Goal: Transaction & Acquisition: Purchase product/service

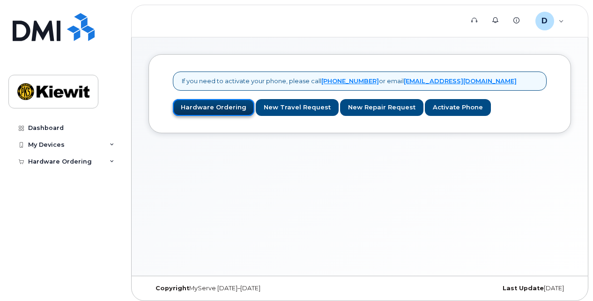
click at [198, 106] on link "Hardware Ordering" at bounding box center [213, 107] width 81 height 17
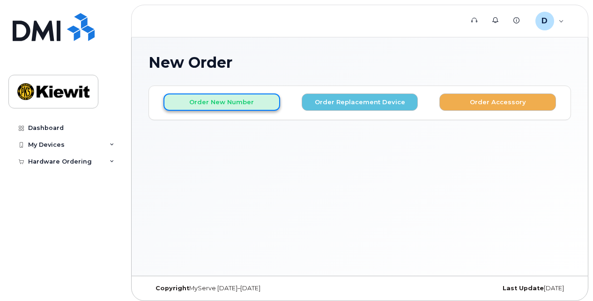
click at [218, 106] on button "Order New Number" at bounding box center [221, 102] width 117 height 17
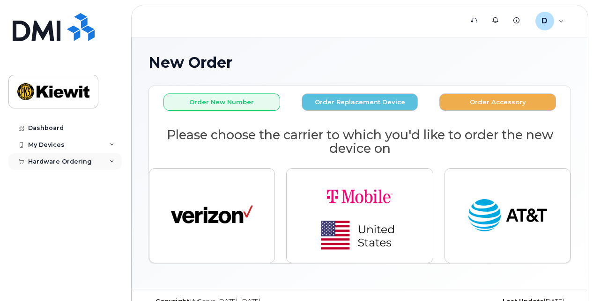
click at [51, 158] on div "Hardware Ordering" at bounding box center [60, 161] width 64 height 7
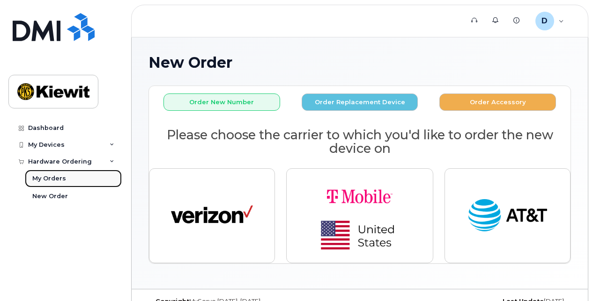
click at [52, 181] on div "My Orders" at bounding box center [49, 179] width 34 height 8
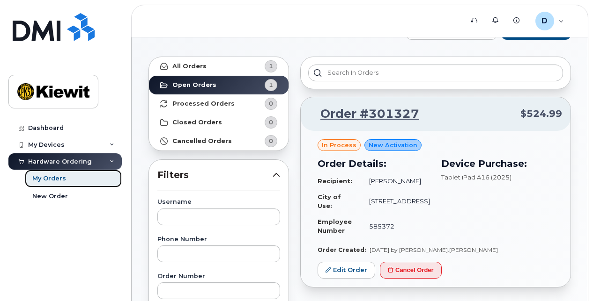
scroll to position [47, 0]
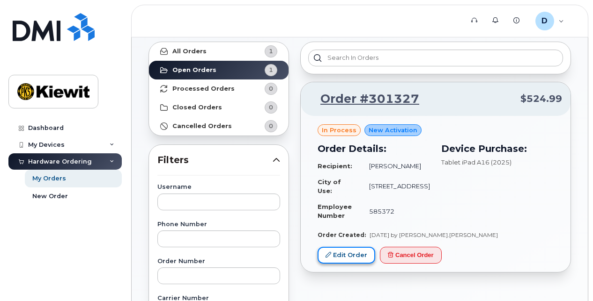
click at [338, 252] on link "Edit Order" at bounding box center [346, 255] width 58 height 17
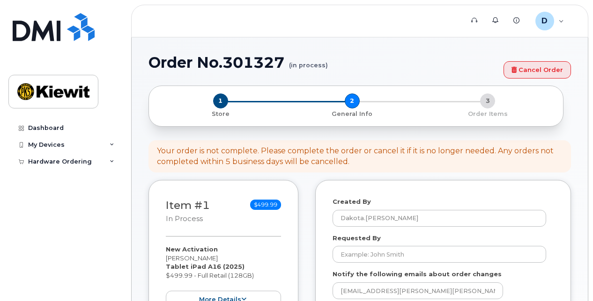
select select
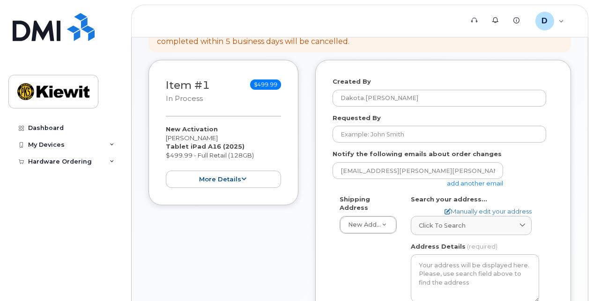
scroll to position [140, 0]
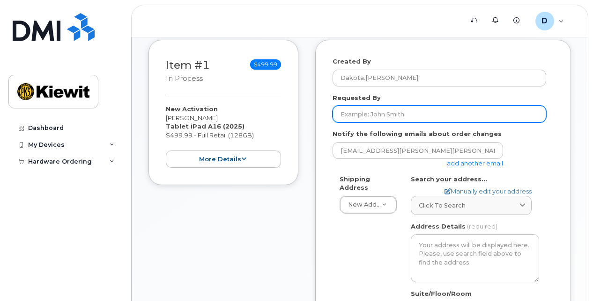
click at [368, 111] on input "Requested By" at bounding box center [438, 114] width 213 height 17
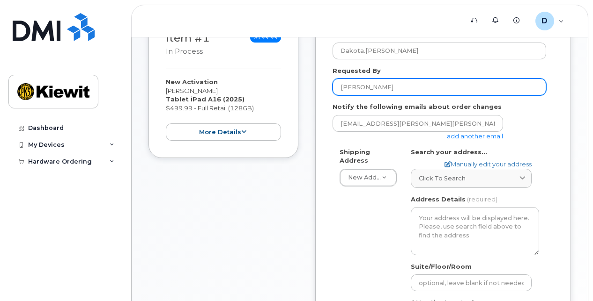
scroll to position [187, 0]
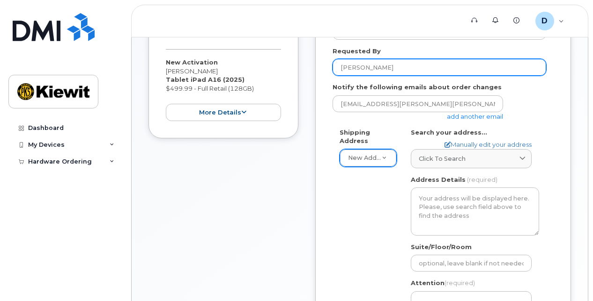
type input "[PERSON_NAME]"
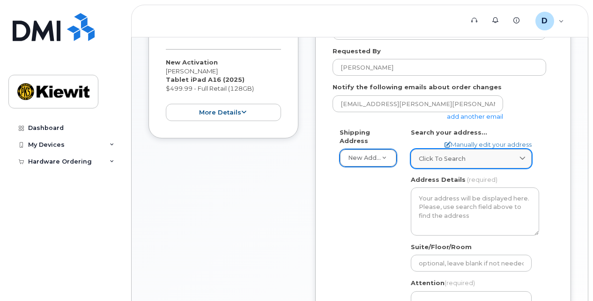
click at [522, 160] on icon at bounding box center [522, 159] width 6 height 6
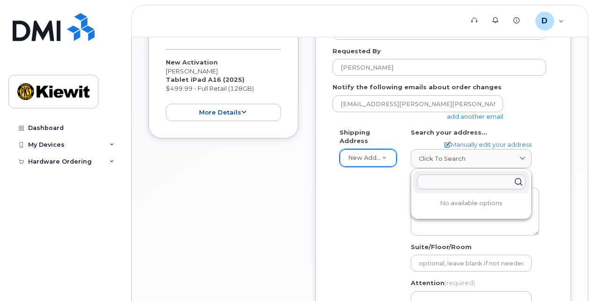
click at [464, 184] on input "text" at bounding box center [471, 182] width 109 height 15
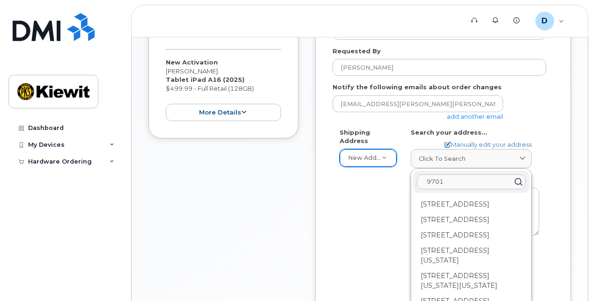
type input "9701"
click at [274, 172] on div "Item #1 in process $499.99 New Activation [PERSON_NAME] Tablet iPad A16 (2025) …" at bounding box center [223, 200] width 150 height 414
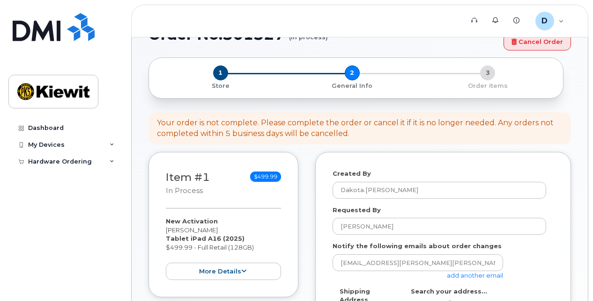
scroll to position [0, 0]
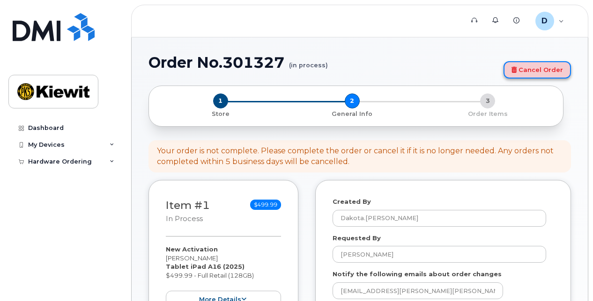
click at [556, 67] on link "Cancel Order" at bounding box center [536, 69] width 67 height 17
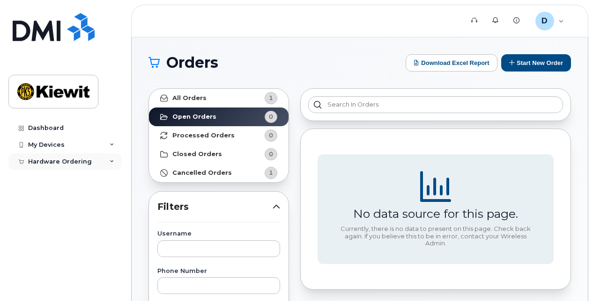
click at [58, 159] on div "Hardware Ordering" at bounding box center [60, 161] width 64 height 7
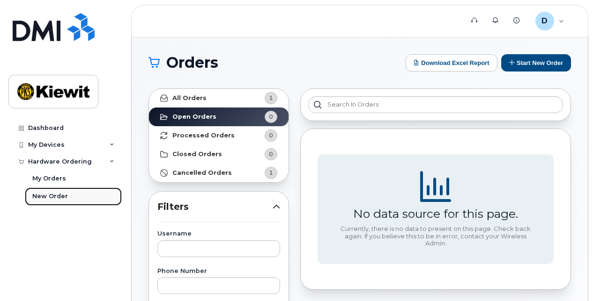
click at [50, 195] on div "New Order" at bounding box center [50, 196] width 36 height 8
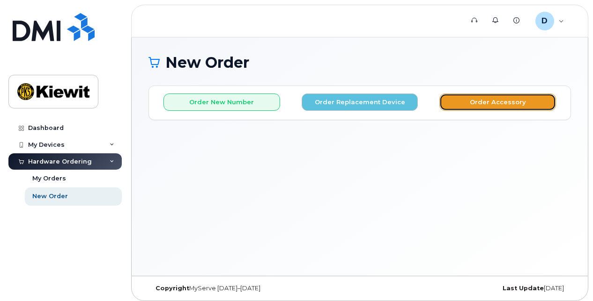
click at [497, 103] on button "Order Accessory" at bounding box center [497, 102] width 117 height 17
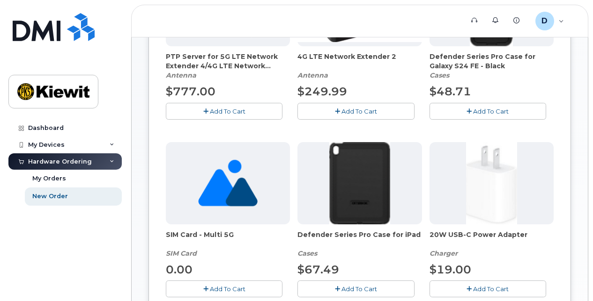
scroll to position [281, 0]
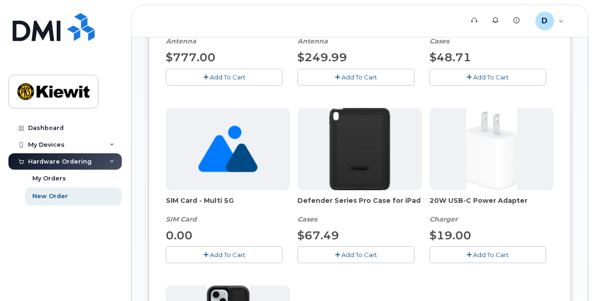
click at [355, 251] on span "Add To Cart" at bounding box center [359, 254] width 36 height 7
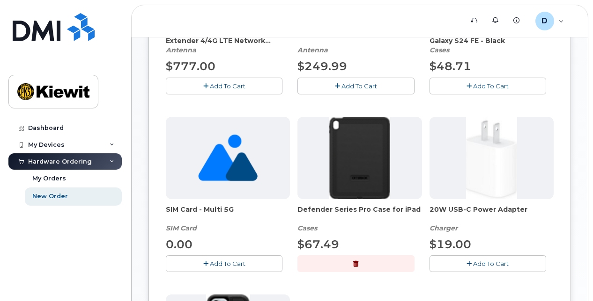
scroll to position [328, 0]
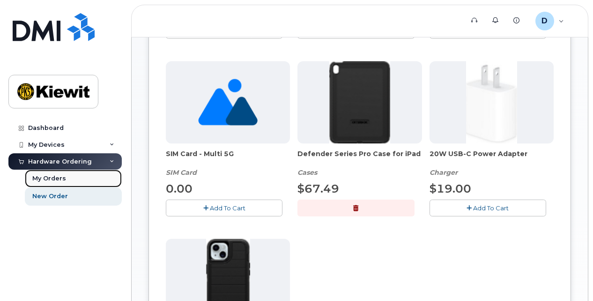
click at [50, 178] on div "My Orders" at bounding box center [49, 179] width 34 height 8
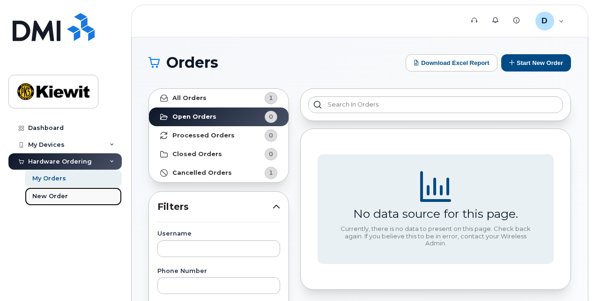
click at [45, 192] on link "New Order" at bounding box center [73, 197] width 97 height 18
click at [53, 197] on div "New Order" at bounding box center [50, 196] width 36 height 8
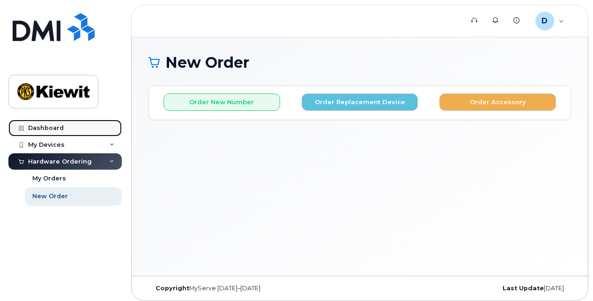
click at [57, 123] on link "Dashboard" at bounding box center [64, 128] width 113 height 17
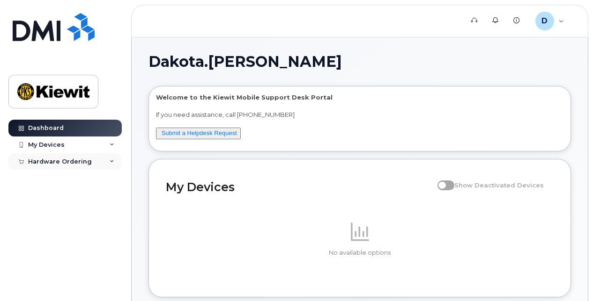
click at [63, 162] on div "Hardware Ordering" at bounding box center [60, 161] width 64 height 7
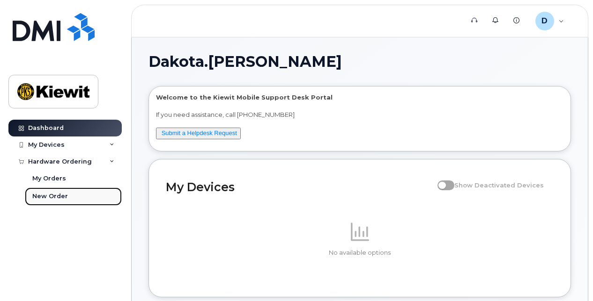
click at [54, 195] on div "New Order" at bounding box center [50, 196] width 36 height 8
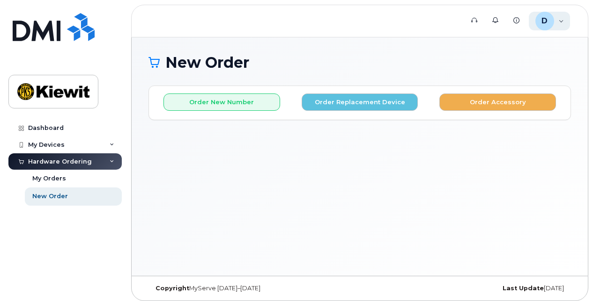
click at [559, 21] on div "D Dakota.[PERSON_NAME] Employee" at bounding box center [549, 21] width 42 height 19
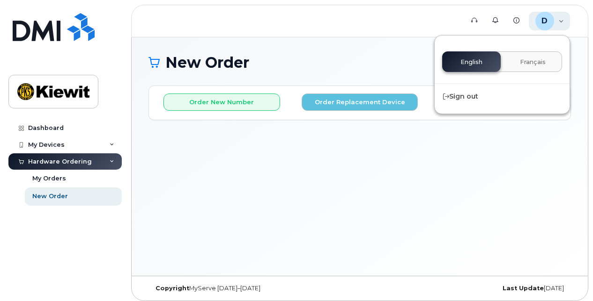
click at [559, 21] on div "D Dakota.[PERSON_NAME] Employee" at bounding box center [549, 21] width 42 height 19
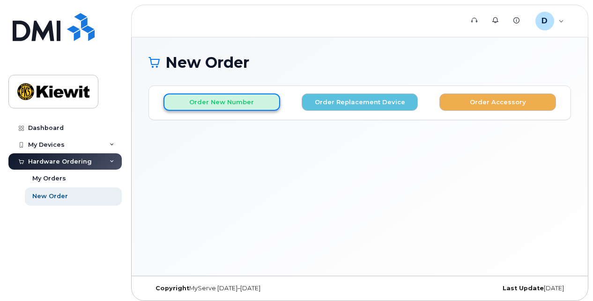
click at [199, 97] on button "Order New Number" at bounding box center [221, 102] width 117 height 17
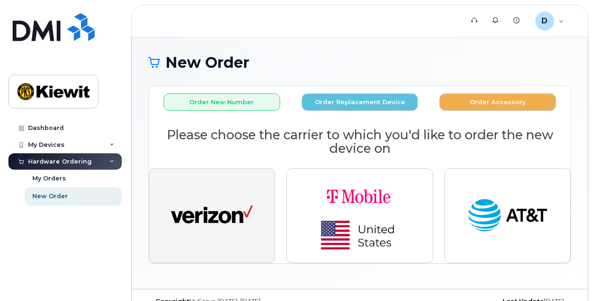
click at [203, 205] on img "button" at bounding box center [212, 216] width 82 height 42
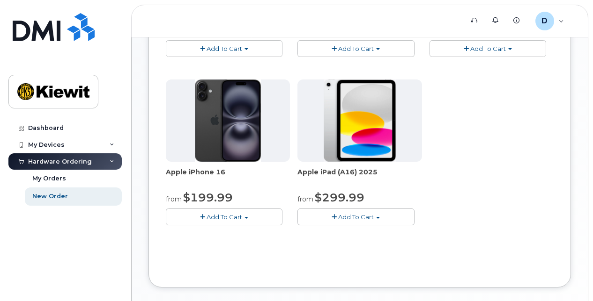
scroll to position [281, 0]
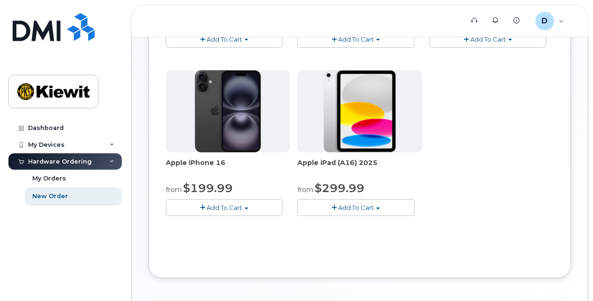
click at [353, 204] on span "Add To Cart" at bounding box center [356, 207] width 36 height 7
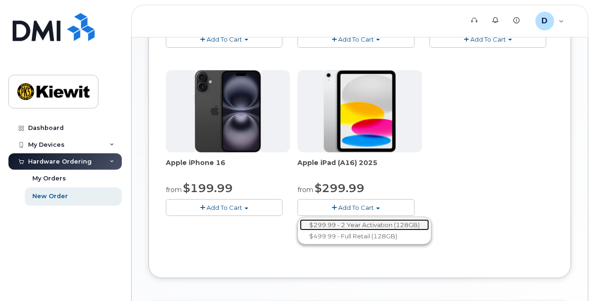
click at [357, 224] on link "$299.99 - 2 Year Activation (128GB)" at bounding box center [364, 226] width 129 height 12
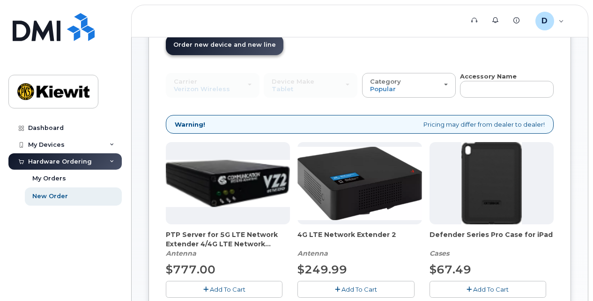
scroll to position [47, 0]
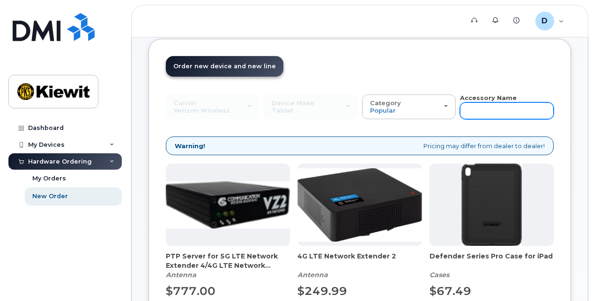
click at [475, 114] on input "text" at bounding box center [507, 111] width 94 height 17
type input "case"
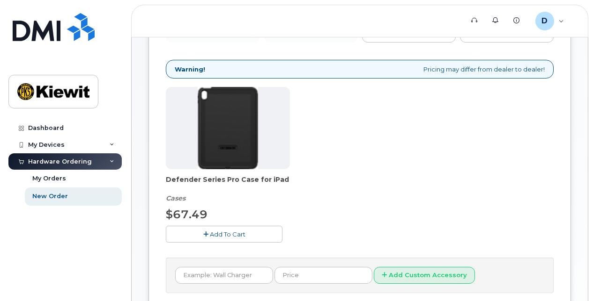
scroll to position [140, 0]
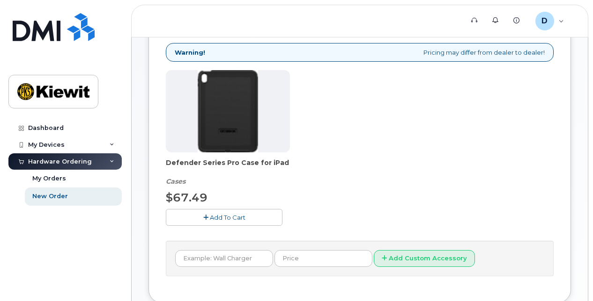
click at [229, 209] on button "Add To Cart" at bounding box center [224, 217] width 117 height 16
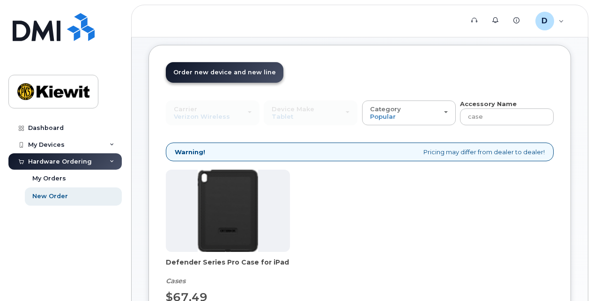
scroll to position [0, 0]
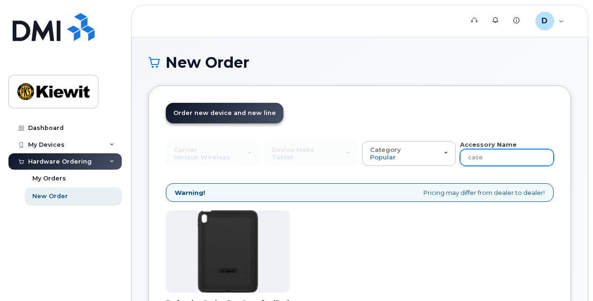
drag, startPoint x: 482, startPoint y: 159, endPoint x: 460, endPoint y: 159, distance: 22.0
click at [460, 159] on input "case" at bounding box center [507, 157] width 94 height 17
type input "cahrger"
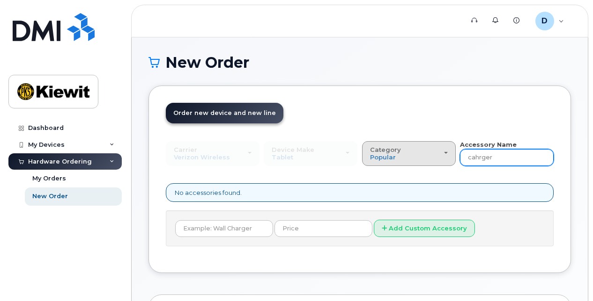
drag, startPoint x: 503, startPoint y: 157, endPoint x: 408, endPoint y: 153, distance: 94.6
click at [408, 153] on div "Carrier Verizon Wireless T-Mobile AT&T Wireless Verizon Wireless T-Mobile AT&T …" at bounding box center [360, 153] width 388 height 26
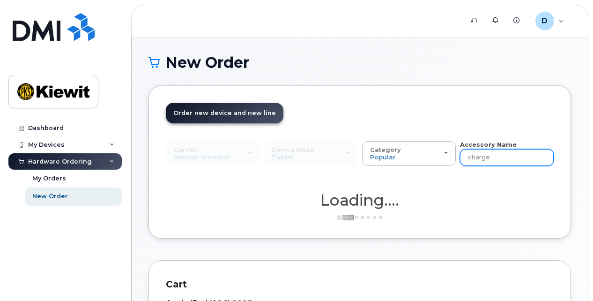
type input "charger"
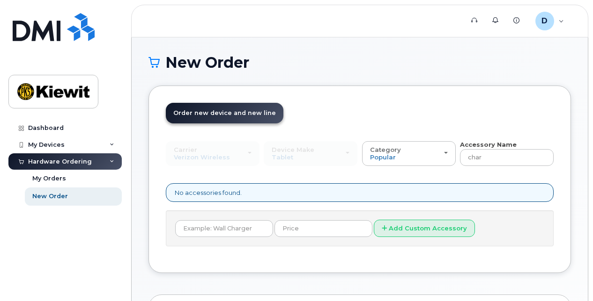
type input "charger"
click at [521, 155] on input "charger" at bounding box center [507, 157] width 94 height 17
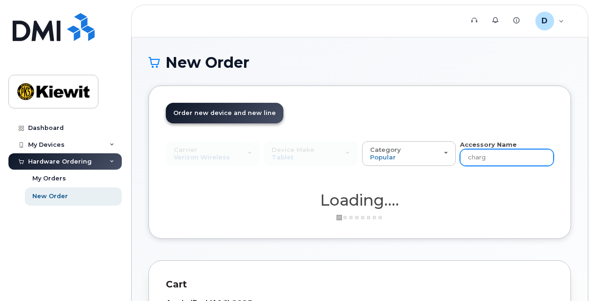
type input "char"
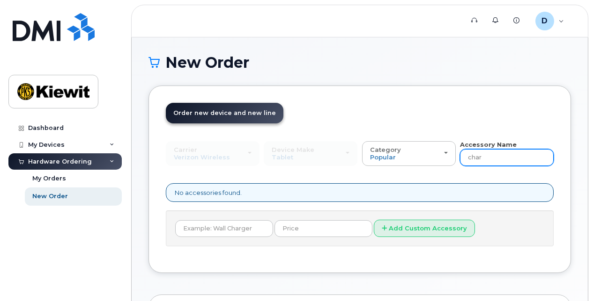
click at [519, 154] on input "char" at bounding box center [507, 157] width 94 height 17
drag, startPoint x: 507, startPoint y: 153, endPoint x: 461, endPoint y: 155, distance: 46.8
click at [461, 155] on input "char" at bounding box center [507, 157] width 94 height 17
type input "charger"
click at [316, 95] on div "Order New Device Upgrade Existing Device Order Accessory Order new device and n…" at bounding box center [359, 180] width 422 height 188
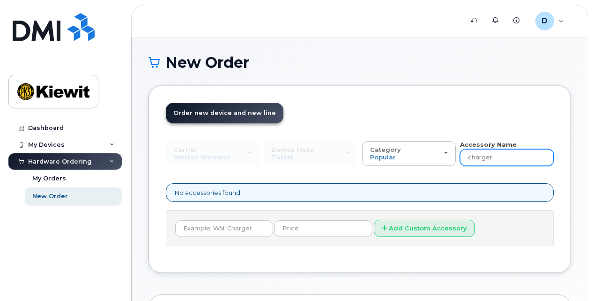
click at [498, 161] on input "charger" at bounding box center [507, 157] width 94 height 17
type input "brick"
click at [498, 160] on input "brick" at bounding box center [507, 157] width 94 height 17
drag, startPoint x: 498, startPoint y: 160, endPoint x: 504, endPoint y: 159, distance: 6.2
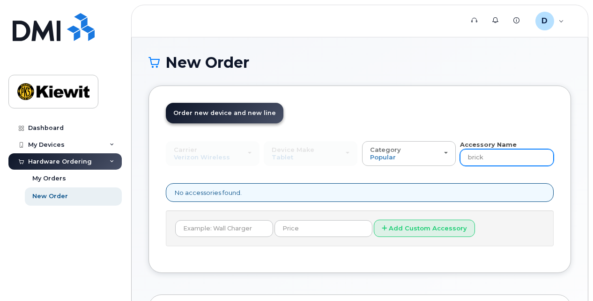
click at [501, 160] on input "brick" at bounding box center [507, 157] width 94 height 17
click at [504, 159] on input "brick" at bounding box center [507, 157] width 94 height 17
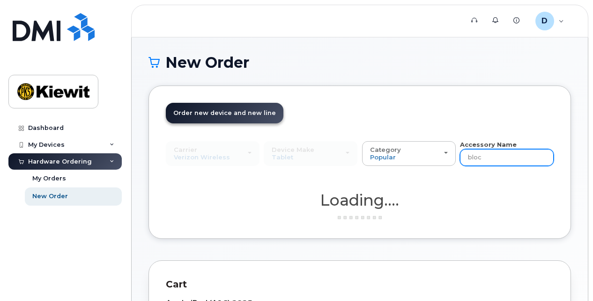
type input "block"
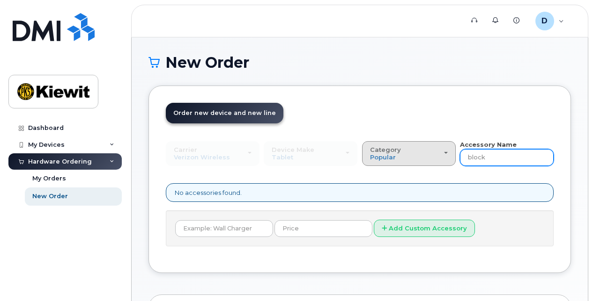
drag, startPoint x: 501, startPoint y: 158, endPoint x: 431, endPoint y: 152, distance: 70.5
click at [431, 152] on div "Carrier Verizon Wireless T-Mobile AT&T Wireless Verizon Wireless T-Mobile AT&T …" at bounding box center [360, 153] width 388 height 26
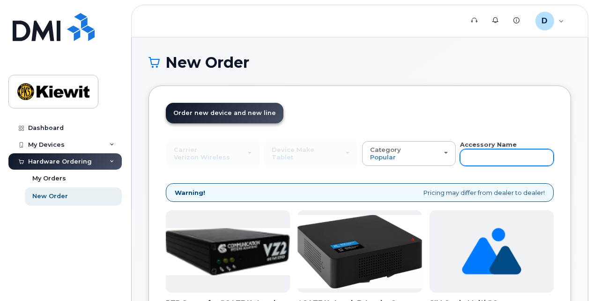
click at [485, 158] on input "text" at bounding box center [507, 157] width 94 height 17
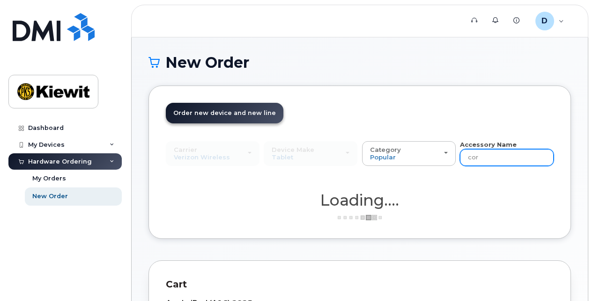
type input "cord"
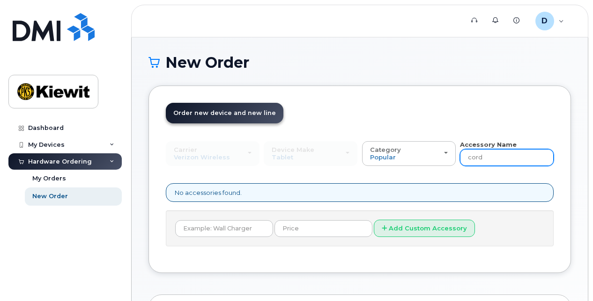
click at [492, 161] on input "cord" at bounding box center [507, 157] width 94 height 17
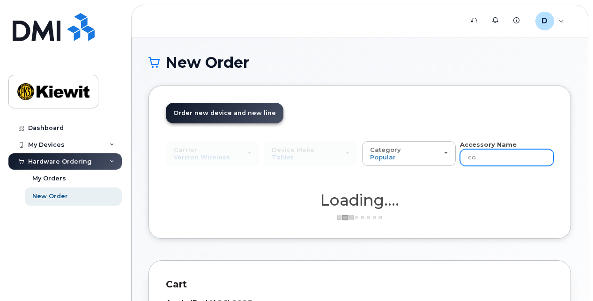
type input "c"
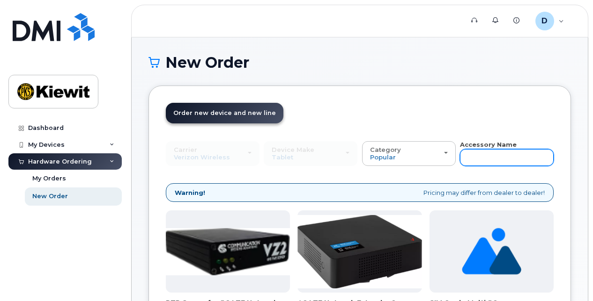
drag, startPoint x: 505, startPoint y: 156, endPoint x: 516, endPoint y: 157, distance: 11.3
click at [516, 157] on input "text" at bounding box center [507, 157] width 94 height 17
type input "["
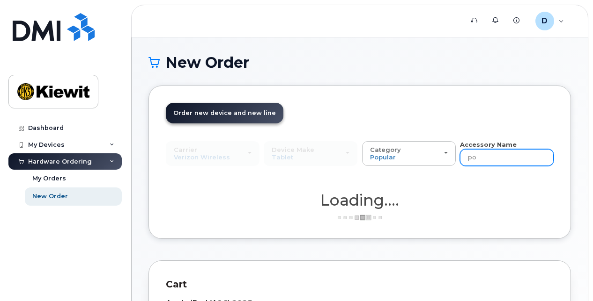
type input "pow"
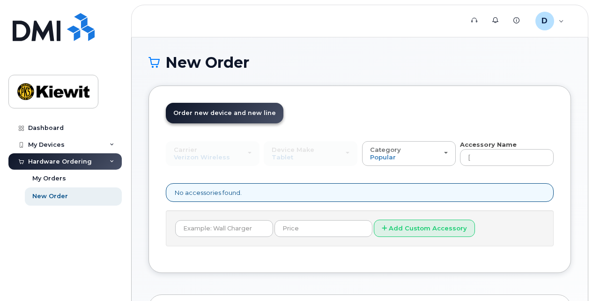
type input "pow"
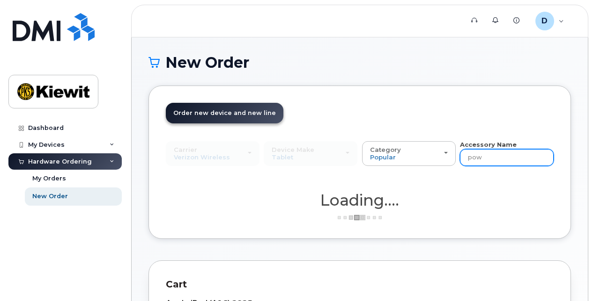
click at [488, 154] on input "pow" at bounding box center [507, 157] width 94 height 17
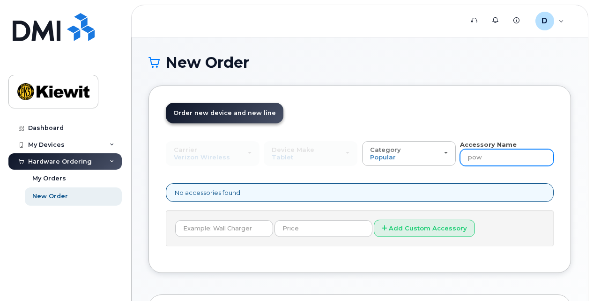
click at [482, 157] on input "pow" at bounding box center [507, 157] width 94 height 17
type input "power"
drag, startPoint x: 488, startPoint y: 157, endPoint x: 469, endPoint y: 156, distance: 19.2
click at [474, 156] on input "power" at bounding box center [507, 157] width 94 height 17
type input "p"
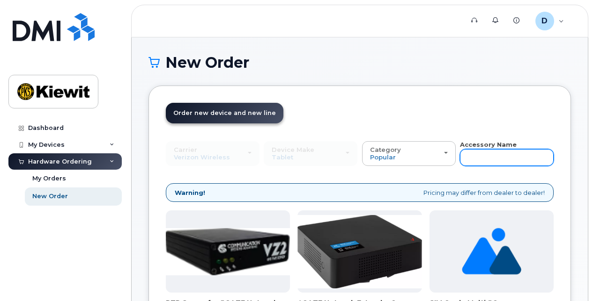
click at [478, 155] on input "text" at bounding box center [507, 157] width 94 height 17
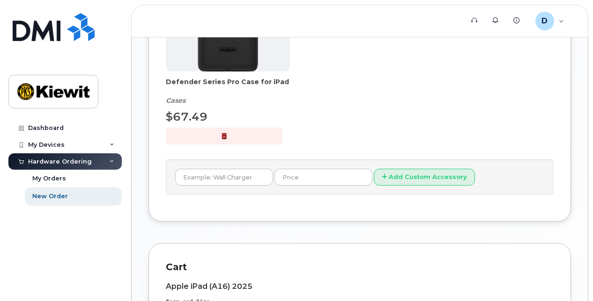
scroll to position [385, 0]
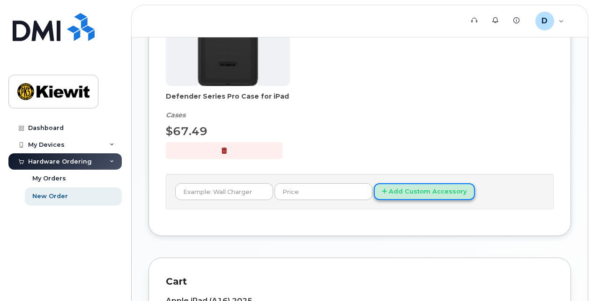
click at [390, 193] on button "Add Custom Accessory" at bounding box center [424, 191] width 101 height 17
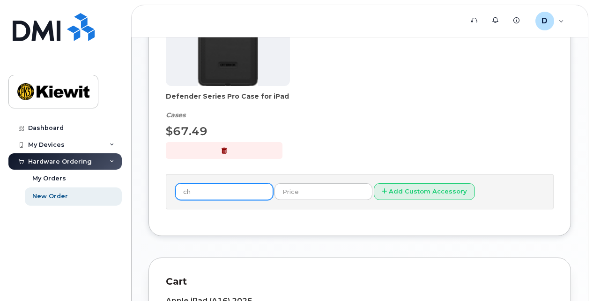
type input "c"
type input "wall charger"
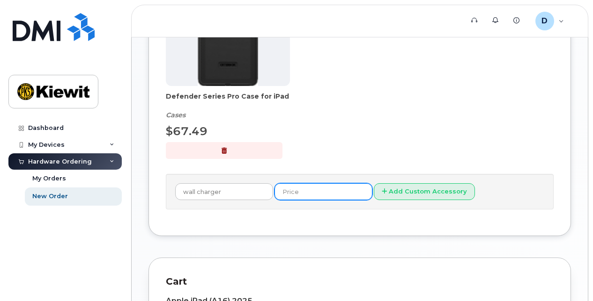
click at [304, 188] on input "text" at bounding box center [323, 191] width 98 height 17
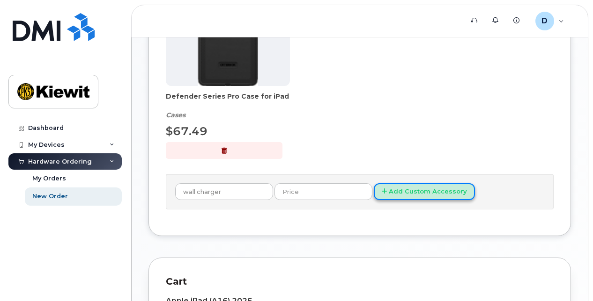
click at [382, 189] on icon at bounding box center [384, 192] width 5 height 6
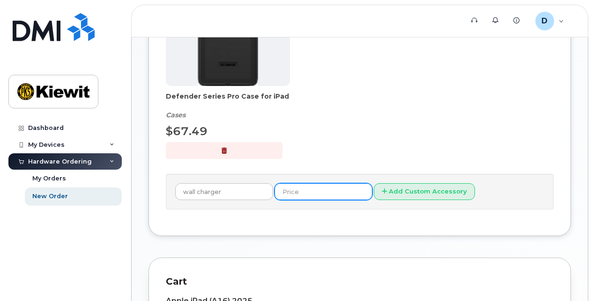
click at [282, 185] on input "text" at bounding box center [323, 191] width 98 height 17
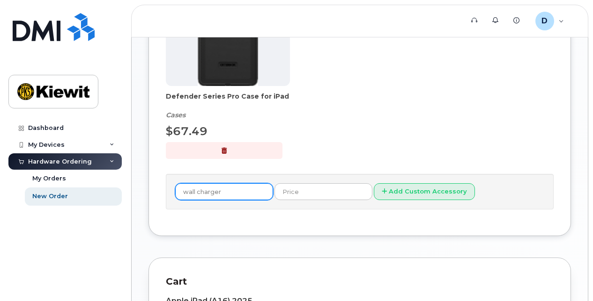
drag, startPoint x: 246, startPoint y: 189, endPoint x: 140, endPoint y: 181, distance: 106.1
click at [140, 181] on div "New Order × Share This Order If you want to allow others to create or edit orde…" at bounding box center [360, 104] width 456 height 904
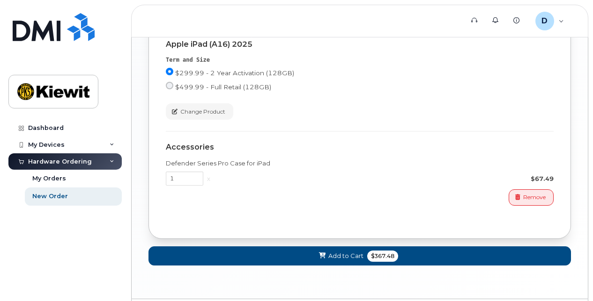
scroll to position [666, 0]
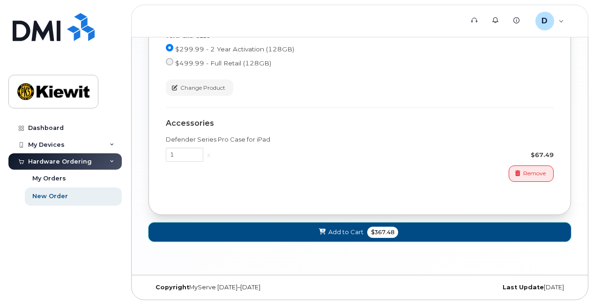
click at [311, 230] on button "Add to Cart $367.48" at bounding box center [359, 232] width 422 height 19
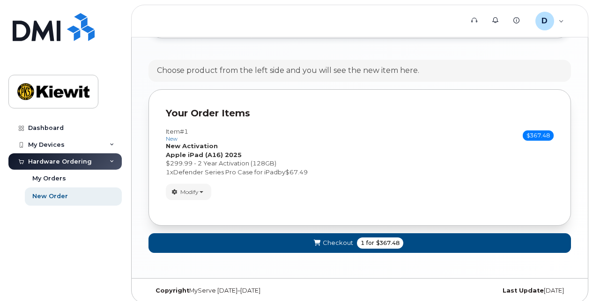
scroll to position [525, 0]
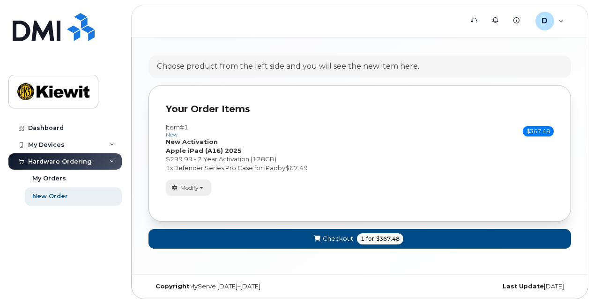
click at [198, 185] on span "Modify" at bounding box center [189, 188] width 18 height 8
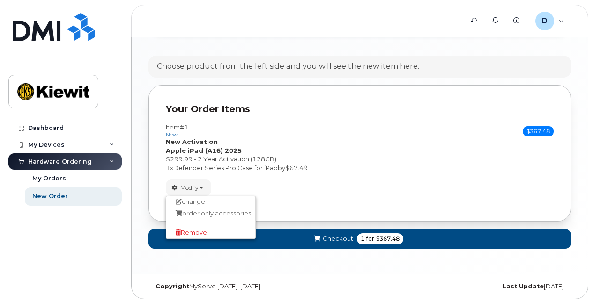
click at [304, 138] on div "Item #1 new $367.48 Accessories Only SIM Only Activation New Activation Hardwar…" at bounding box center [360, 148] width 388 height 48
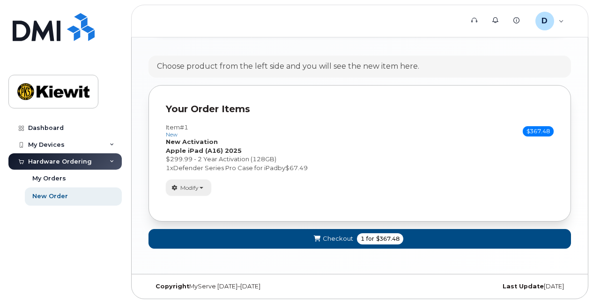
click at [186, 182] on button "Modify" at bounding box center [188, 188] width 45 height 16
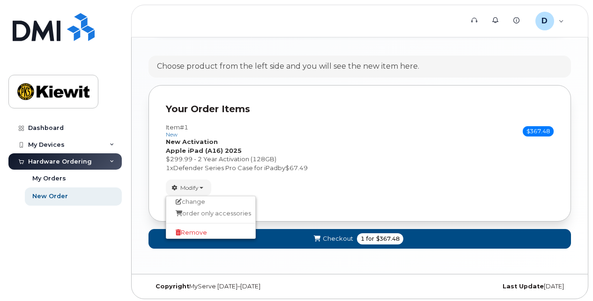
click at [256, 183] on div "Modify change order only accessories Remove" at bounding box center [360, 188] width 388 height 16
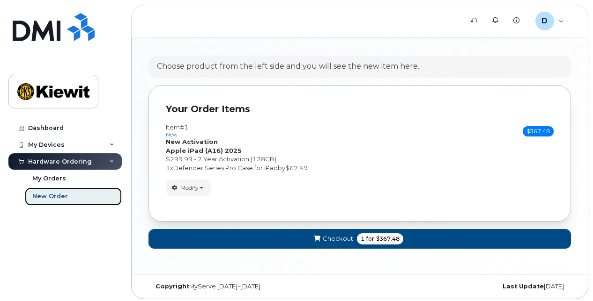
click at [69, 199] on link "New Order" at bounding box center [73, 197] width 97 height 18
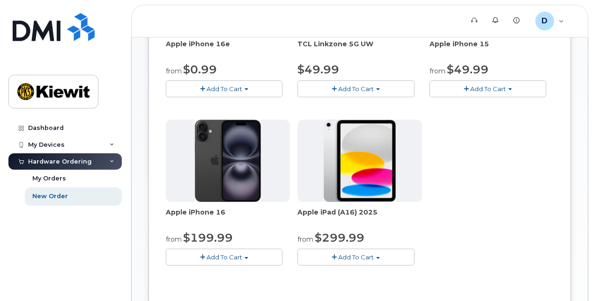
scroll to position [244, 0]
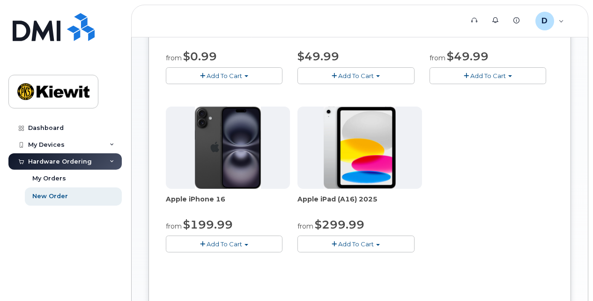
click at [345, 243] on span "Add To Cart" at bounding box center [356, 244] width 36 height 7
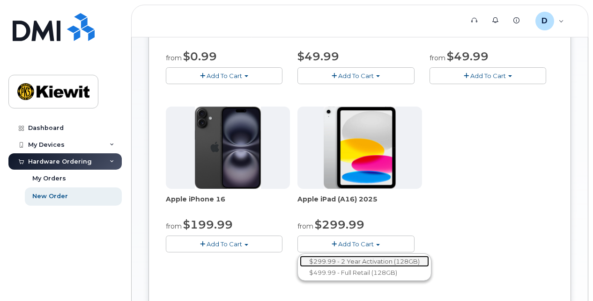
click at [351, 257] on link "$299.99 - 2 Year Activation (128GB)" at bounding box center [364, 262] width 129 height 12
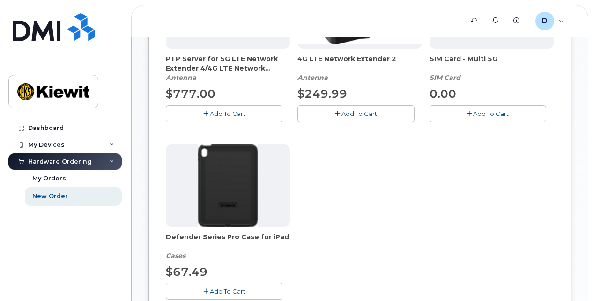
click at [241, 288] on span "Add To Cart" at bounding box center [228, 291] width 36 height 7
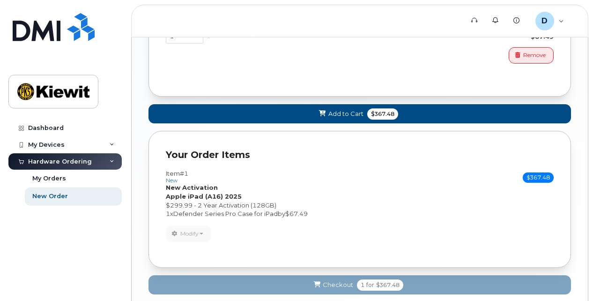
scroll to position [806, 0]
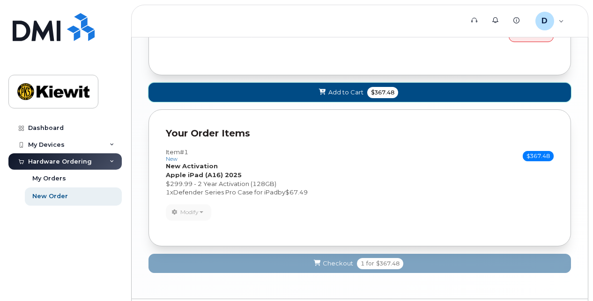
click at [351, 88] on span "Add to Cart" at bounding box center [345, 92] width 35 height 9
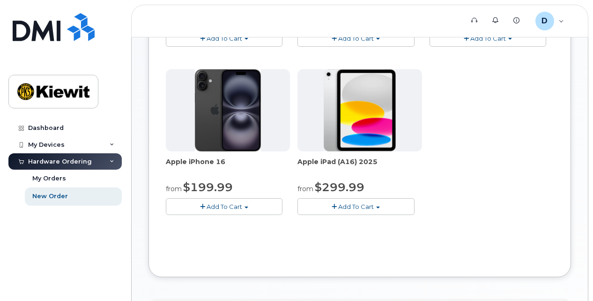
scroll to position [268, 0]
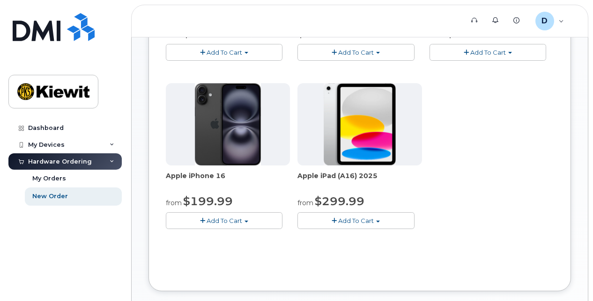
click at [343, 217] on span "Add To Cart" at bounding box center [356, 220] width 36 height 7
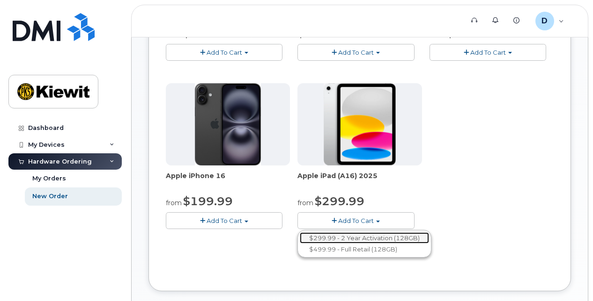
click at [348, 233] on link "$299.99 - 2 Year Activation (128GB)" at bounding box center [364, 239] width 129 height 12
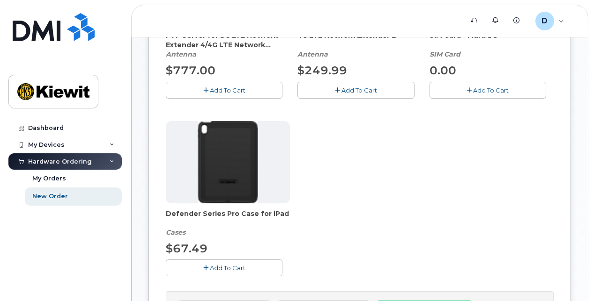
click at [246, 260] on button "Add To Cart" at bounding box center [224, 268] width 117 height 16
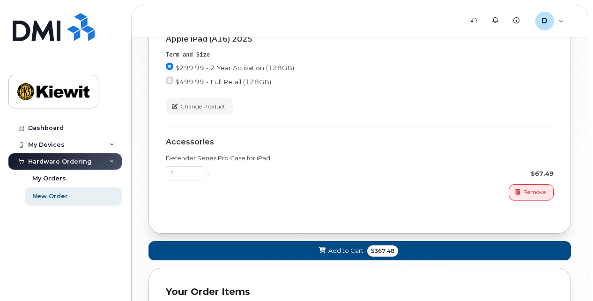
scroll to position [689, 0]
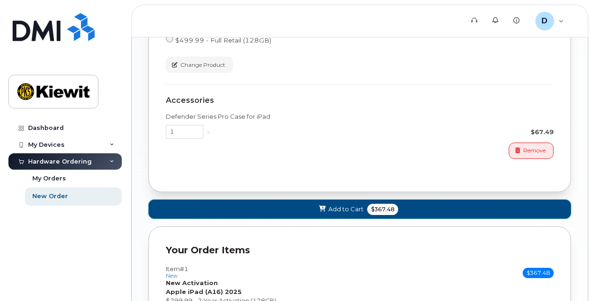
click at [324, 206] on icon at bounding box center [322, 209] width 7 height 6
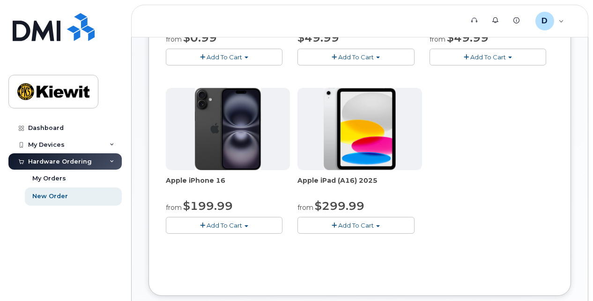
scroll to position [245, 0]
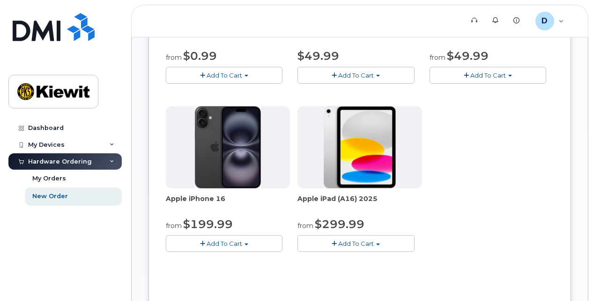
click at [338, 238] on button "Add To Cart" at bounding box center [355, 243] width 117 height 16
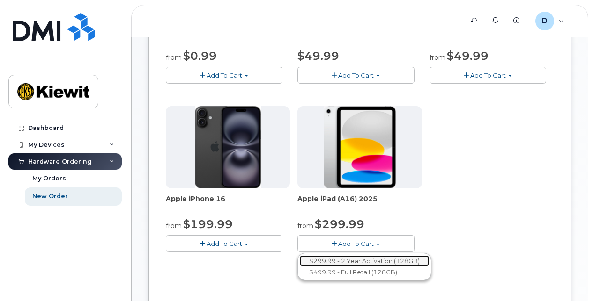
click at [354, 261] on link "$299.99 - 2 Year Activation (128GB)" at bounding box center [364, 262] width 129 height 12
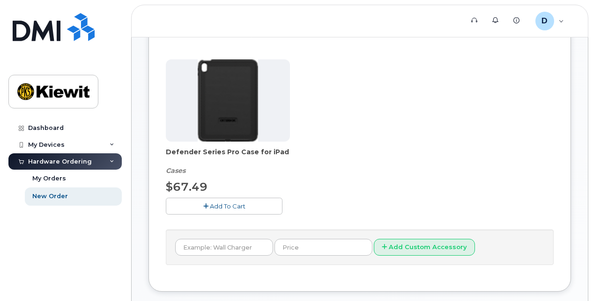
scroll to position [338, 0]
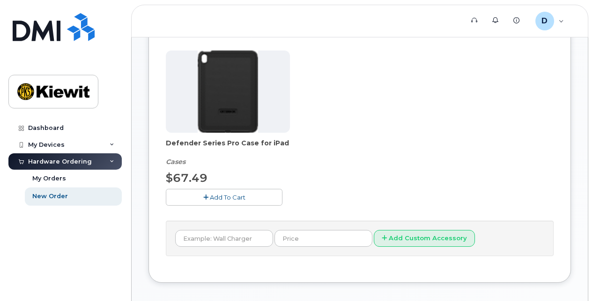
click at [239, 198] on span "Add To Cart" at bounding box center [228, 197] width 36 height 7
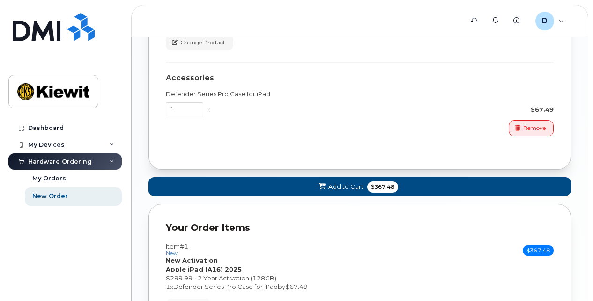
scroll to position [713, 0]
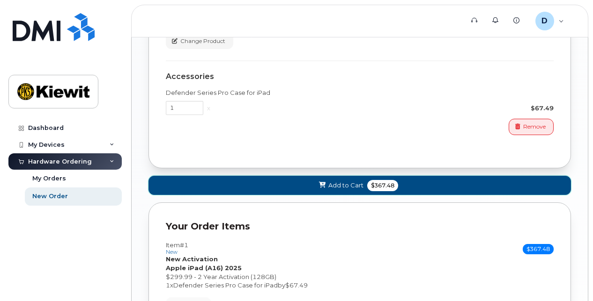
click at [318, 182] on span at bounding box center [322, 185] width 9 height 9
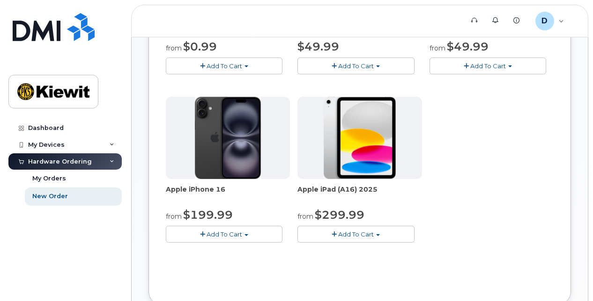
scroll to position [222, 0]
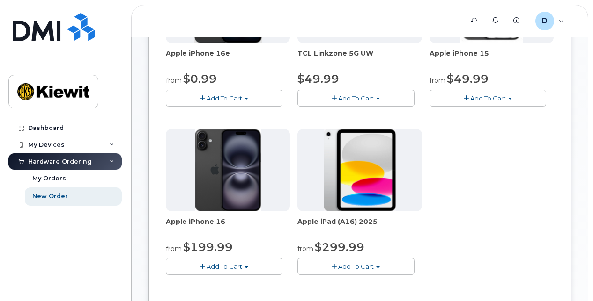
click at [384, 265] on button "Add To Cart" at bounding box center [355, 266] width 117 height 16
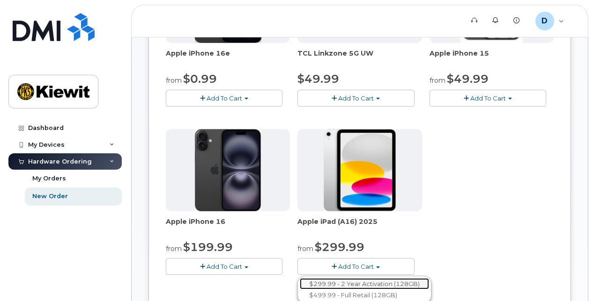
click at [374, 283] on link "$299.99 - 2 Year Activation (128GB)" at bounding box center [364, 285] width 129 height 12
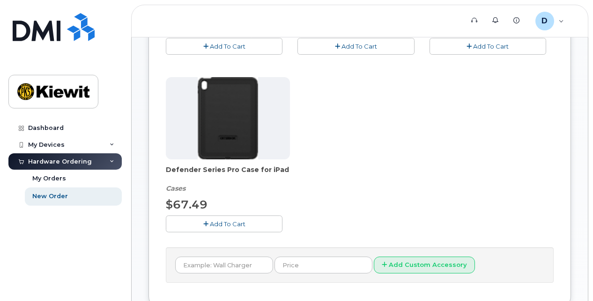
scroll to position [315, 0]
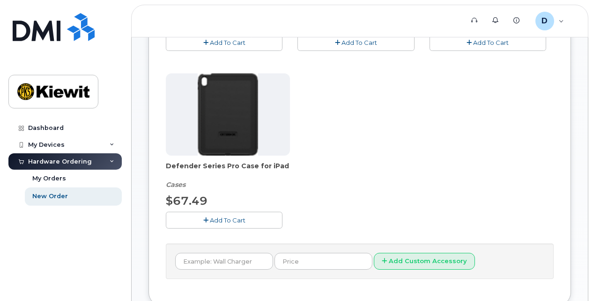
click at [256, 225] on button "Add To Cart" at bounding box center [224, 220] width 117 height 16
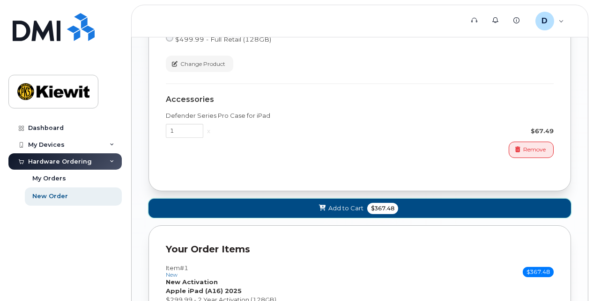
click at [337, 204] on span "Add to Cart" at bounding box center [345, 208] width 35 height 9
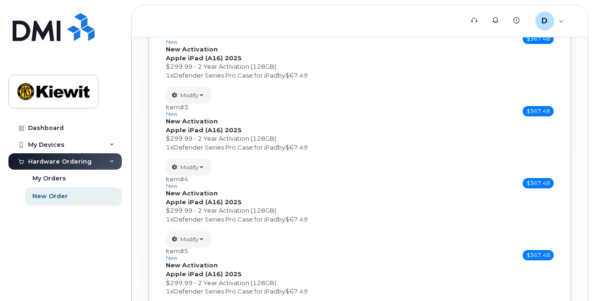
scroll to position [386, 0]
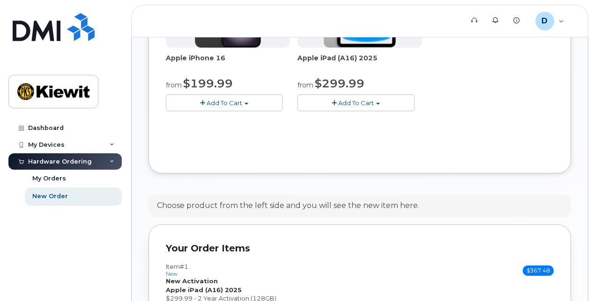
click at [332, 103] on span "button" at bounding box center [333, 103] width 5 height 6
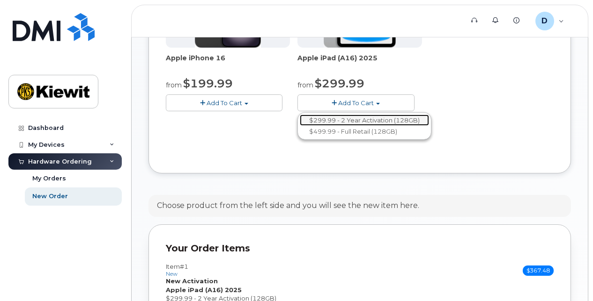
click at [345, 119] on link "$299.99 - 2 Year Activation (128GB)" at bounding box center [364, 121] width 129 height 12
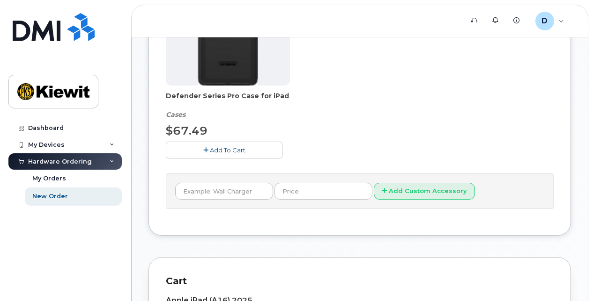
click at [239, 148] on span "Add To Cart" at bounding box center [228, 150] width 36 height 7
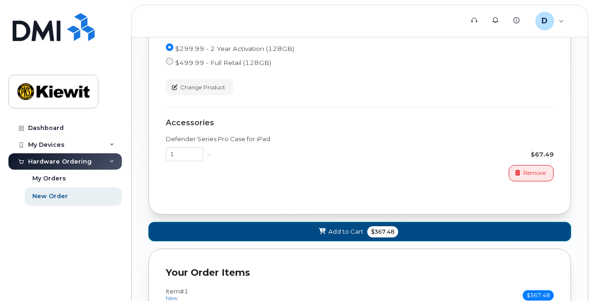
click at [348, 223] on button "Add to Cart $367.48" at bounding box center [359, 231] width 422 height 19
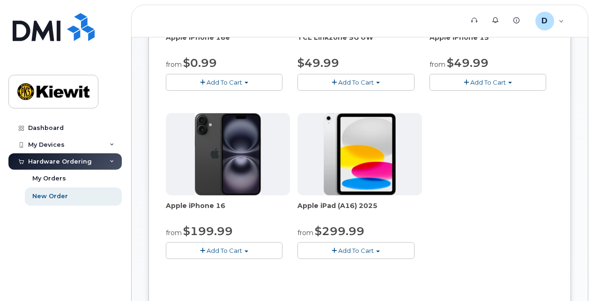
scroll to position [222, 0]
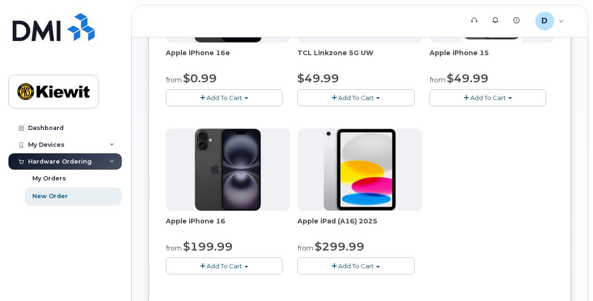
click at [355, 263] on span "Add To Cart" at bounding box center [356, 266] width 36 height 7
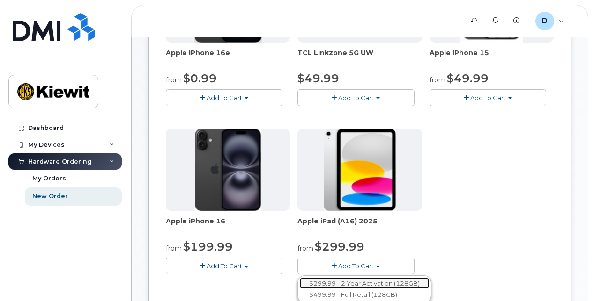
click at [357, 283] on link "$299.99 - 2 Year Activation (128GB)" at bounding box center [364, 284] width 129 height 12
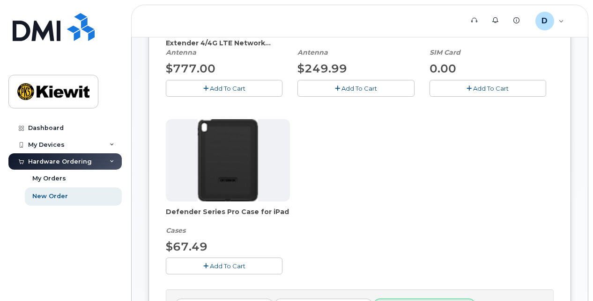
scroll to position [316, 0]
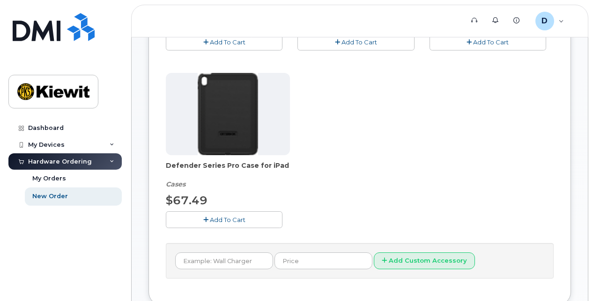
click at [232, 218] on span "Add To Cart" at bounding box center [228, 219] width 36 height 7
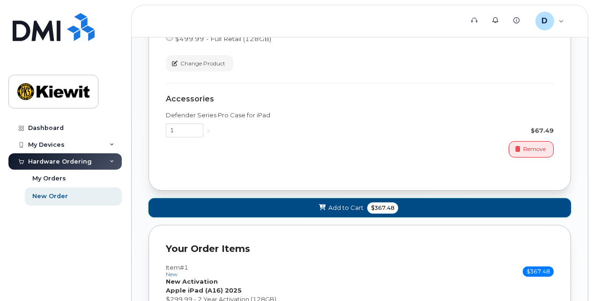
click at [320, 204] on span at bounding box center [322, 208] width 9 height 9
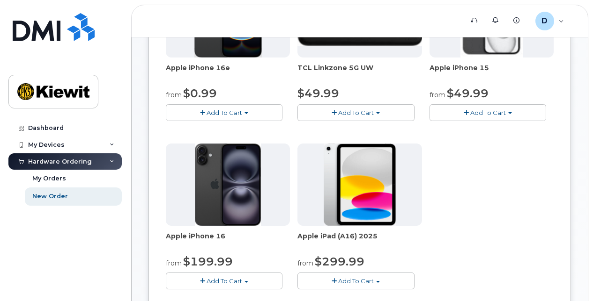
scroll to position [199, 0]
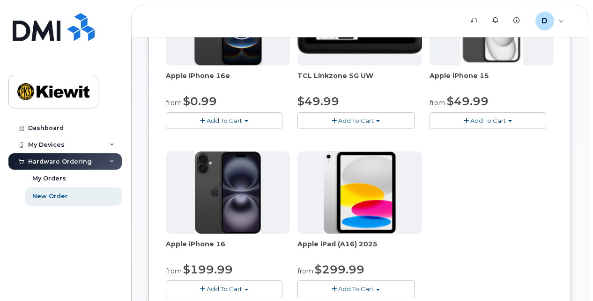
click at [344, 281] on button "Add To Cart" at bounding box center [355, 289] width 117 height 16
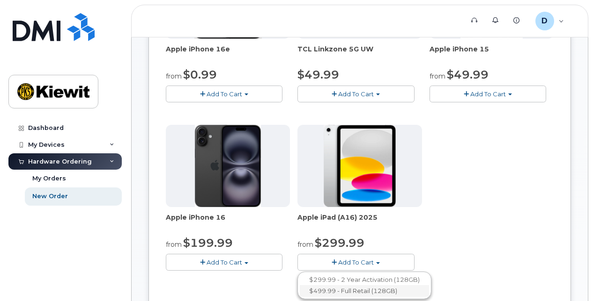
scroll to position [246, 0]
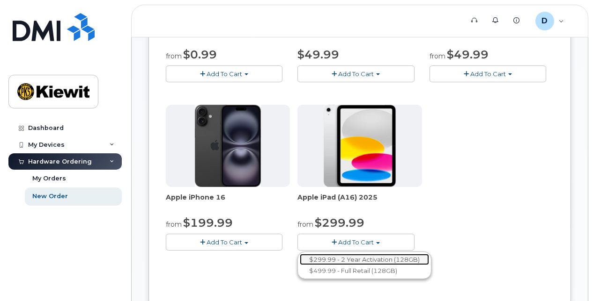
click at [345, 257] on link "$299.99 - 2 Year Activation (128GB)" at bounding box center [364, 260] width 129 height 12
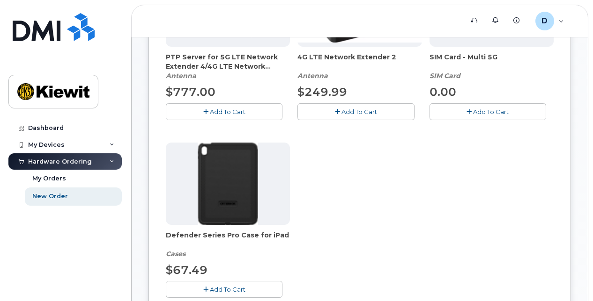
click at [246, 290] on button "Add To Cart" at bounding box center [224, 289] width 117 height 16
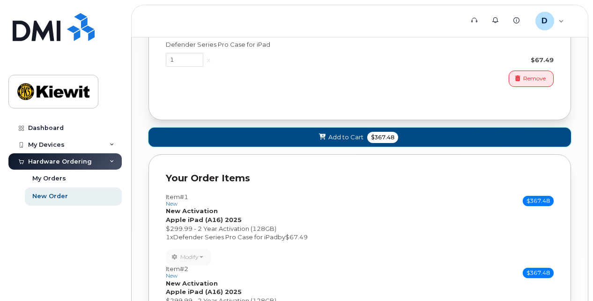
click at [333, 133] on span "Add to Cart" at bounding box center [345, 137] width 35 height 9
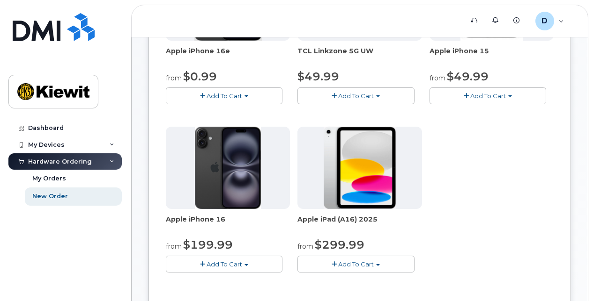
scroll to position [223, 0]
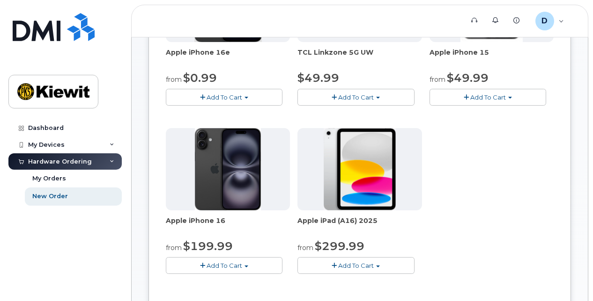
click at [350, 260] on button "Add To Cart" at bounding box center [355, 265] width 117 height 16
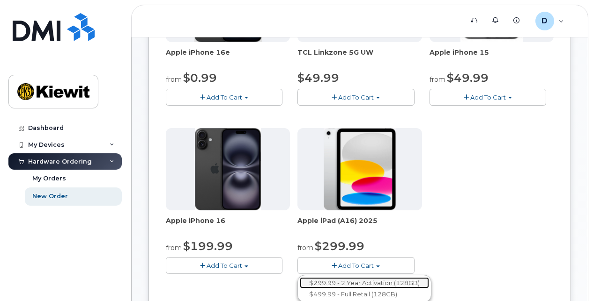
click at [353, 280] on link "$299.99 - 2 Year Activation (128GB)" at bounding box center [364, 284] width 129 height 12
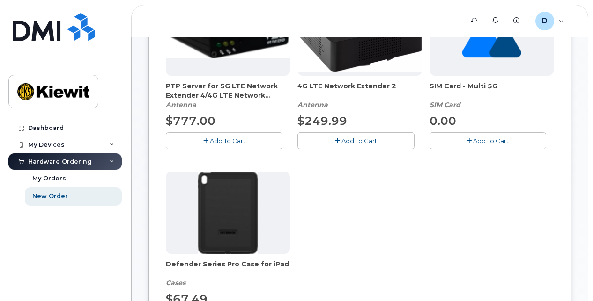
scroll to position [316, 0]
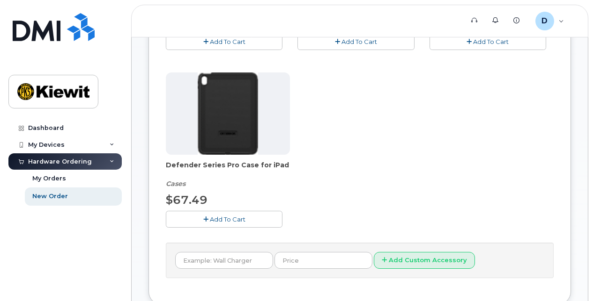
click at [234, 216] on span "Add To Cart" at bounding box center [228, 219] width 36 height 7
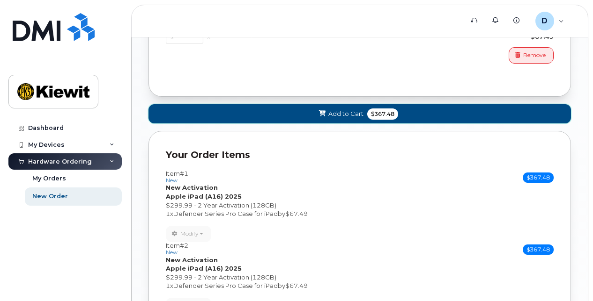
click at [339, 113] on span "Add to Cart" at bounding box center [345, 114] width 35 height 9
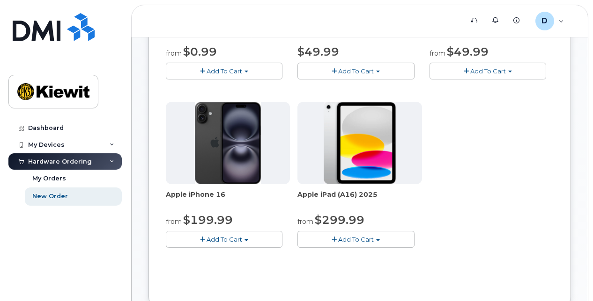
scroll to position [247, 0]
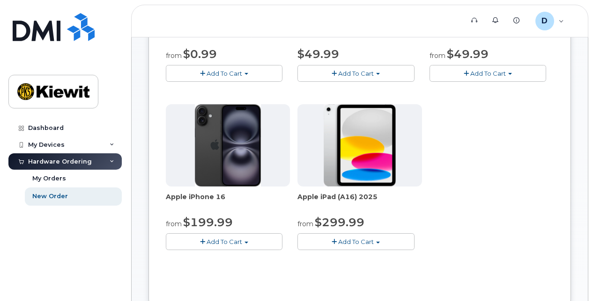
click at [348, 241] on span "Add To Cart" at bounding box center [356, 241] width 36 height 7
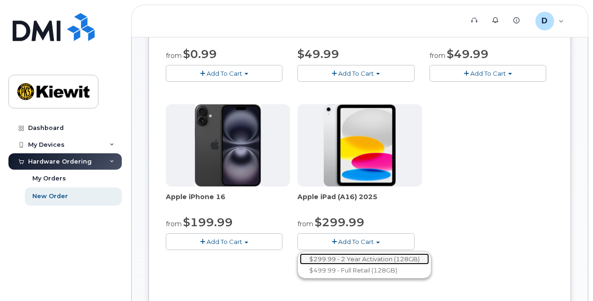
click at [342, 255] on link "$299.99 - 2 Year Activation (128GB)" at bounding box center [364, 260] width 129 height 12
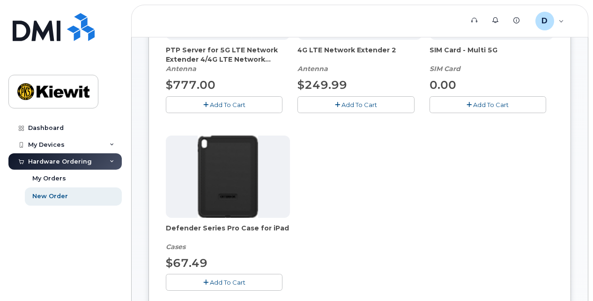
scroll to position [293, 0]
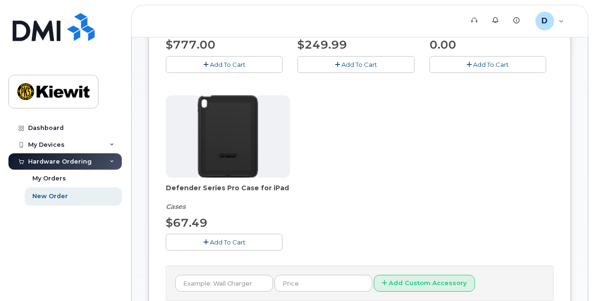
click at [240, 236] on button "Add To Cart" at bounding box center [224, 242] width 117 height 16
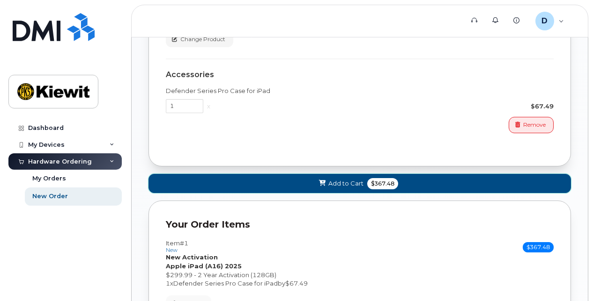
click at [309, 181] on button "Add to Cart $367.48" at bounding box center [359, 183] width 422 height 19
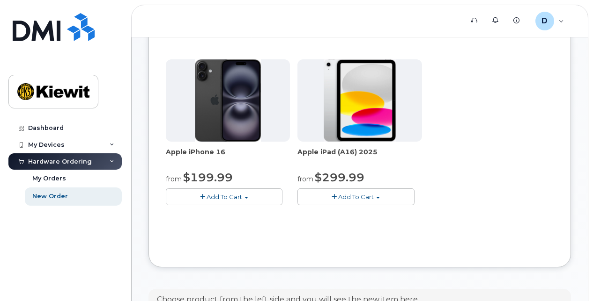
scroll to position [271, 0]
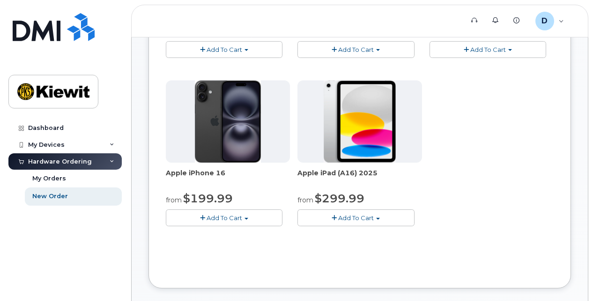
click at [346, 219] on span "Add To Cart" at bounding box center [356, 217] width 36 height 7
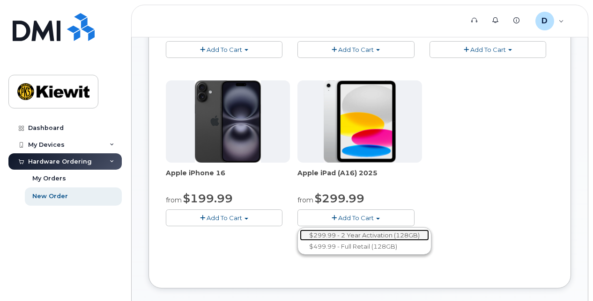
click at [351, 235] on link "$299.99 - 2 Year Activation (128GB)" at bounding box center [364, 236] width 129 height 12
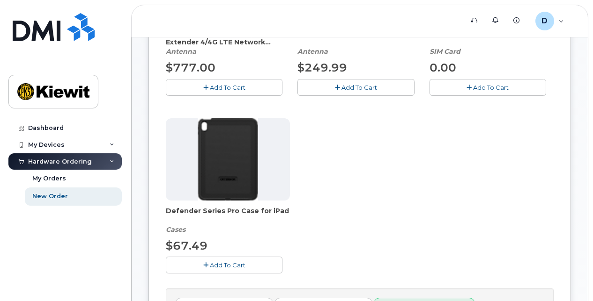
click at [225, 257] on button "Add To Cart" at bounding box center [224, 265] width 117 height 16
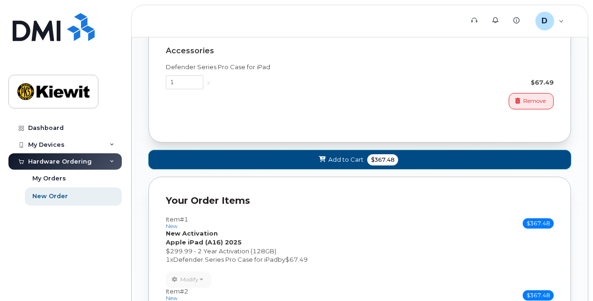
click at [324, 160] on span at bounding box center [322, 159] width 9 height 9
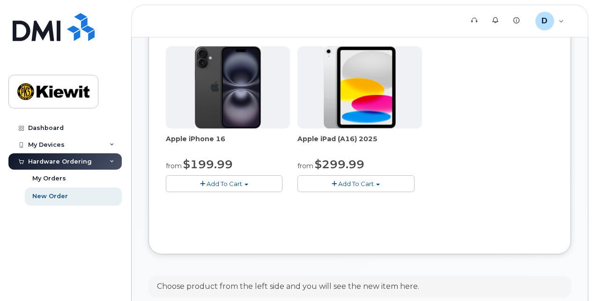
scroll to position [294, 0]
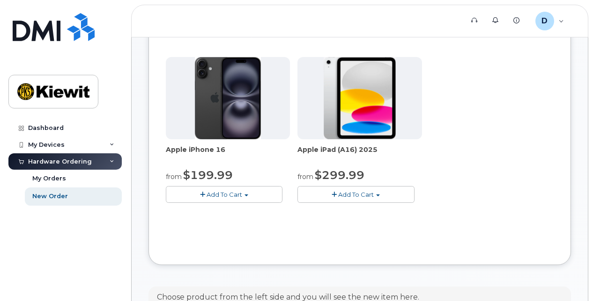
click at [361, 197] on span "Add To Cart" at bounding box center [356, 194] width 36 height 7
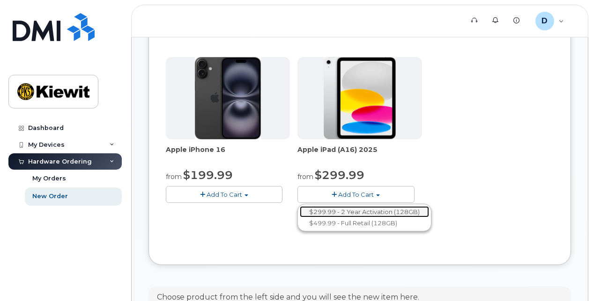
click at [357, 211] on link "$299.99 - 2 Year Activation (128GB)" at bounding box center [364, 212] width 129 height 12
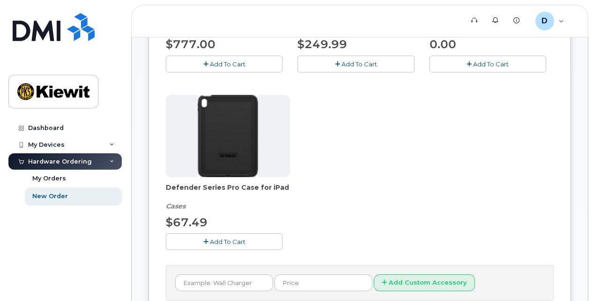
click at [231, 227] on div "$67.49" at bounding box center [228, 223] width 124 height 16
click at [231, 234] on button "Add To Cart" at bounding box center [224, 242] width 117 height 16
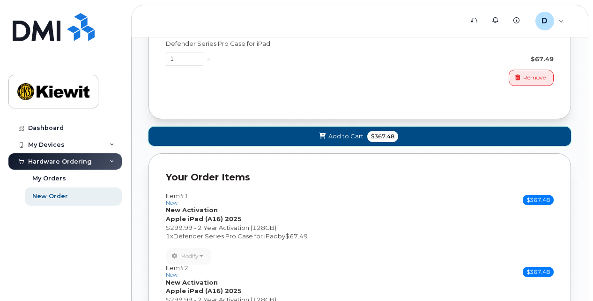
click at [345, 132] on span "Add to Cart" at bounding box center [345, 136] width 35 height 9
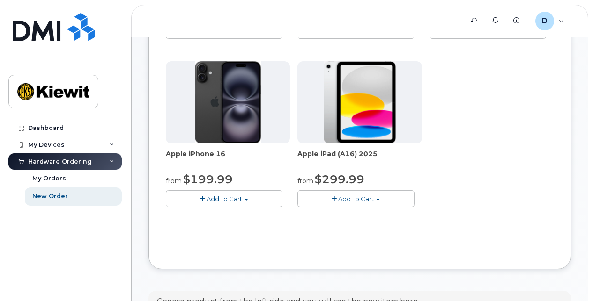
scroll to position [271, 0]
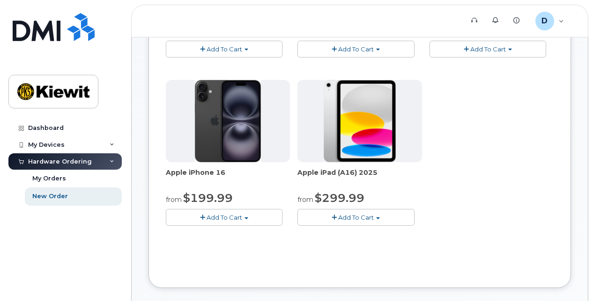
click at [372, 224] on button "Add To Cart" at bounding box center [355, 217] width 117 height 16
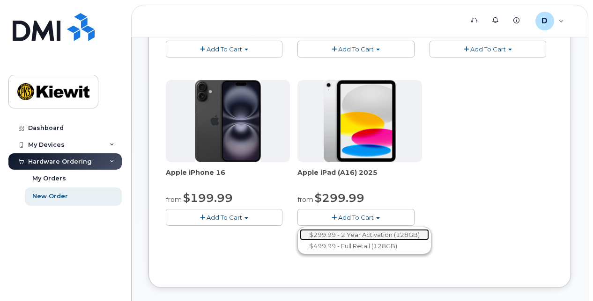
click at [362, 233] on link "$299.99 - 2 Year Activation (128GB)" at bounding box center [364, 235] width 129 height 12
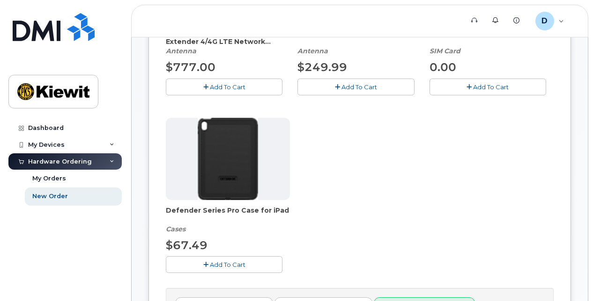
click at [249, 261] on button "Add To Cart" at bounding box center [224, 265] width 117 height 16
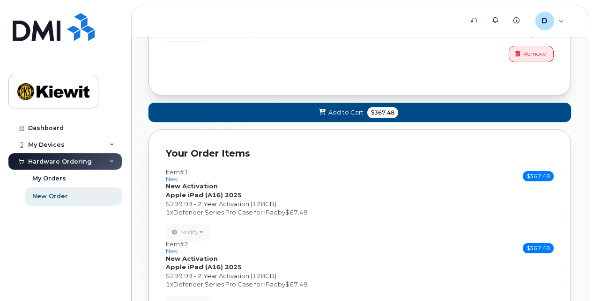
click at [328, 114] on span "Add to Cart" at bounding box center [345, 112] width 35 height 9
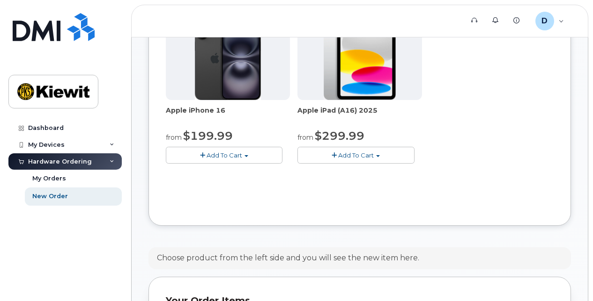
scroll to position [295, 0]
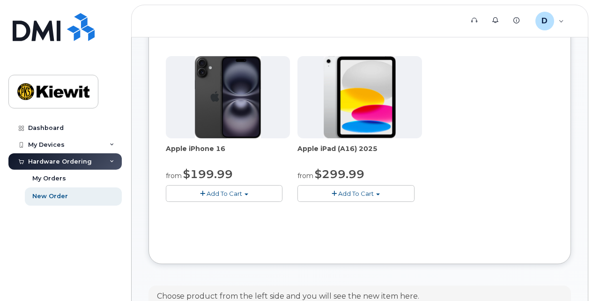
click at [352, 203] on div "Apple iPhone 16e from $0.99 Add To Cart $0.99 - 2 Year Activation (128GB) $599.…" at bounding box center [360, 53] width 388 height 330
click at [350, 195] on span "Add To Cart" at bounding box center [356, 193] width 36 height 7
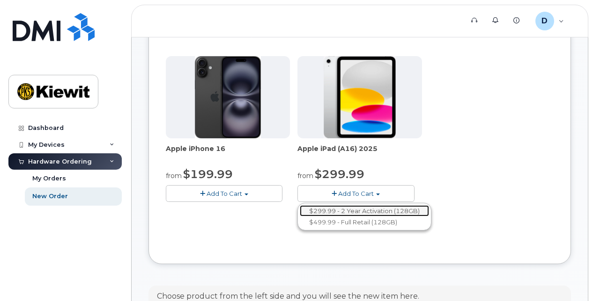
click at [348, 209] on link "$299.99 - 2 Year Activation (128GB)" at bounding box center [364, 211] width 129 height 12
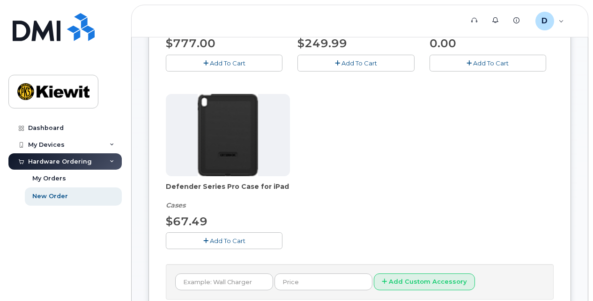
click at [250, 237] on button "Add To Cart" at bounding box center [224, 241] width 117 height 16
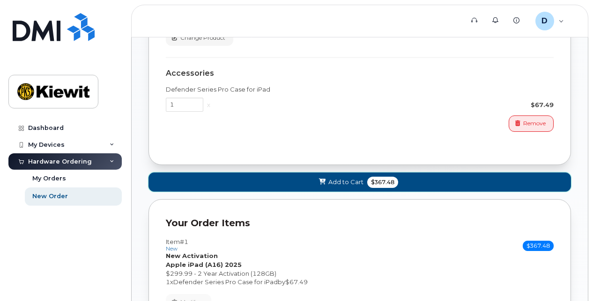
click at [337, 178] on span "Add to Cart" at bounding box center [345, 182] width 35 height 9
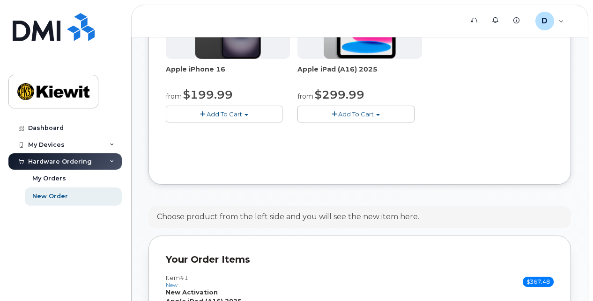
scroll to position [318, 0]
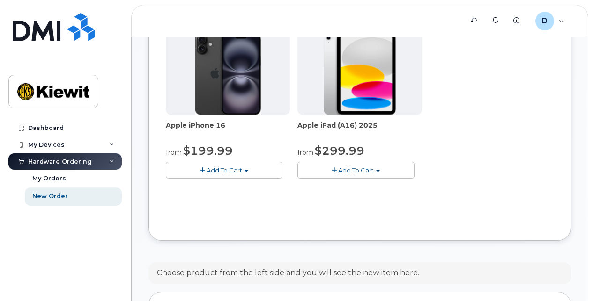
click at [335, 168] on span "button" at bounding box center [333, 171] width 5 height 6
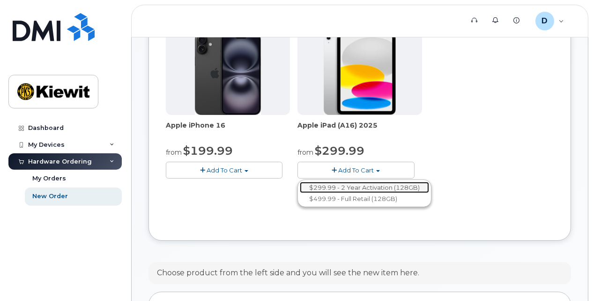
click at [336, 184] on link "$299.99 - 2 Year Activation (128GB)" at bounding box center [364, 188] width 129 height 12
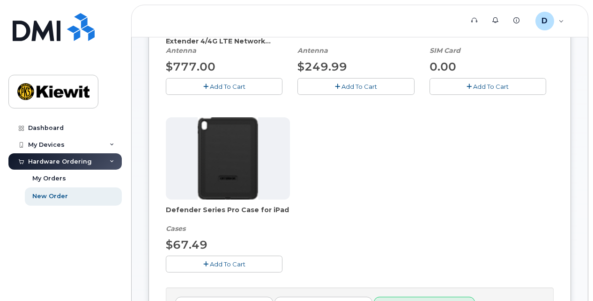
click at [236, 263] on span "Add To Cart" at bounding box center [228, 264] width 36 height 7
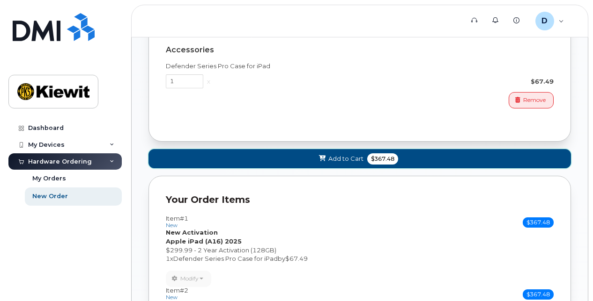
click at [312, 151] on button "Add to Cart $367.48" at bounding box center [359, 158] width 422 height 19
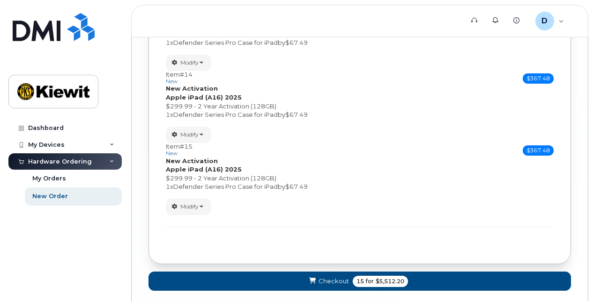
scroll to position [1554, 0]
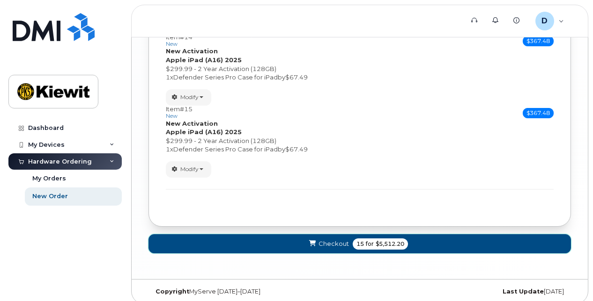
click at [312, 241] on icon "submit" at bounding box center [312, 244] width 7 height 6
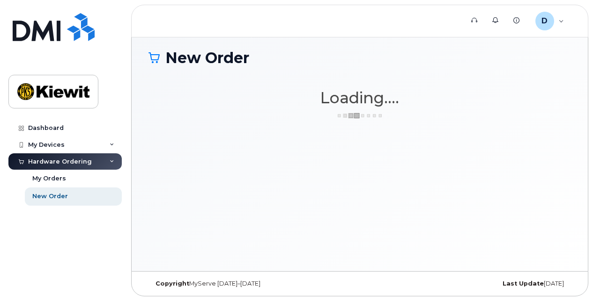
scroll to position [4, 0]
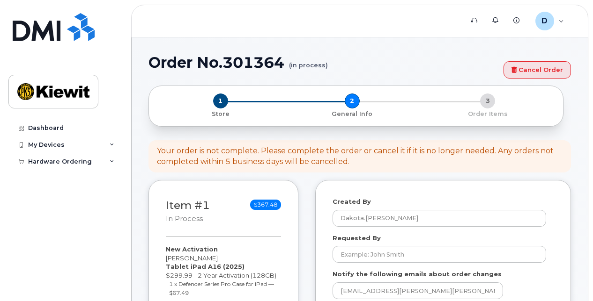
select select
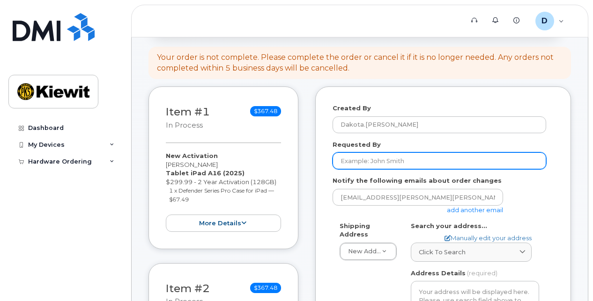
click at [398, 160] on input "Requested By" at bounding box center [438, 161] width 213 height 17
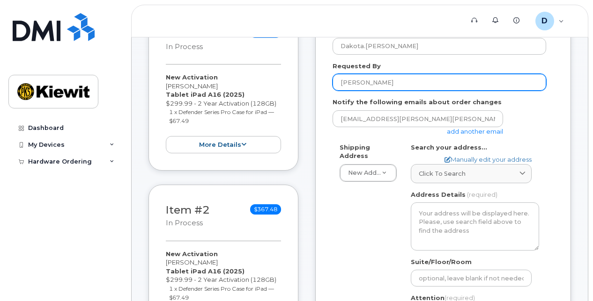
scroll to position [234, 0]
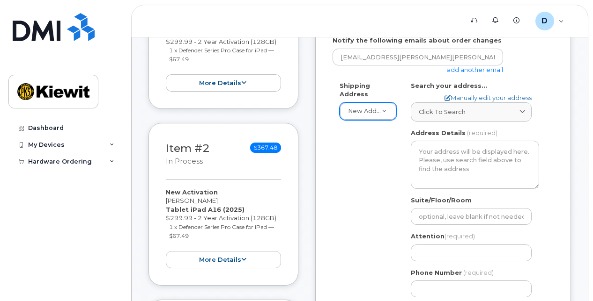
type input "[PERSON_NAME]"
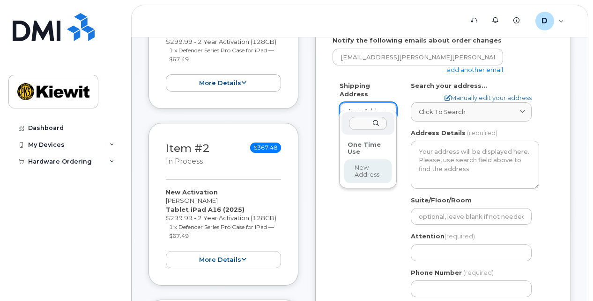
select select
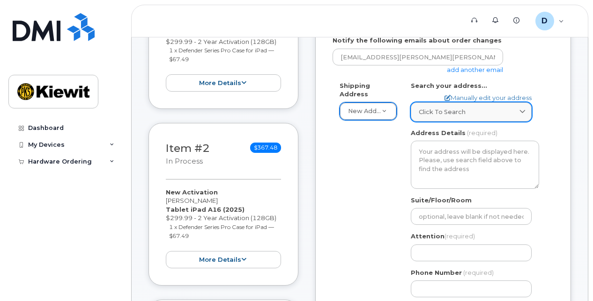
click at [449, 112] on span "Click to search" at bounding box center [441, 112] width 47 height 9
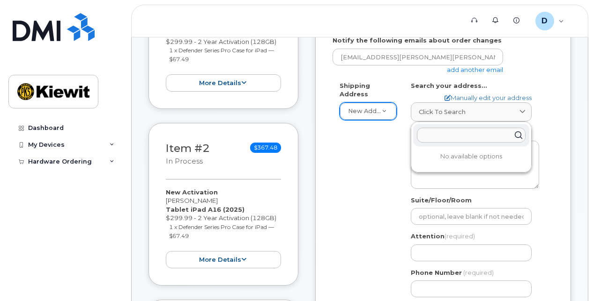
click at [461, 132] on input "text" at bounding box center [471, 135] width 109 height 15
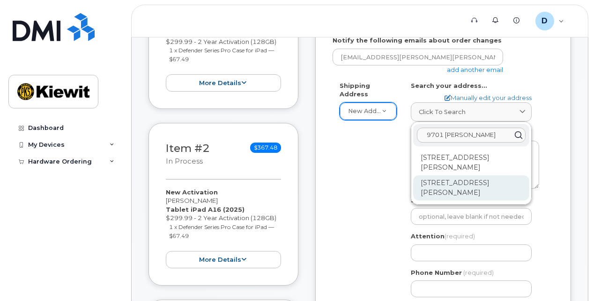
type input "9701 [PERSON_NAME]"
click at [453, 181] on div "[STREET_ADDRESS][PERSON_NAME]" at bounding box center [471, 188] width 116 height 25
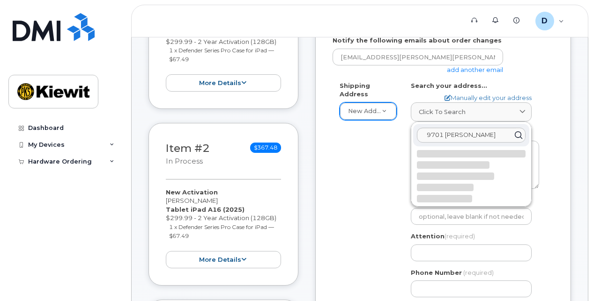
select select
type textarea "[STREET_ADDRESS][PERSON_NAME]"
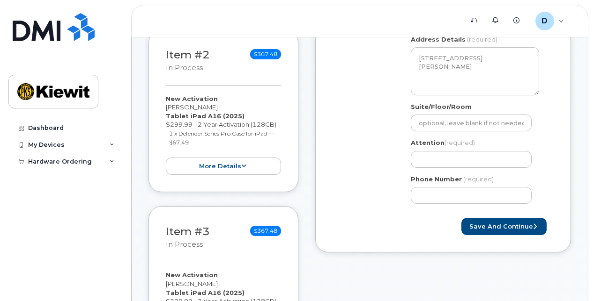
scroll to position [281, 0]
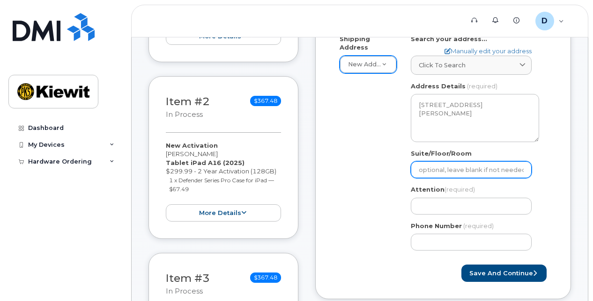
click at [424, 165] on input "Suite/Floor/Room" at bounding box center [471, 169] width 121 height 17
select select
type input "F"
select select
type input "Fl"
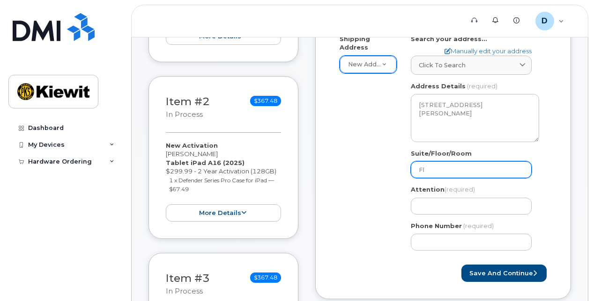
select select
type input "Flo"
select select
type input "Floo"
select select
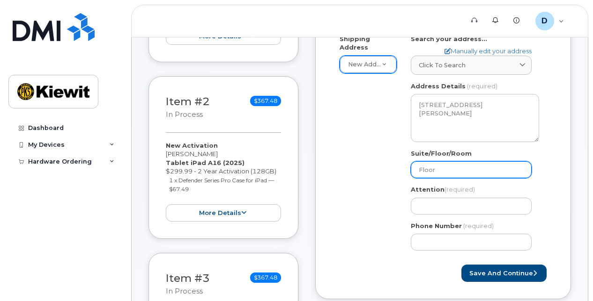
type input "Floor"
select select
type input "Floor 3"
select select
type input "Floor 3/"
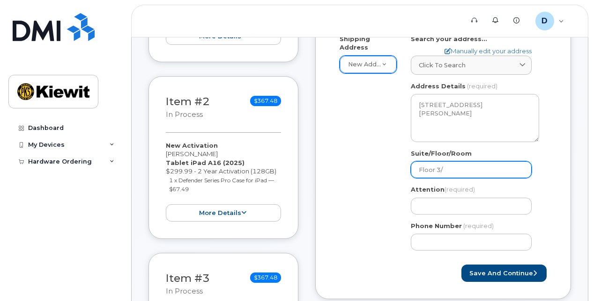
select select
type input "Floor 3/C"
select select
type input "Floor 3/"
select select
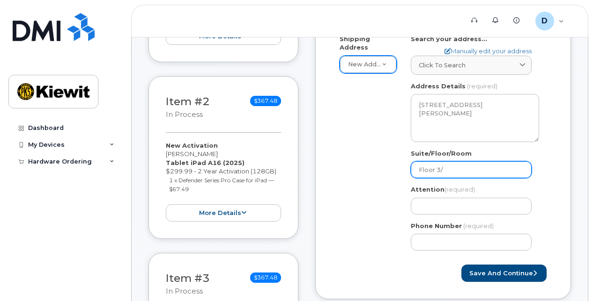
type input "Floor 3/D"
select select
type input "Floor 3/De"
select select
type input "Floor 3/Des"
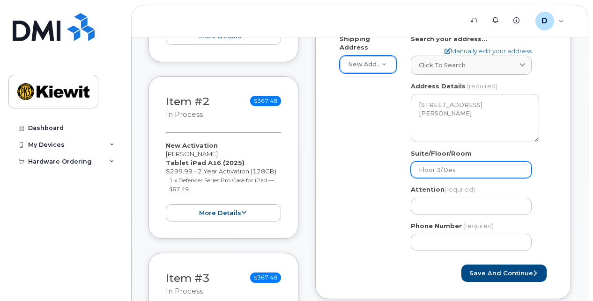
select select
type input "Floor 3/Desk"
select select
type input "Floor 3/Desk #"
select select
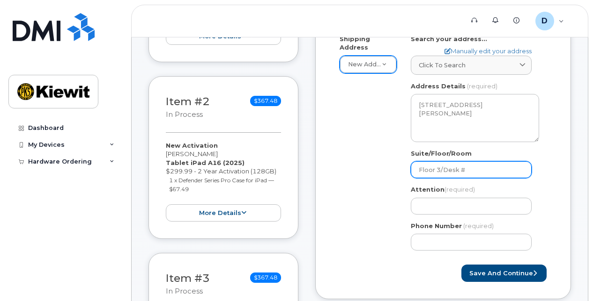
type input "Floor 3/Desk #N"
select select
type input "Floor 3/Desk #N-"
select select
type input "Floor 3/Desk #N-3"
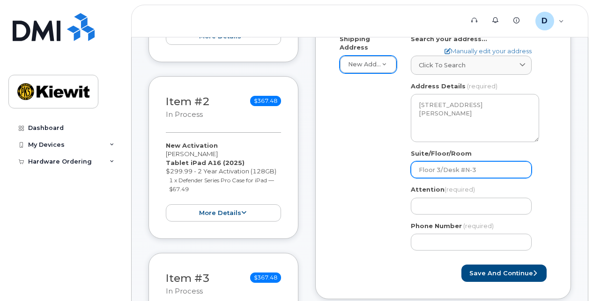
select select
type input "Floor 3/Desk #N-34"
select select
type input "Floor 3/Desk #N-341"
select select
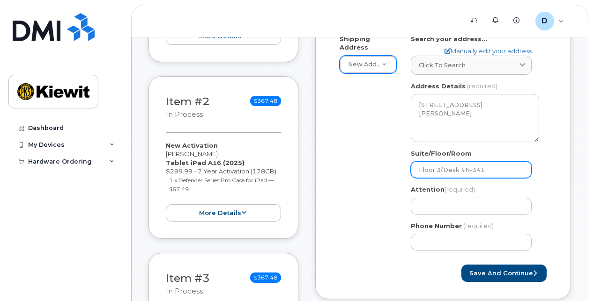
type input "Floor 3/Desk #N-3416"
drag, startPoint x: 463, startPoint y: 167, endPoint x: 482, endPoint y: 170, distance: 19.0
click at [463, 167] on input "Floor 3/Desk #N-3416" at bounding box center [471, 169] width 121 height 17
select select
type input "Floor 3/Desk N-3416"
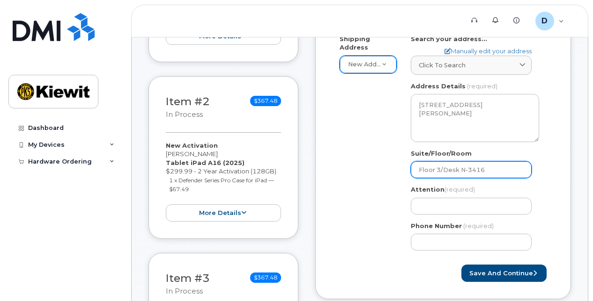
select select
type input "Floor 3/Desk 3N-3416"
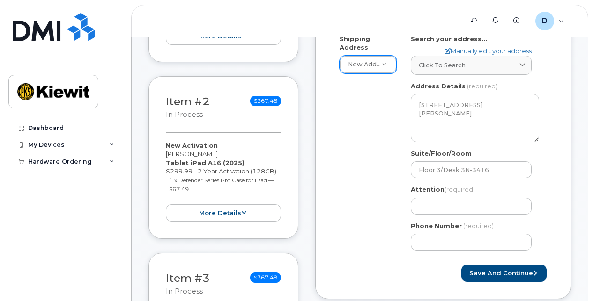
click at [473, 195] on div "Attention (required)" at bounding box center [475, 199] width 128 height 29
click at [474, 196] on div "Attention (required)" at bounding box center [475, 199] width 128 height 29
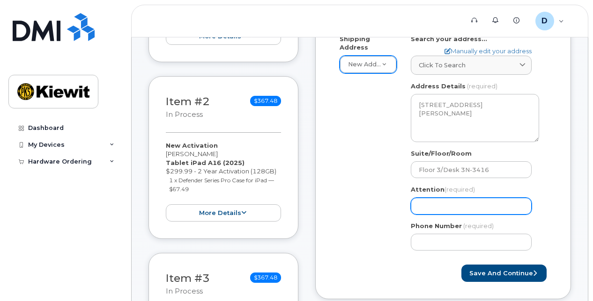
click at [474, 200] on input "Attention (required)" at bounding box center [471, 206] width 121 height 17
select select
type input "D"
select select
type input "Da"
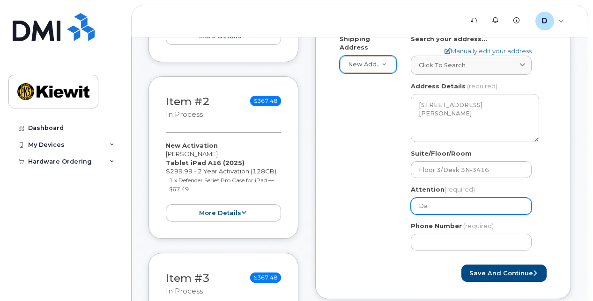
select select
type input "Dak"
select select
type input "Dako"
select select
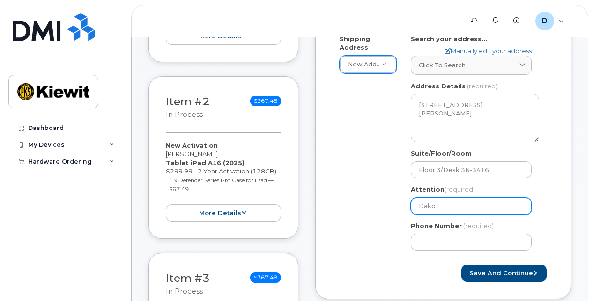
type input "Dakot"
select select
type input "Dakota"
select select
type input "Dakota R"
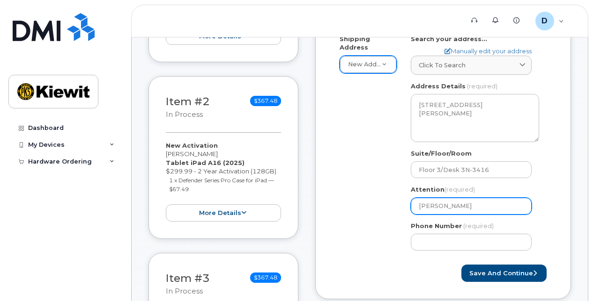
select select
type input "Dakota Ri"
select select
type input "Dakota Rig"
select select
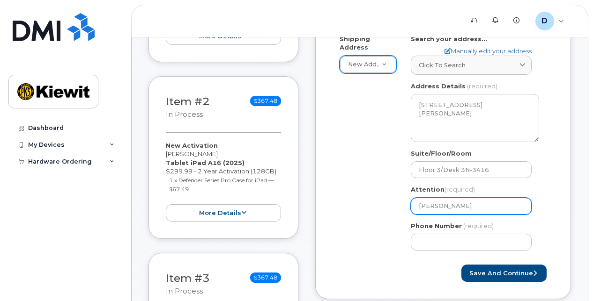
type input "Dakota Rigg"
select select
type input "[PERSON_NAME]"
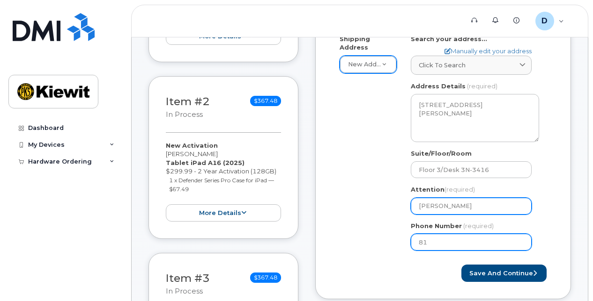
type input "816"
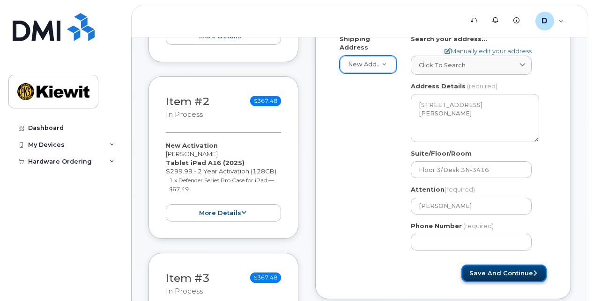
click at [496, 276] on button "Save and Continue" at bounding box center [503, 273] width 85 height 17
click at [507, 266] on button "Save and Continue" at bounding box center [503, 273] width 85 height 17
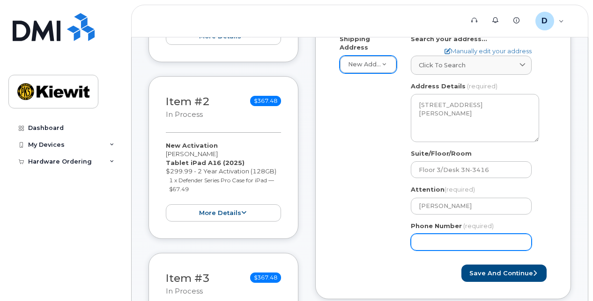
drag, startPoint x: 449, startPoint y: 241, endPoint x: 478, endPoint y: 241, distance: 29.0
click at [449, 241] on input "Phone Number" at bounding box center [471, 242] width 121 height 17
click at [432, 242] on input "Phone Number" at bounding box center [471, 242] width 121 height 17
select select
type input "8168315590"
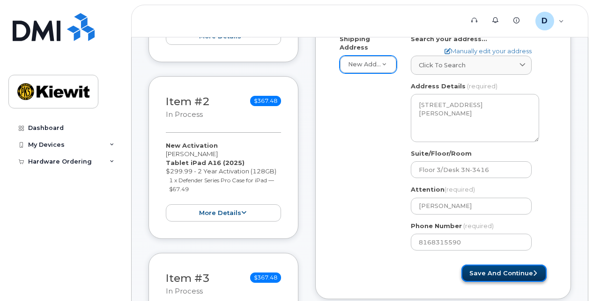
click at [500, 272] on button "Save and Continue" at bounding box center [503, 273] width 85 height 17
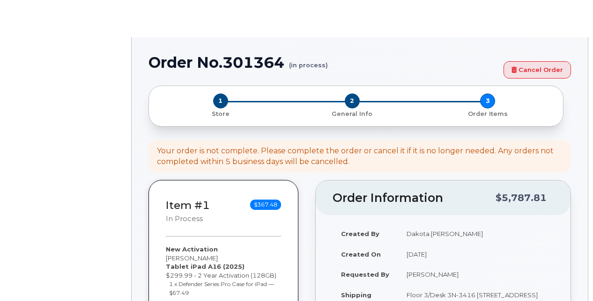
select select
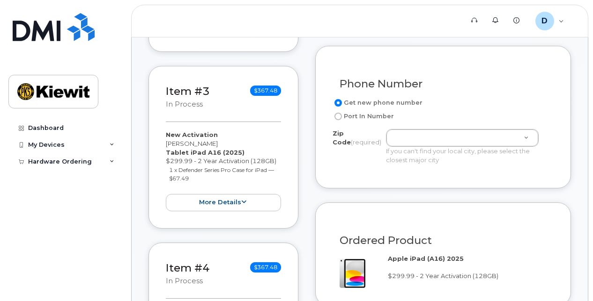
scroll to position [374, 0]
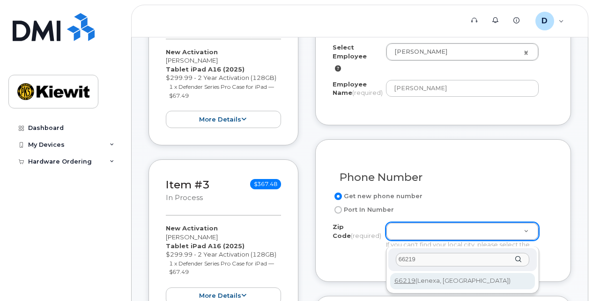
type input "66219"
type input "66219 ([GEOGRAPHIC_DATA], [GEOGRAPHIC_DATA])"
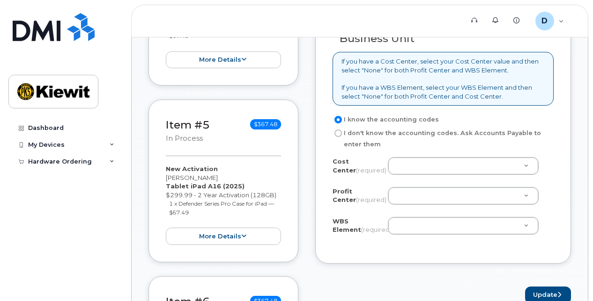
scroll to position [796, 0]
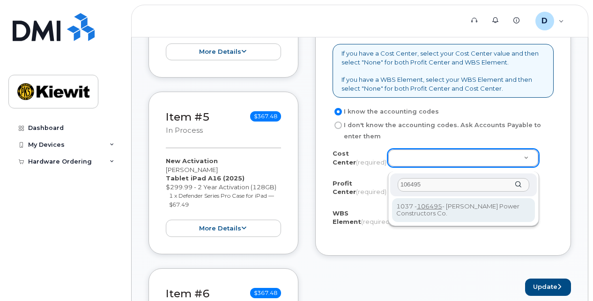
type input "106495"
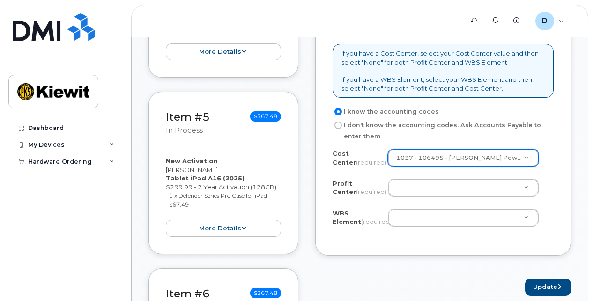
type input "106495"
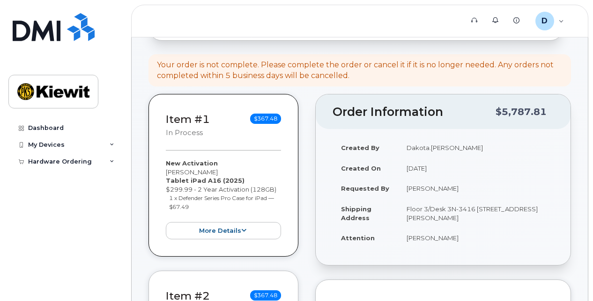
scroll to position [140, 0]
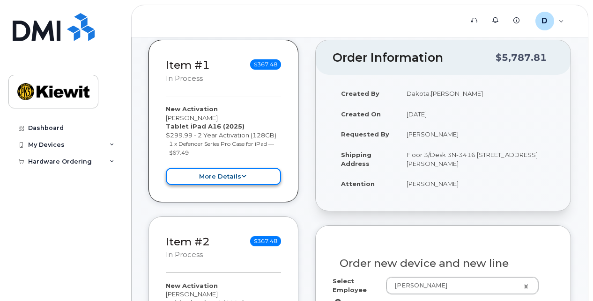
click at [247, 179] on button "more details" at bounding box center [223, 176] width 115 height 17
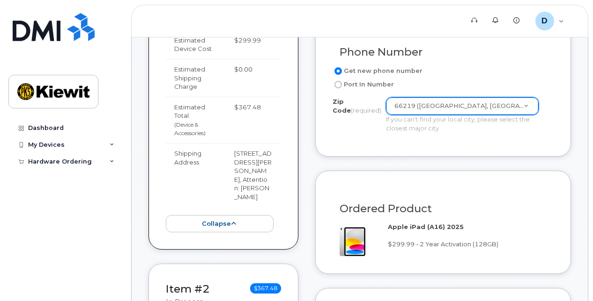
scroll to position [515, 0]
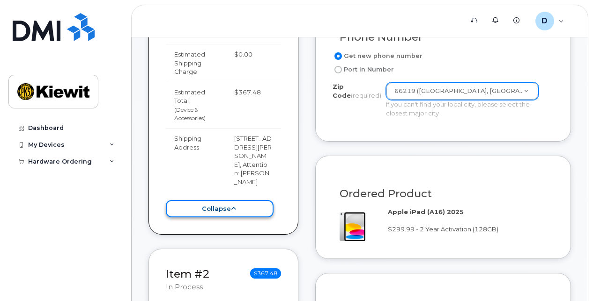
click at [253, 200] on button "collapse" at bounding box center [220, 208] width 108 height 17
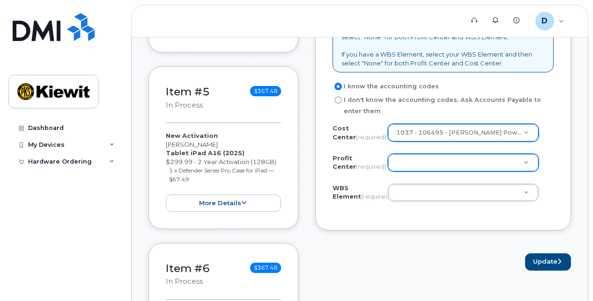
scroll to position [843, 0]
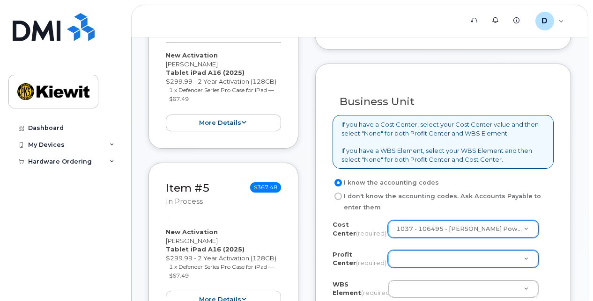
scroll to position [749, 0]
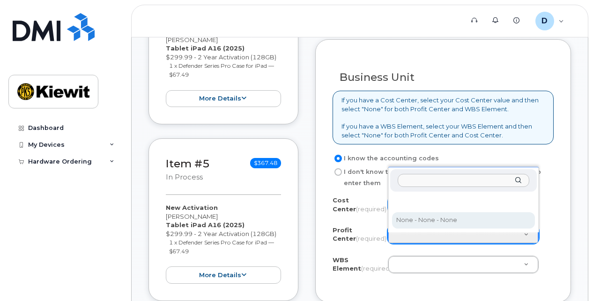
select select "None"
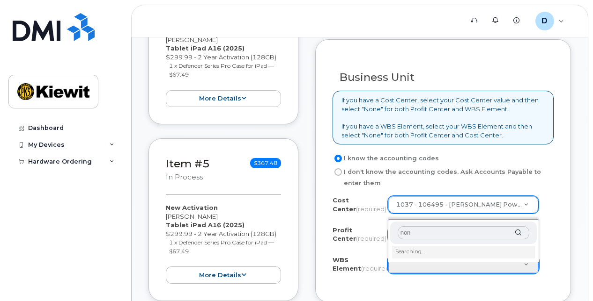
type input "none"
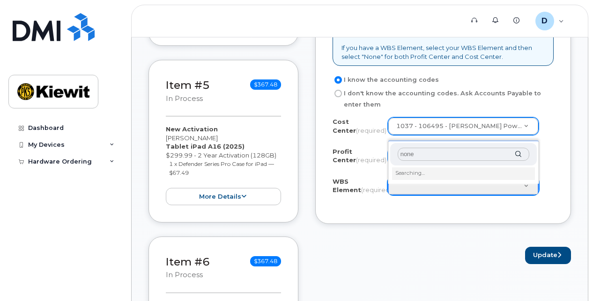
scroll to position [843, 0]
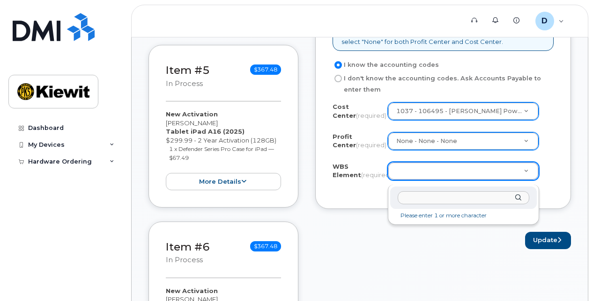
click at [454, 217] on li "Please enter 1 or more character" at bounding box center [463, 216] width 143 height 10
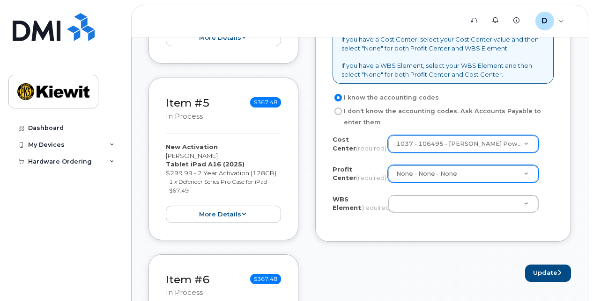
scroll to position [796, 0]
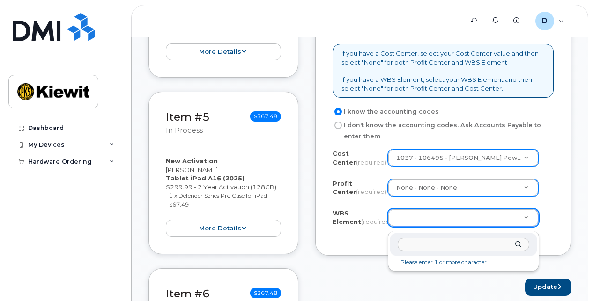
click at [483, 261] on li "Please enter 1 or more character" at bounding box center [463, 263] width 143 height 10
click at [520, 244] on div at bounding box center [463, 245] width 147 height 23
click at [476, 244] on input "text" at bounding box center [463, 245] width 132 height 14
type input "none"
type input "None"
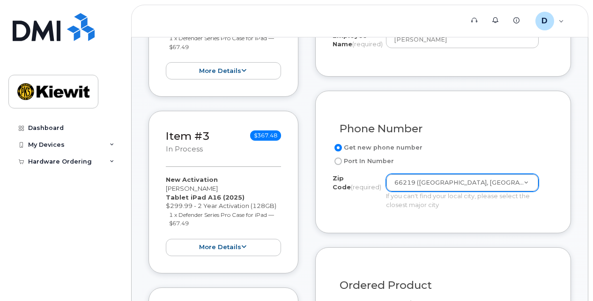
scroll to position [421, 0]
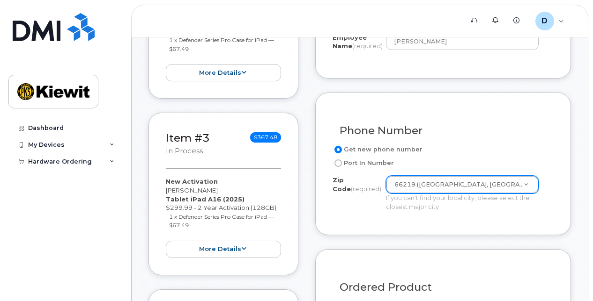
click at [341, 169] on label "Port In Number" at bounding box center [362, 163] width 61 height 11
click at [341, 167] on input "Port In Number" at bounding box center [337, 163] width 7 height 7
radio input "true"
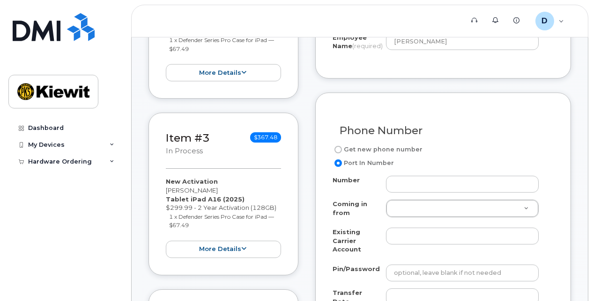
click at [337, 154] on input "Get new phone number" at bounding box center [337, 149] width 7 height 7
radio input "true"
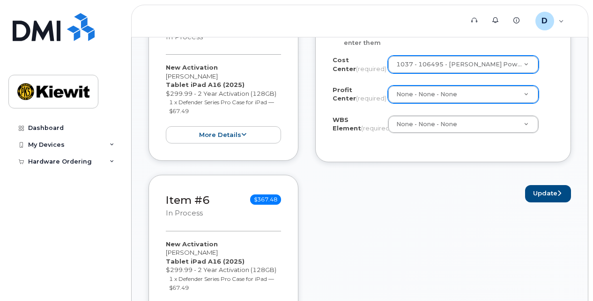
scroll to position [843, 0]
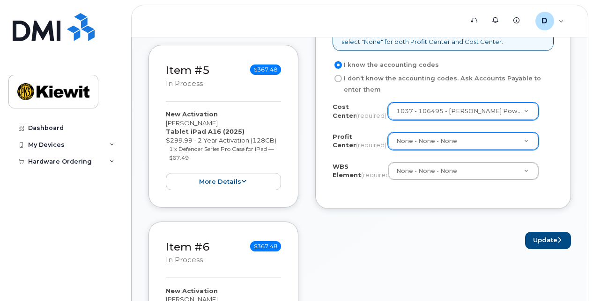
click at [364, 209] on div "Business Unit If you have a Cost Center, select your Cost Center value and then…" at bounding box center [443, 78] width 256 height 264
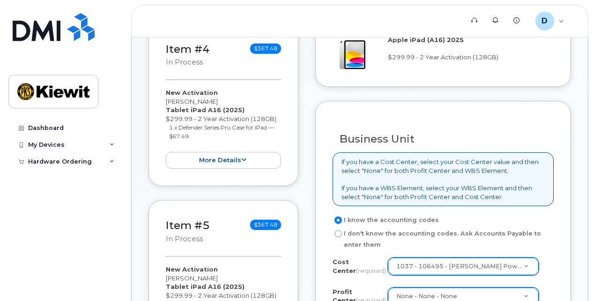
scroll to position [702, 0]
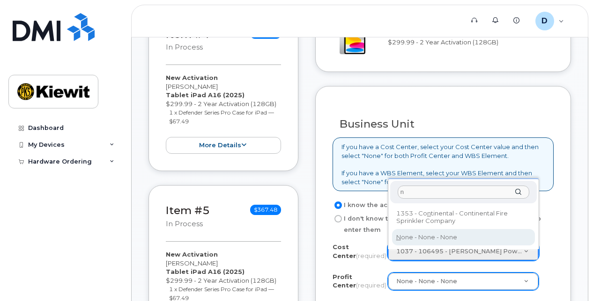
type input "n"
type input "None"
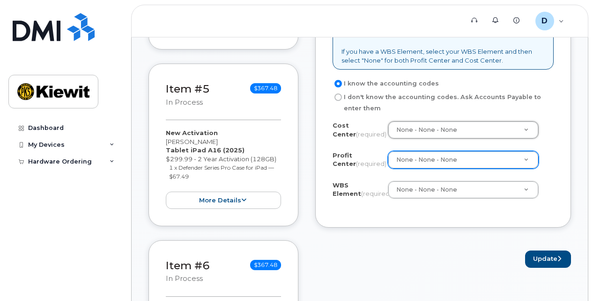
scroll to position [843, 0]
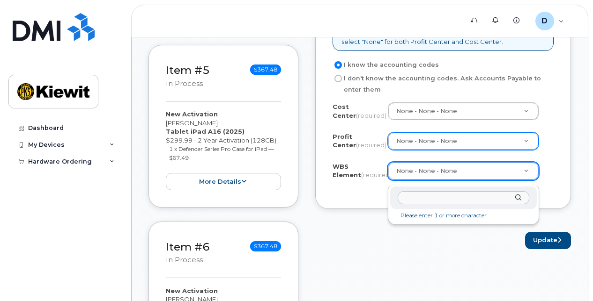
click at [464, 195] on input "text" at bounding box center [463, 198] width 132 height 14
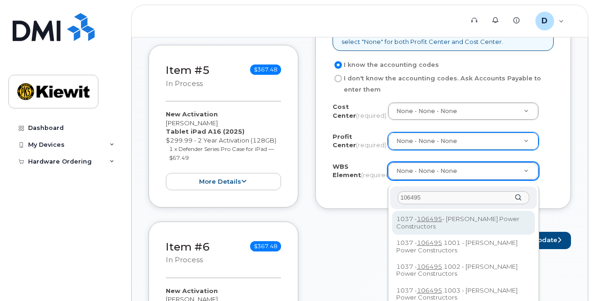
type input "106495"
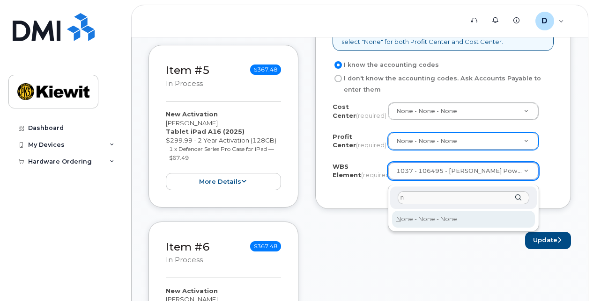
type input "n"
type input "None"
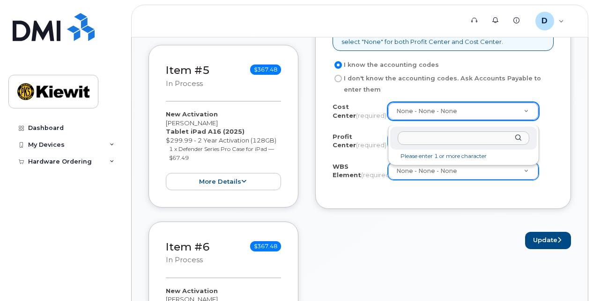
click at [448, 137] on input "text" at bounding box center [463, 139] width 132 height 14
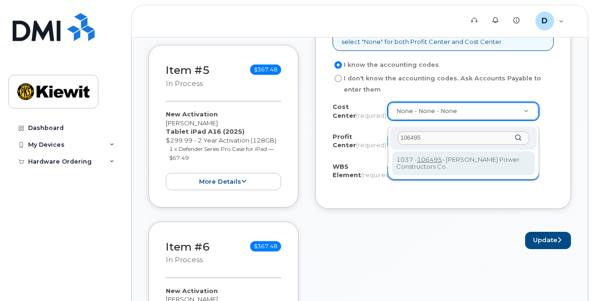
type input "106495"
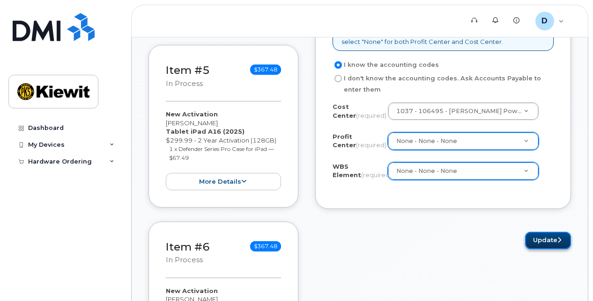
click at [543, 244] on button "Update" at bounding box center [548, 240] width 46 height 17
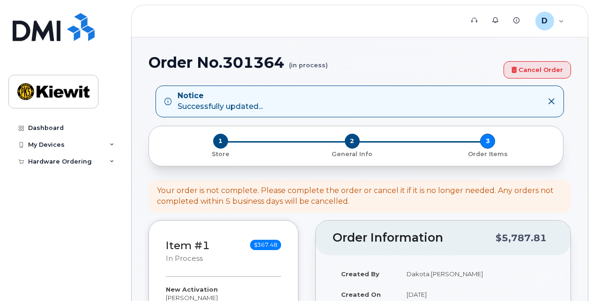
select select
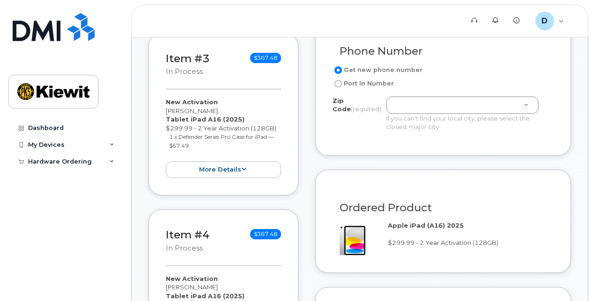
scroll to position [562, 0]
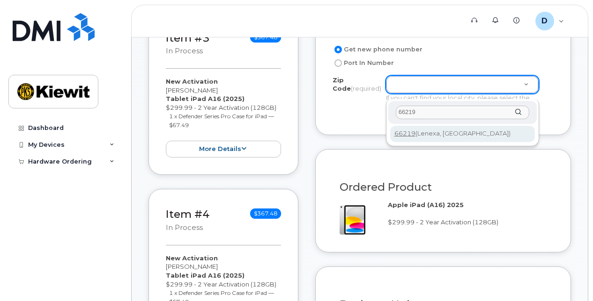
type input "66219"
type input "66219 ([GEOGRAPHIC_DATA], [GEOGRAPHIC_DATA])"
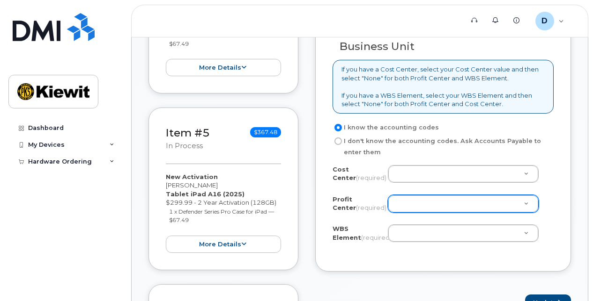
scroll to position [843, 0]
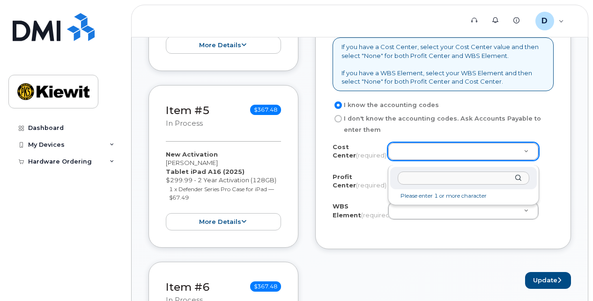
click at [413, 179] on input "text" at bounding box center [463, 179] width 132 height 14
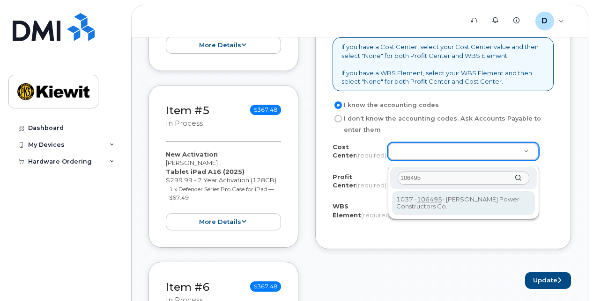
type input "106495"
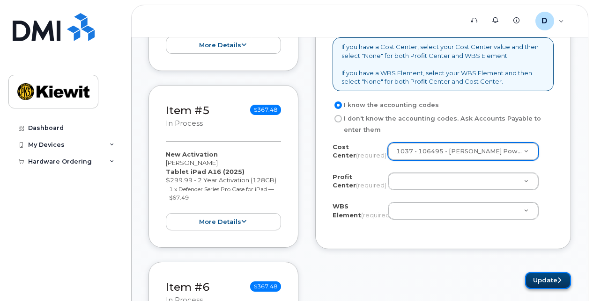
click at [537, 283] on button "Update" at bounding box center [548, 280] width 46 height 17
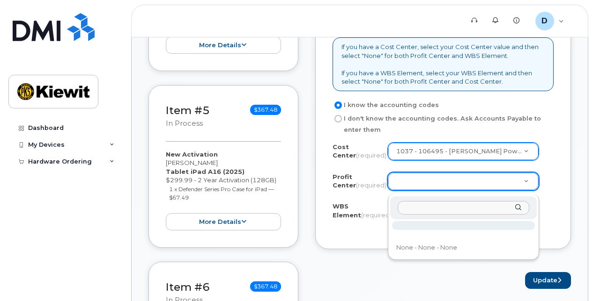
type input "m"
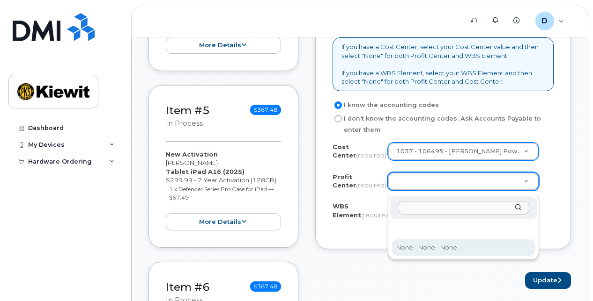
select select "None"
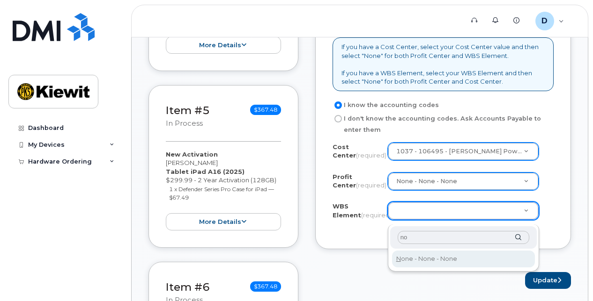
type input "no"
type input "None"
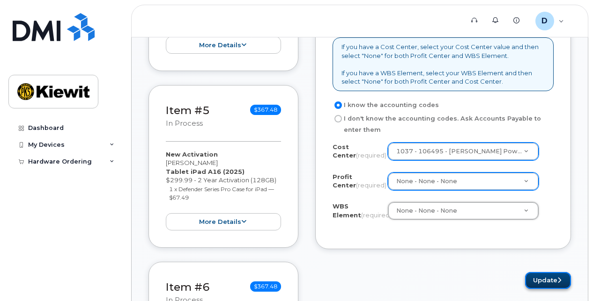
click at [542, 286] on button "Update" at bounding box center [548, 280] width 46 height 17
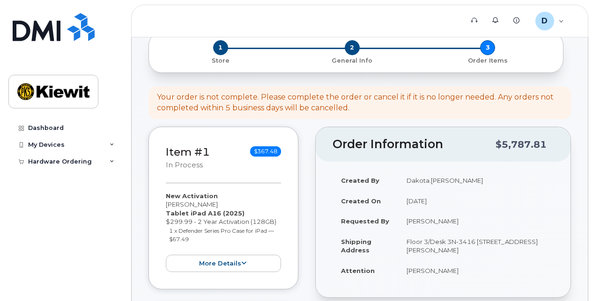
scroll to position [96, 0]
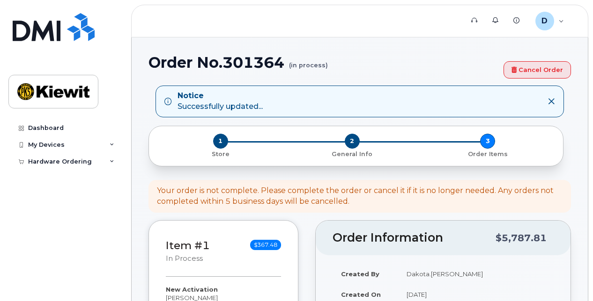
select select
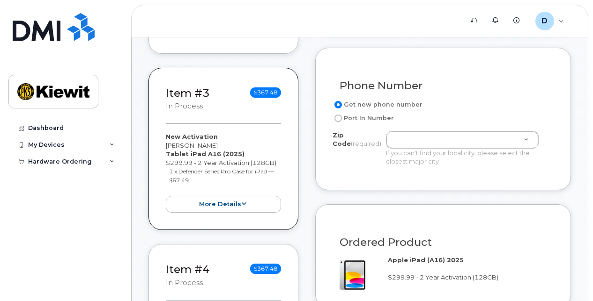
scroll to position [515, 0]
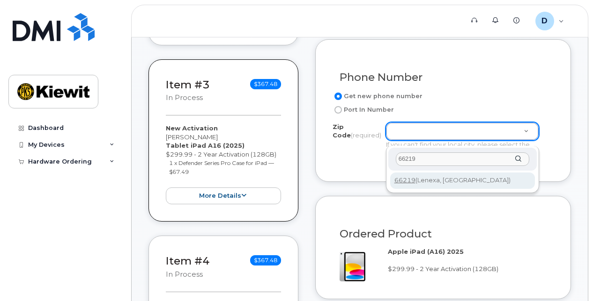
type input "66219"
type input "66219 ([GEOGRAPHIC_DATA], [GEOGRAPHIC_DATA])"
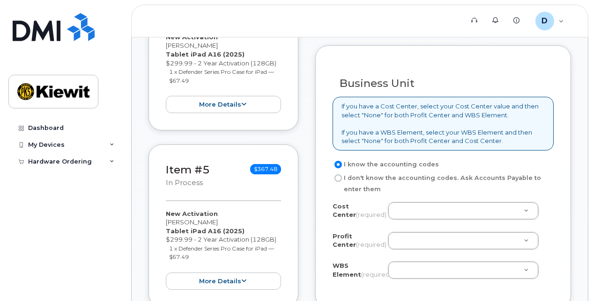
scroll to position [796, 0]
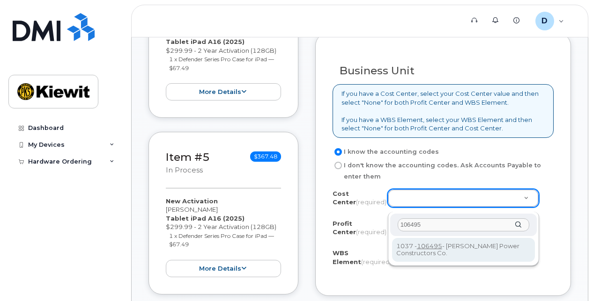
type input "106495"
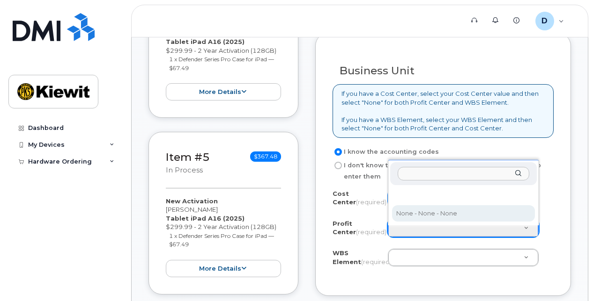
select select "None"
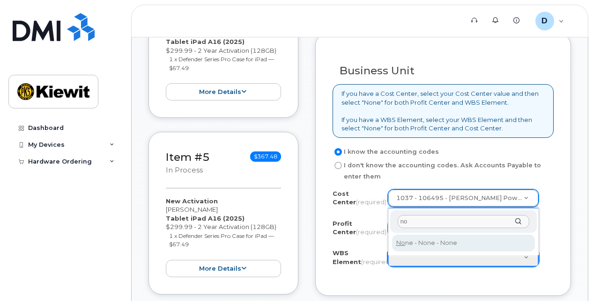
type input "no"
type input "None"
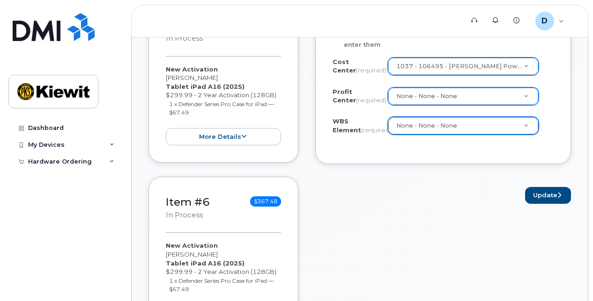
scroll to position [936, 0]
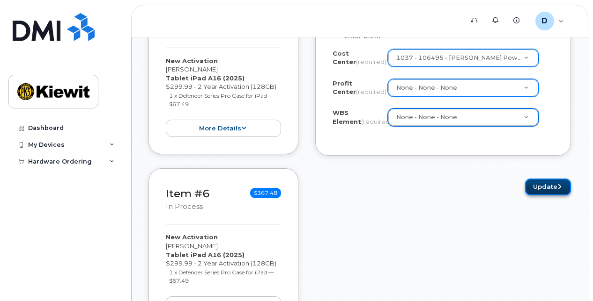
click at [534, 196] on button "Update" at bounding box center [548, 187] width 46 height 17
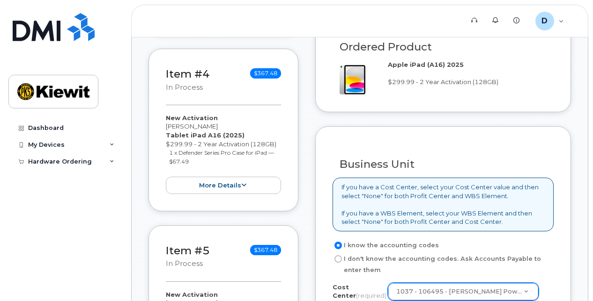
scroll to position [609, 0]
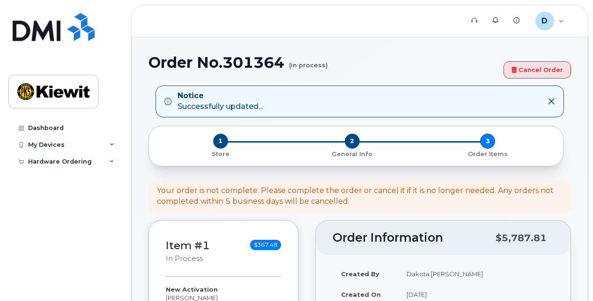
select select
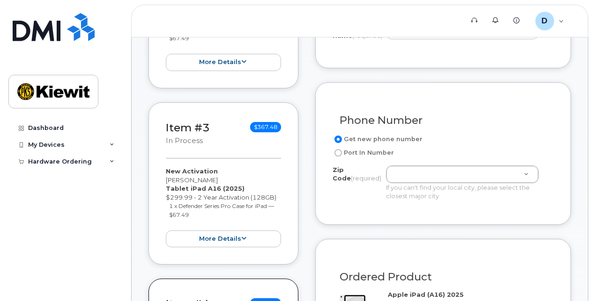
scroll to position [515, 0]
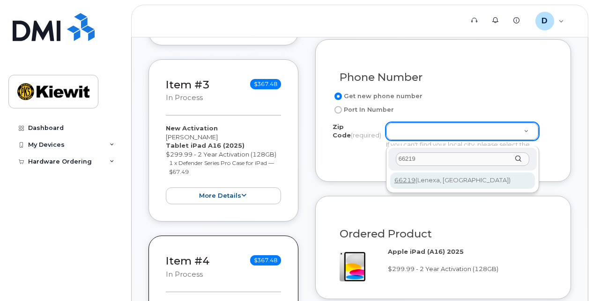
type input "66219"
type input "66219 ([GEOGRAPHIC_DATA], [GEOGRAPHIC_DATA])"
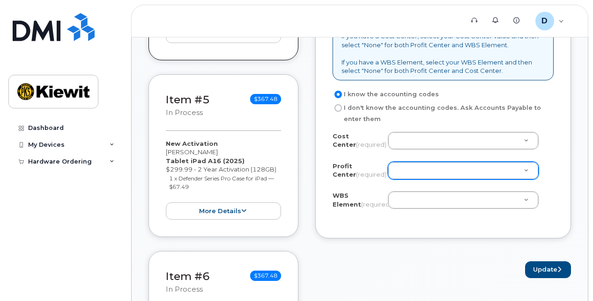
scroll to position [889, 0]
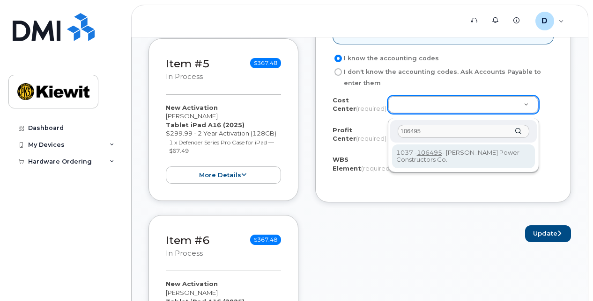
type input "106495"
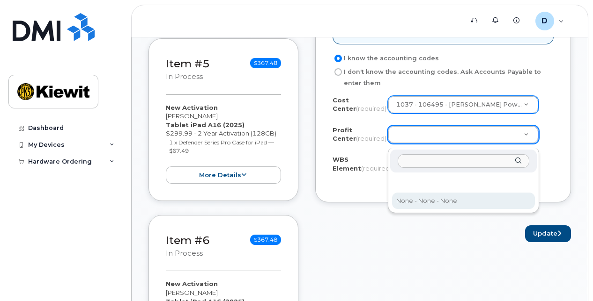
select select "None"
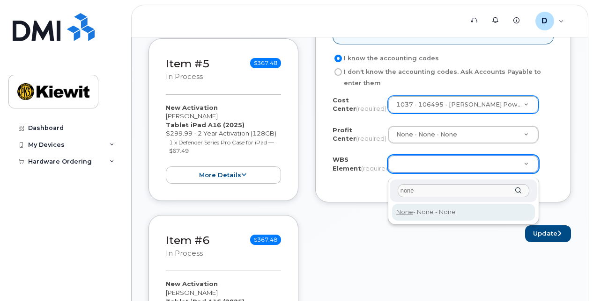
type input "none"
type input "None"
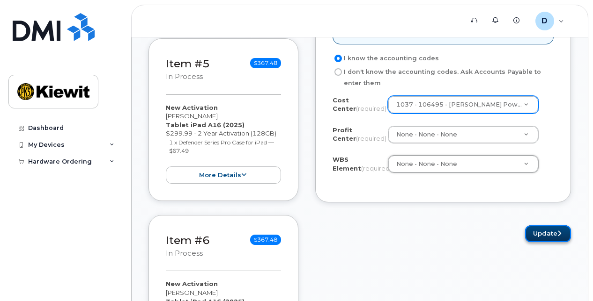
click at [542, 236] on button "Update" at bounding box center [548, 234] width 46 height 17
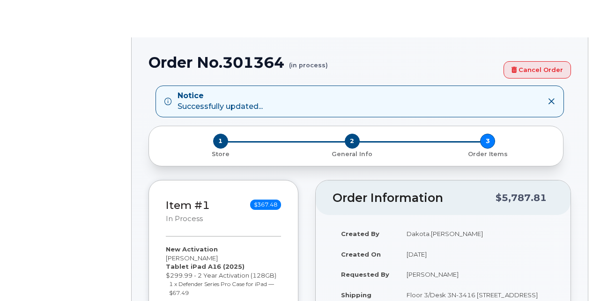
select select
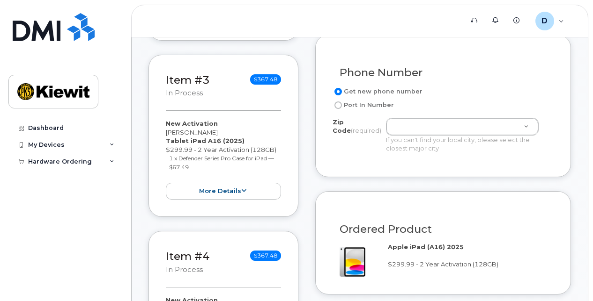
scroll to position [515, 0]
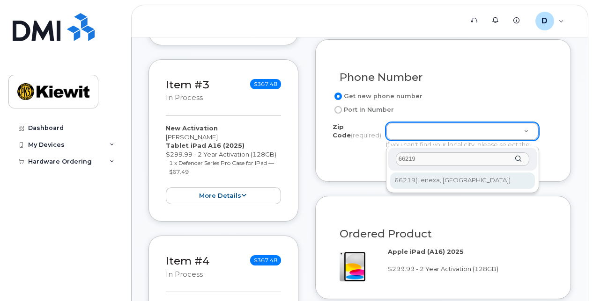
type input "66219"
type input "66219 ([GEOGRAPHIC_DATA], [GEOGRAPHIC_DATA])"
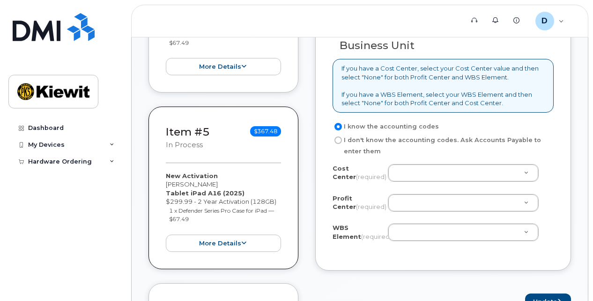
scroll to position [843, 0]
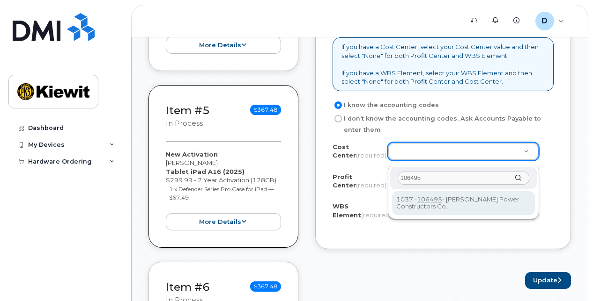
type input "106495"
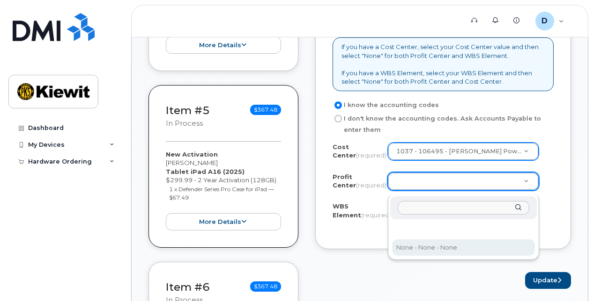
select select "None"
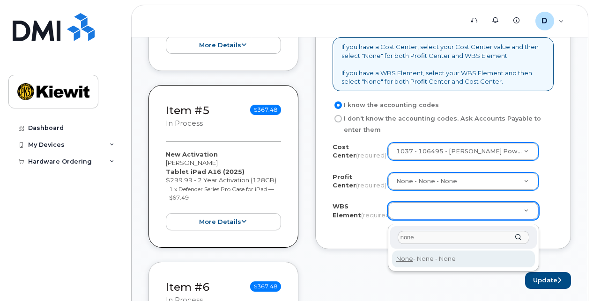
type input "none"
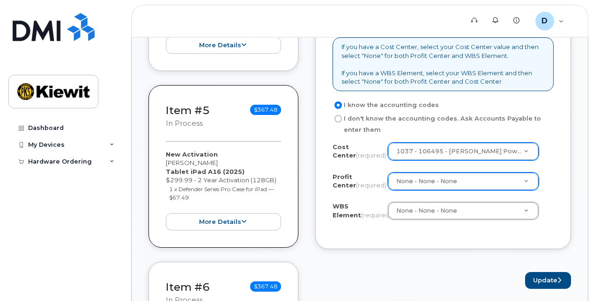
type input "None"
click at [531, 282] on button "Update" at bounding box center [548, 280] width 46 height 17
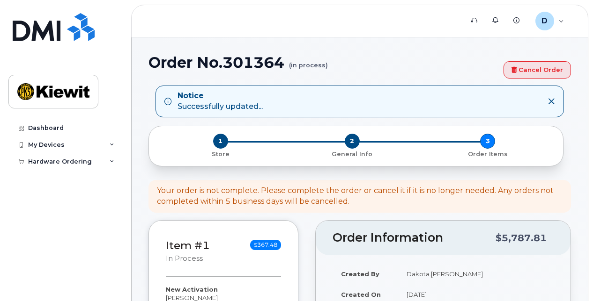
select select
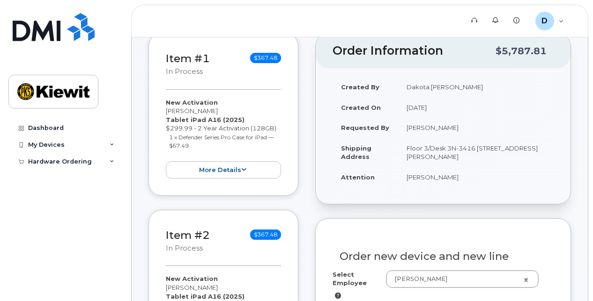
scroll to position [421, 0]
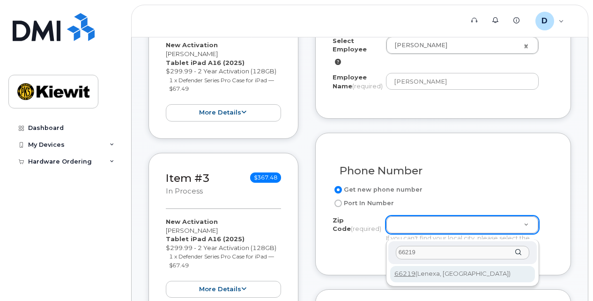
type input "66219"
type input "66219 ([GEOGRAPHIC_DATA], [GEOGRAPHIC_DATA])"
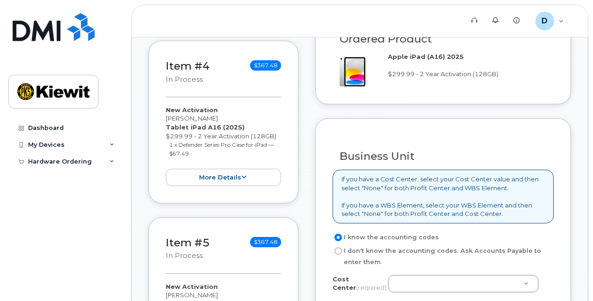
scroll to position [796, 0]
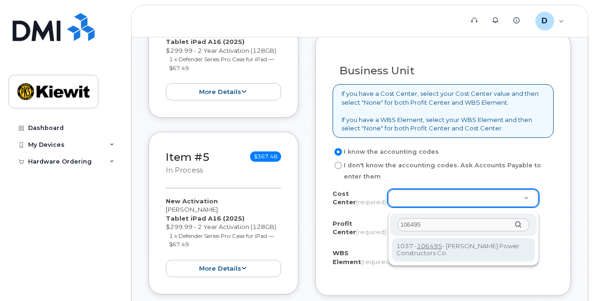
type input "106495"
click at [475, 262] on div "106495 1037 - 106495 - [PERSON_NAME] Power Constructors Co." at bounding box center [463, 239] width 151 height 54
type input "106495"
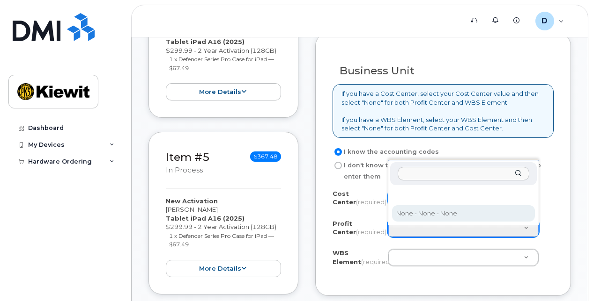
select select "None"
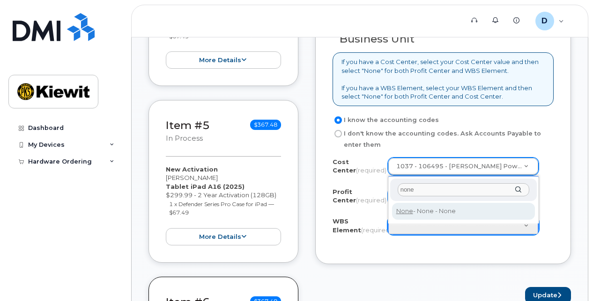
scroll to position [843, 0]
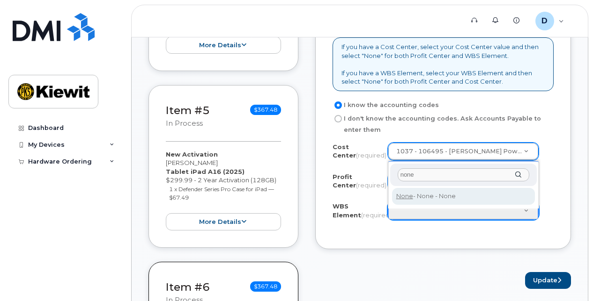
type input "none"
type input "None"
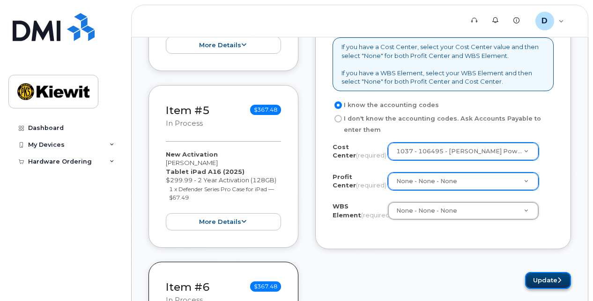
click at [542, 282] on button "Update" at bounding box center [548, 280] width 46 height 17
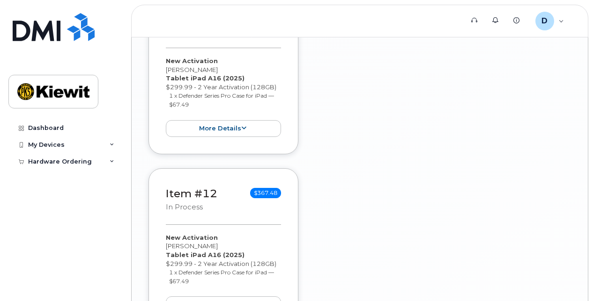
scroll to position [1819, 0]
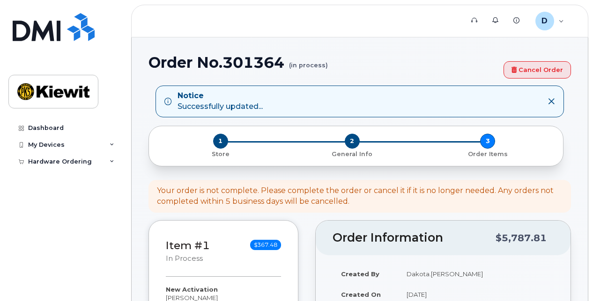
select select
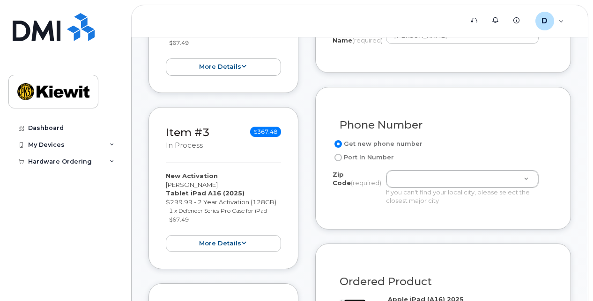
scroll to position [421, 0]
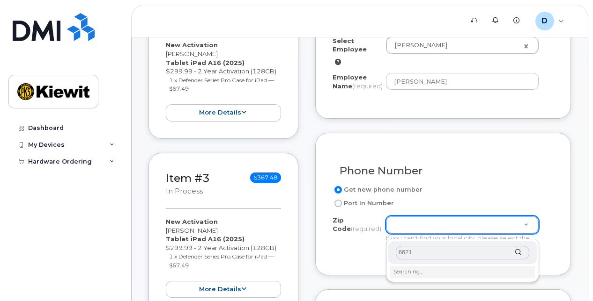
type input "66219"
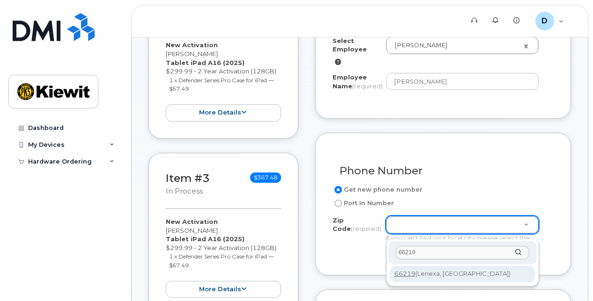
type input "66219 ([GEOGRAPHIC_DATA], [GEOGRAPHIC_DATA])"
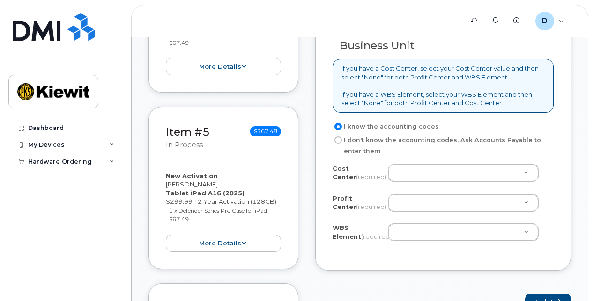
scroll to position [843, 0]
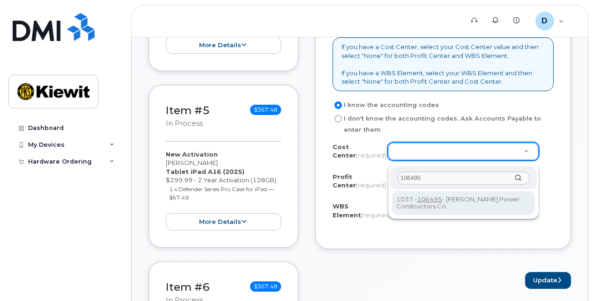
type input "106495"
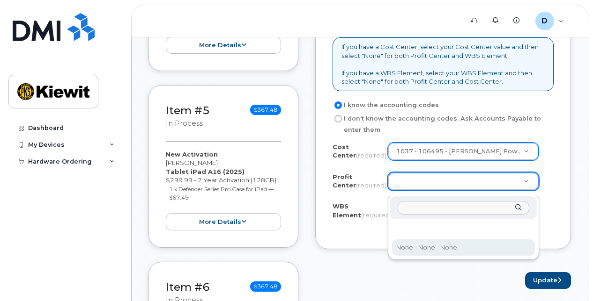
select select "None"
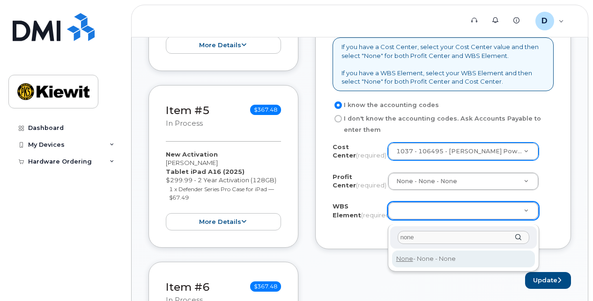
type input "none"
type input "None"
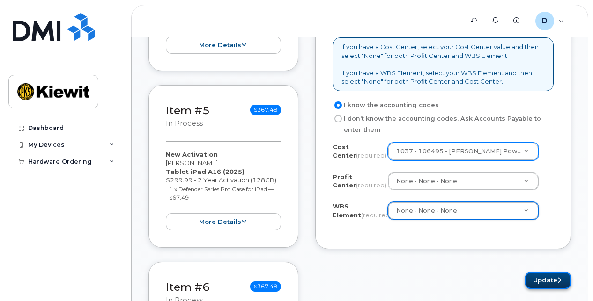
click at [537, 283] on button "Update" at bounding box center [548, 280] width 46 height 17
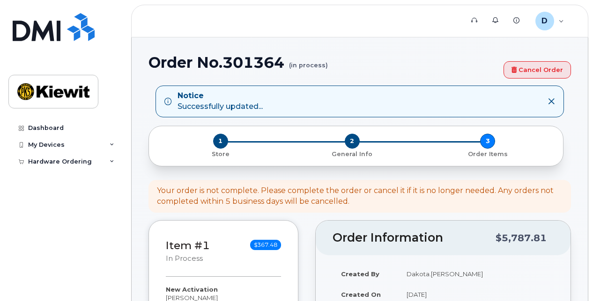
select select
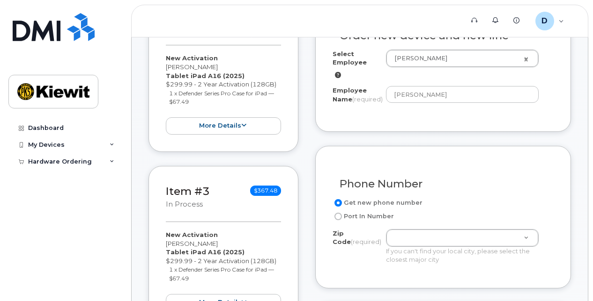
scroll to position [515, 0]
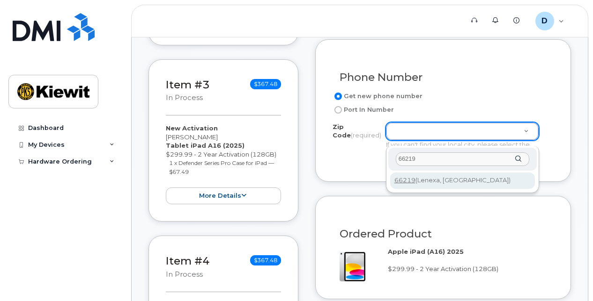
type input "66219"
type input "66219 ([GEOGRAPHIC_DATA], [GEOGRAPHIC_DATA])"
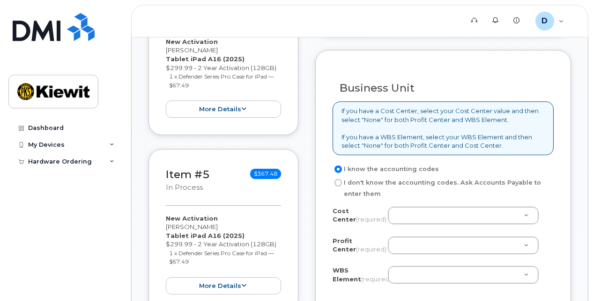
scroll to position [796, 0]
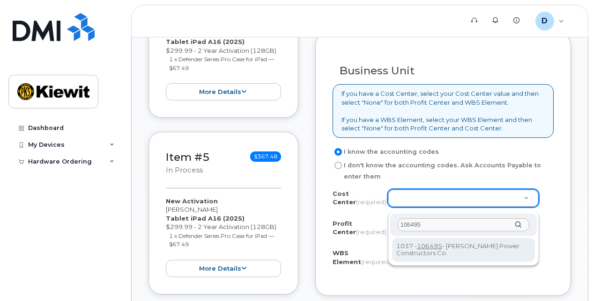
type input "106495"
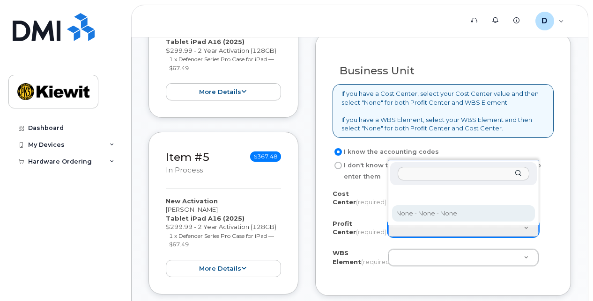
select select "None"
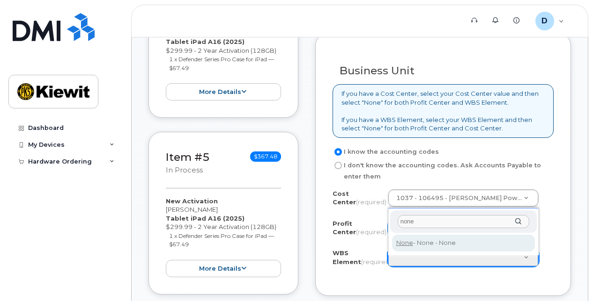
type input "none"
type input "None"
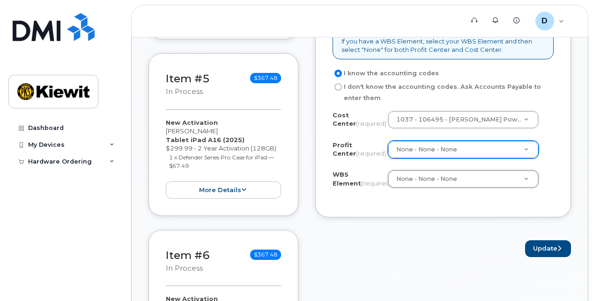
scroll to position [889, 0]
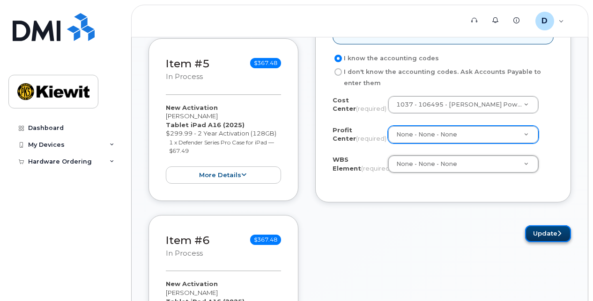
click at [535, 240] on button "Update" at bounding box center [548, 234] width 46 height 17
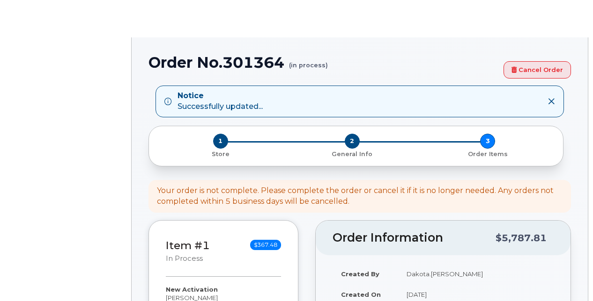
select select
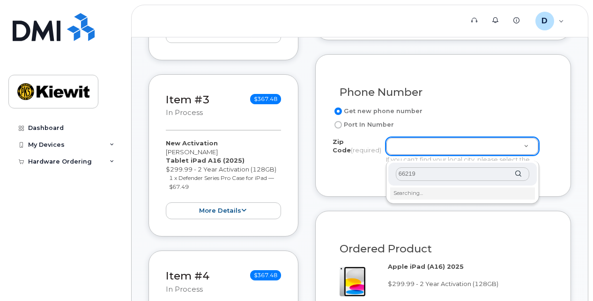
scroll to position [515, 0]
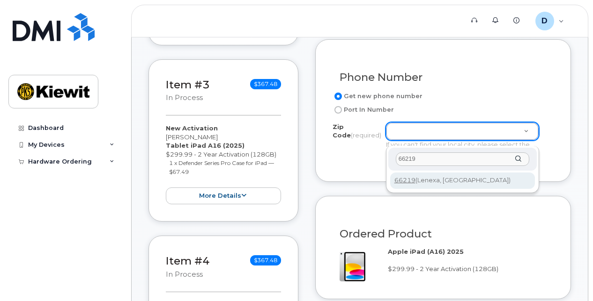
type input "66219"
type input "66219 ([GEOGRAPHIC_DATA], [GEOGRAPHIC_DATA])"
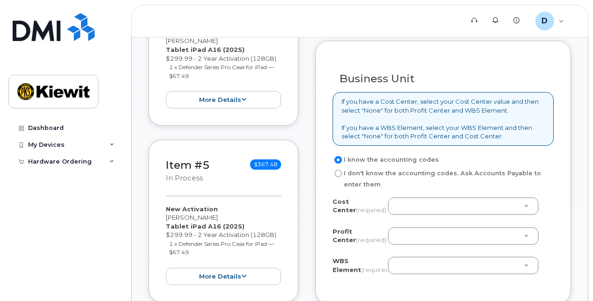
scroll to position [843, 0]
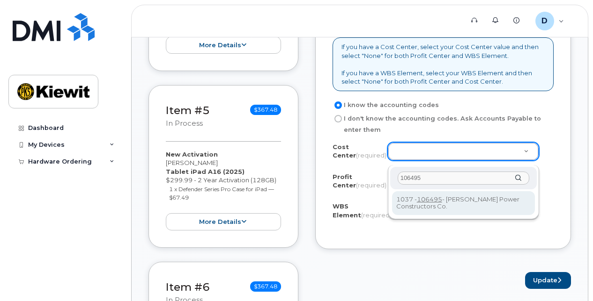
type input "106495"
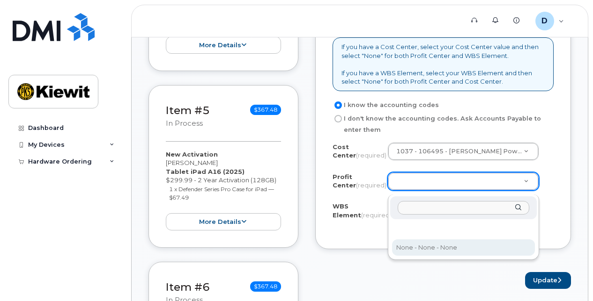
select select "None"
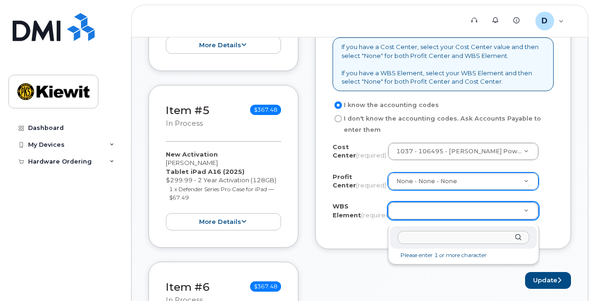
click at [429, 253] on li "Please enter 1 or more character" at bounding box center [463, 256] width 143 height 10
type input "none"
type input "None"
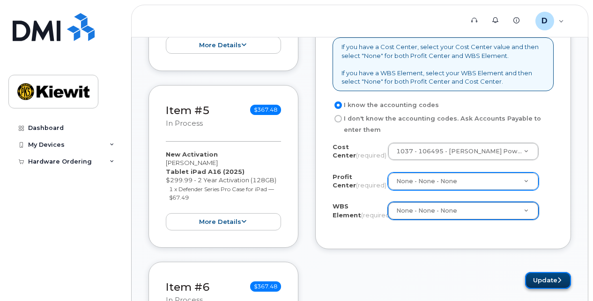
click at [538, 286] on button "Update" at bounding box center [548, 280] width 46 height 17
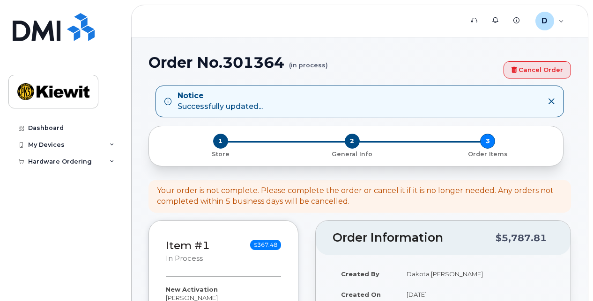
select select
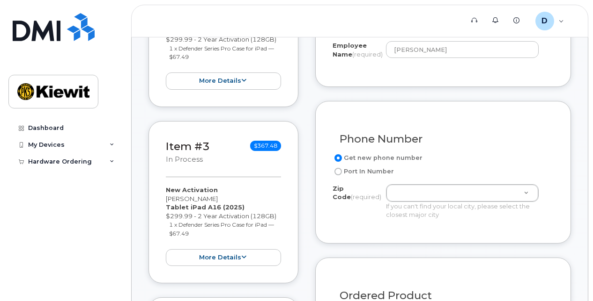
scroll to position [468, 0]
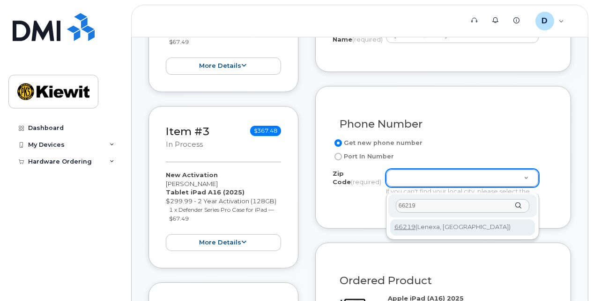
type input "66219"
type input "66219 ([GEOGRAPHIC_DATA], [GEOGRAPHIC_DATA])"
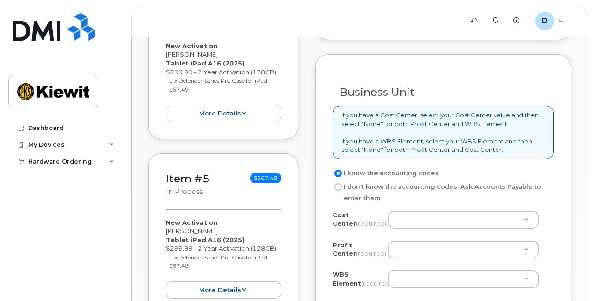
scroll to position [796, 0]
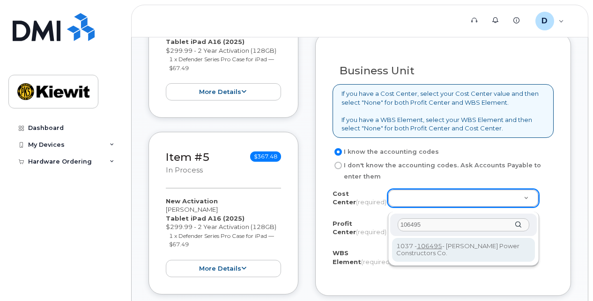
type input "106495"
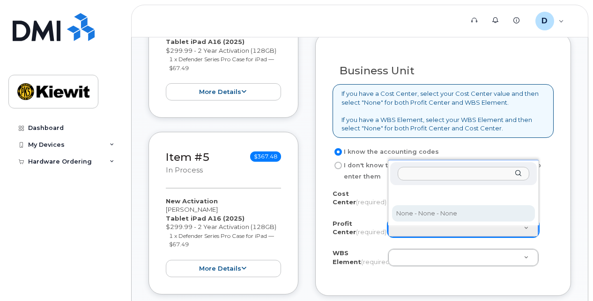
select select "None"
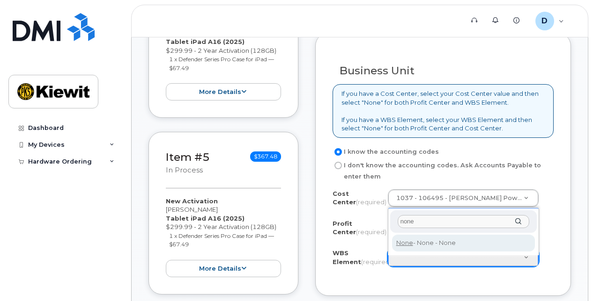
type input "none"
type input "None"
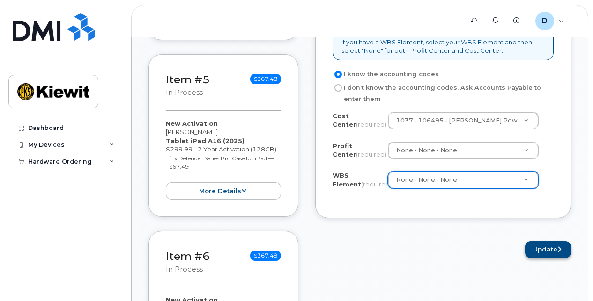
scroll to position [889, 0]
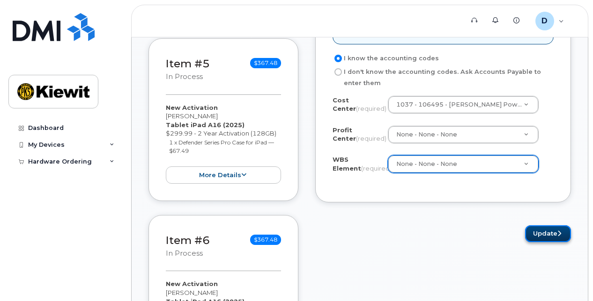
click at [543, 237] on button "Update" at bounding box center [548, 234] width 46 height 17
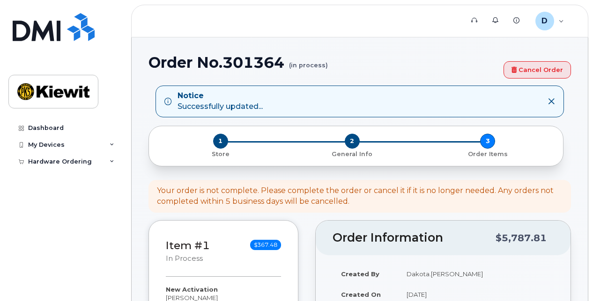
select select
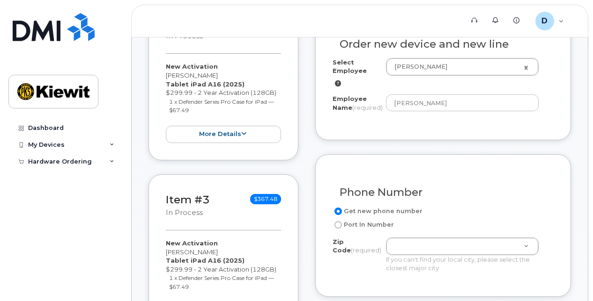
scroll to position [421, 0]
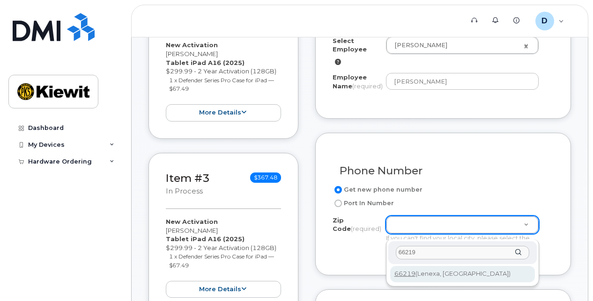
type input "66219"
drag, startPoint x: 468, startPoint y: 275, endPoint x: 512, endPoint y: 269, distance: 44.5
type input "66219 ([GEOGRAPHIC_DATA], [GEOGRAPHIC_DATA])"
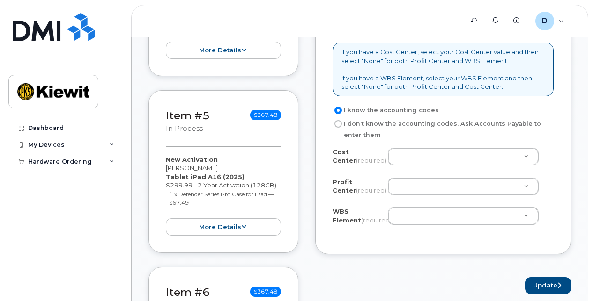
scroll to position [843, 0]
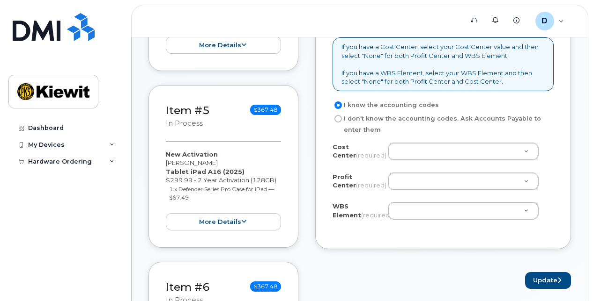
drag, startPoint x: 412, startPoint y: 153, endPoint x: 417, endPoint y: 152, distance: 5.2
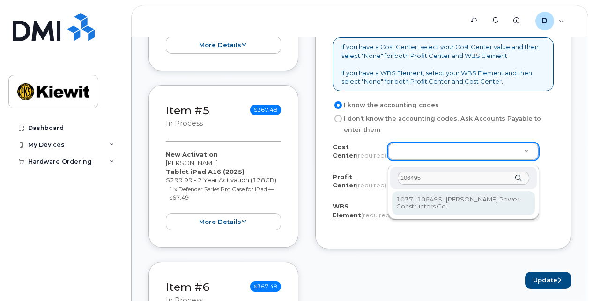
type input "106495"
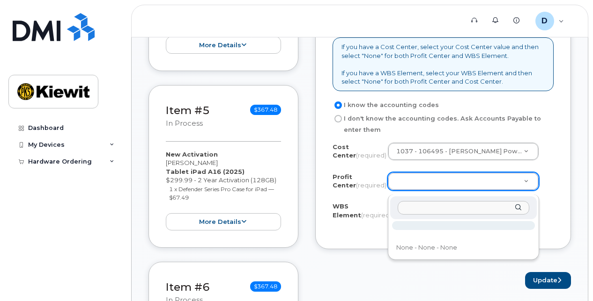
drag, startPoint x: 428, startPoint y: 191, endPoint x: 449, endPoint y: 213, distance: 30.5
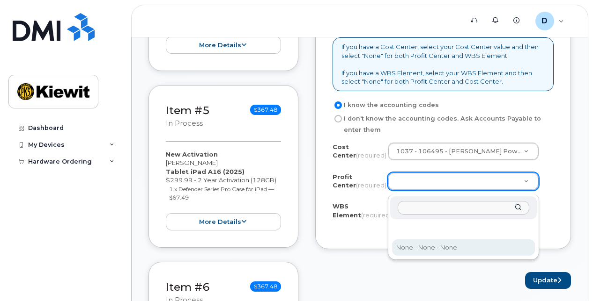
select select "None"
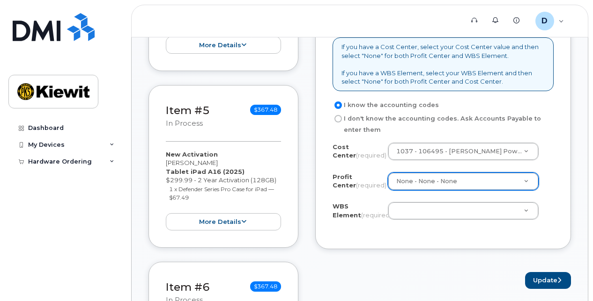
drag, startPoint x: 436, startPoint y: 217, endPoint x: 437, endPoint y: 213, distance: 4.8
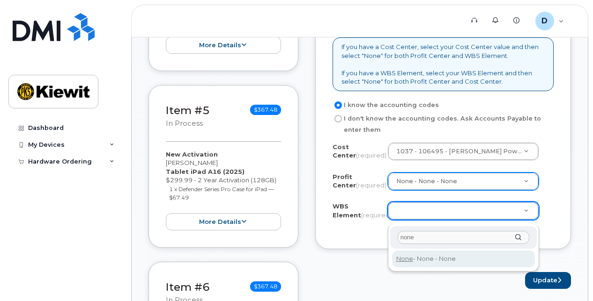
type input "none"
type input "None"
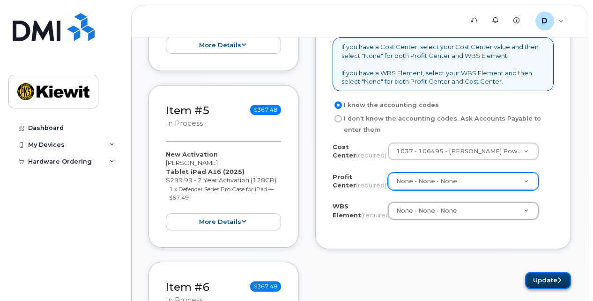
click at [531, 279] on button "Update" at bounding box center [548, 280] width 46 height 17
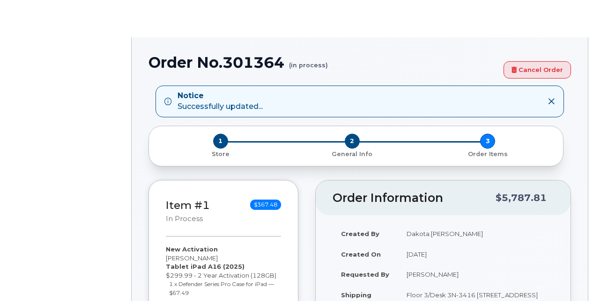
type input "3005319"
select select
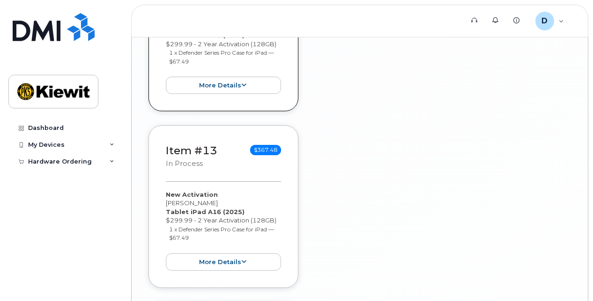
scroll to position [2044, 0]
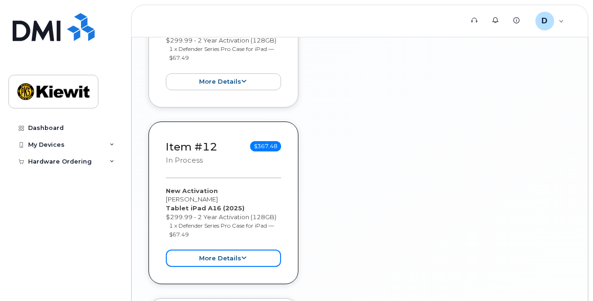
click at [236, 251] on button "more details" at bounding box center [223, 258] width 115 height 17
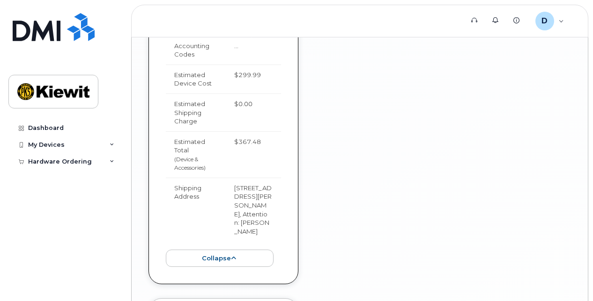
scroll to position [2512, 0]
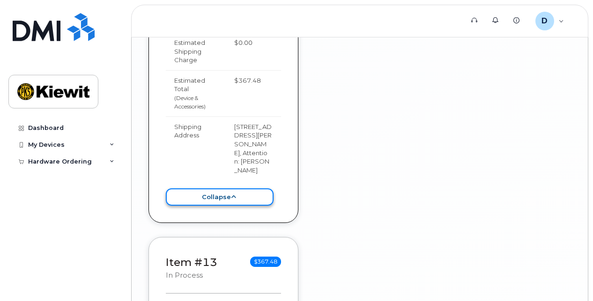
click at [242, 189] on button "collapse" at bounding box center [220, 197] width 108 height 17
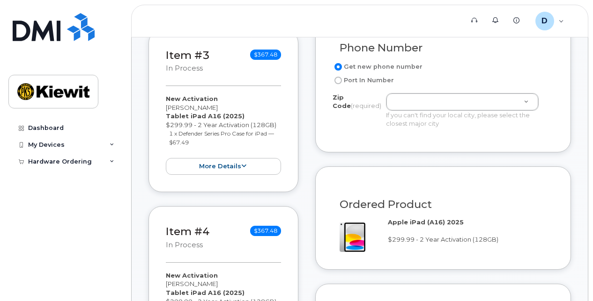
scroll to position [544, 0]
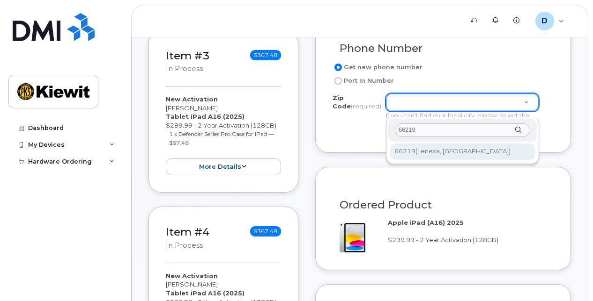
type input "66219"
type input "66219 ([GEOGRAPHIC_DATA], [GEOGRAPHIC_DATA])"
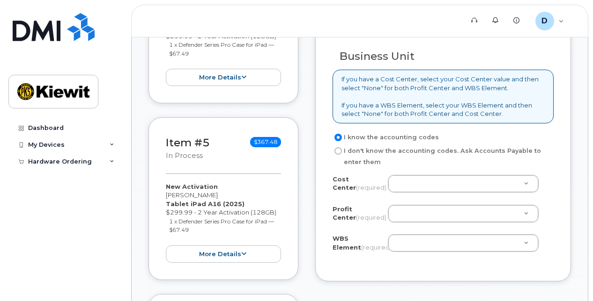
scroll to position [825, 0]
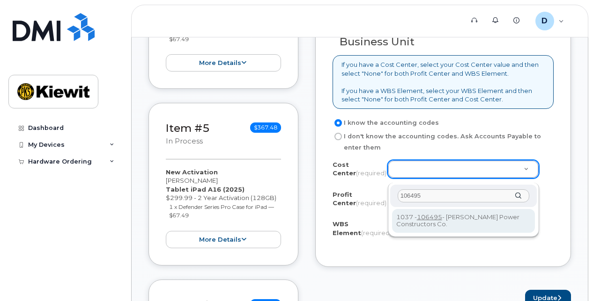
type input "106495"
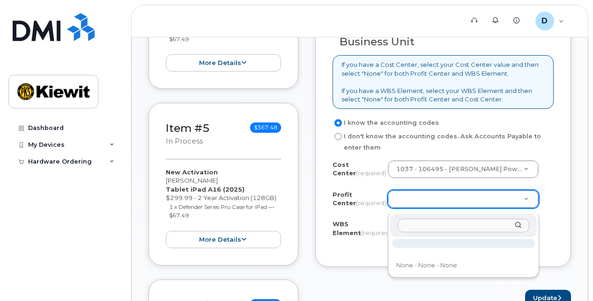
drag, startPoint x: 437, startPoint y: 196, endPoint x: 425, endPoint y: 210, distance: 18.2
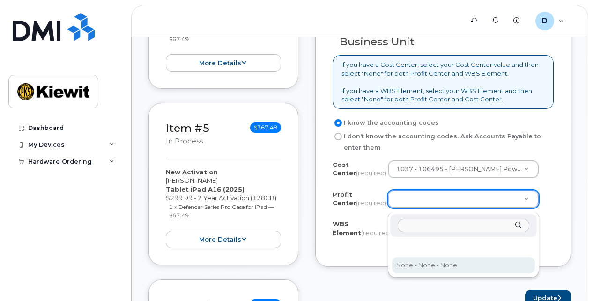
select select "None"
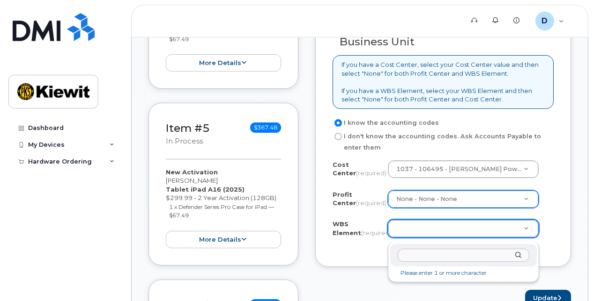
click at [500, 257] on input "text" at bounding box center [463, 256] width 132 height 14
type input "none"
type input "None"
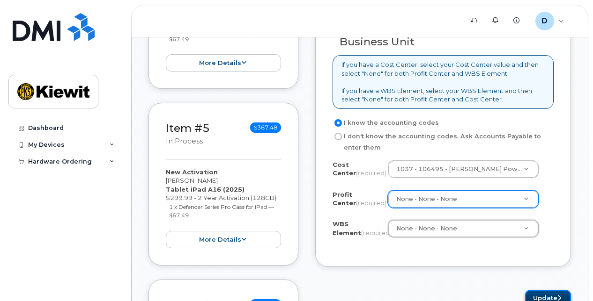
click at [538, 295] on button "Update" at bounding box center [548, 298] width 46 height 17
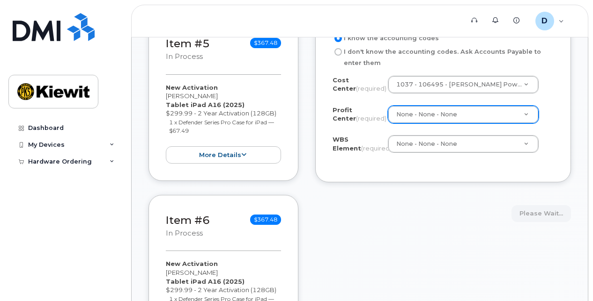
scroll to position [918, 0]
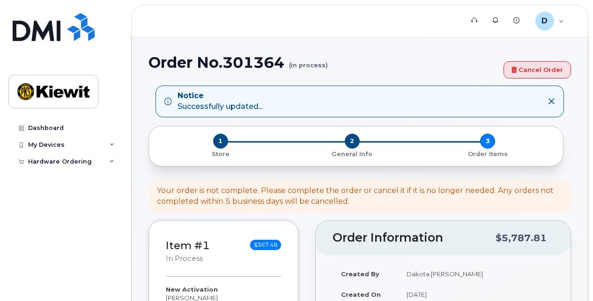
select select
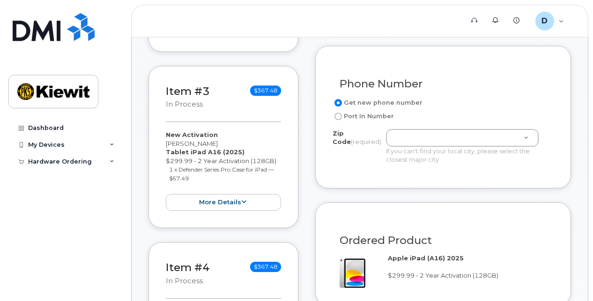
scroll to position [515, 0]
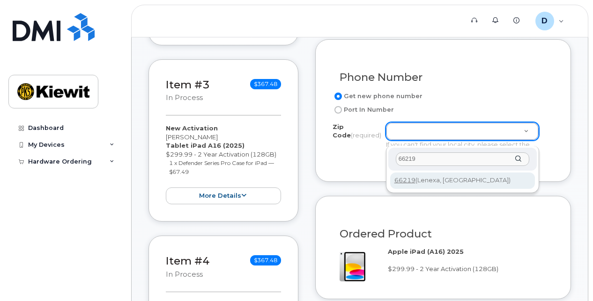
type input "66219"
type input "66219 ([GEOGRAPHIC_DATA], [GEOGRAPHIC_DATA])"
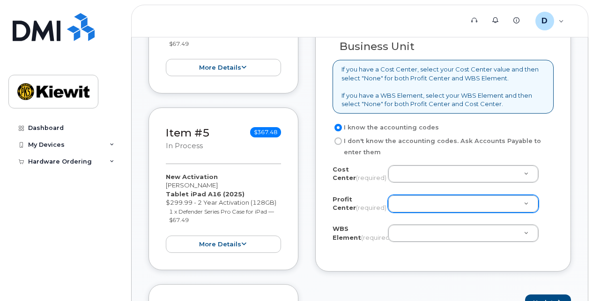
scroll to position [843, 0]
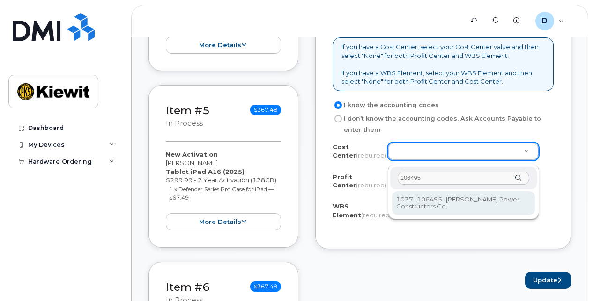
type input "106495"
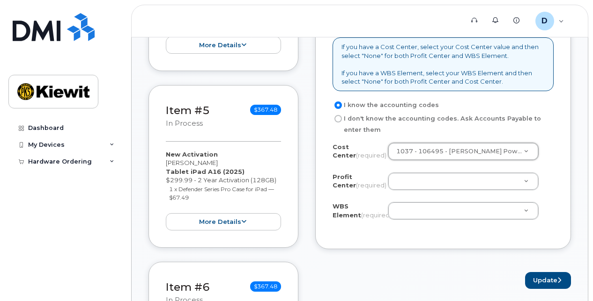
drag, startPoint x: 442, startPoint y: 184, endPoint x: 438, endPoint y: 188, distance: 5.3
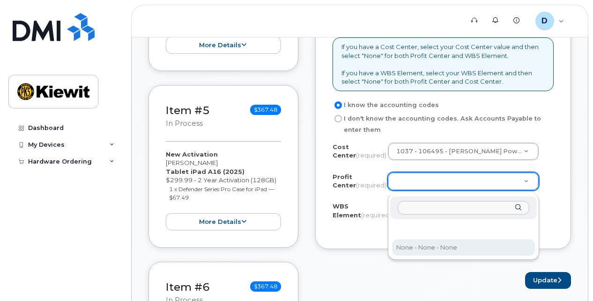
select select "None"
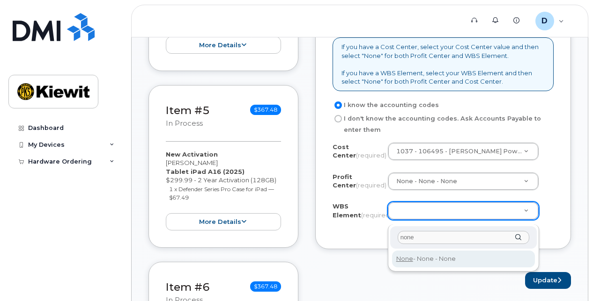
type input "none"
type input "None"
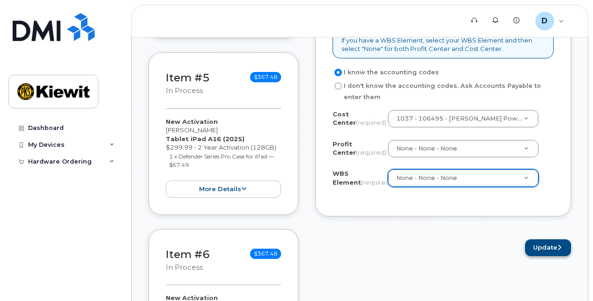
scroll to position [889, 0]
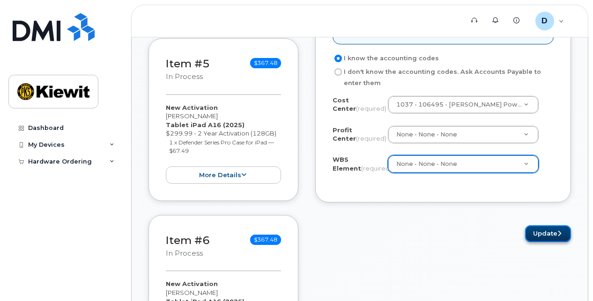
click at [538, 236] on button "Update" at bounding box center [548, 234] width 46 height 17
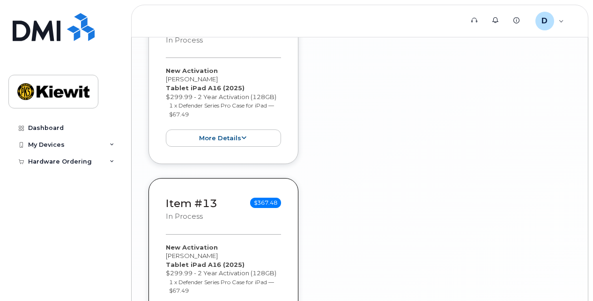
scroll to position [1997, 0]
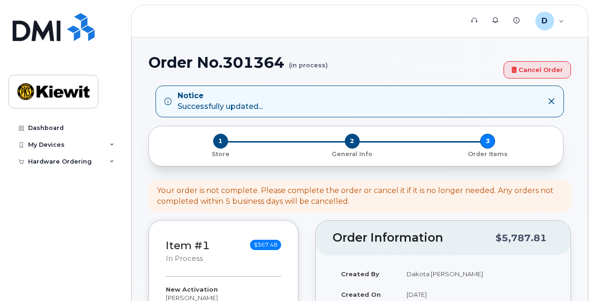
select select
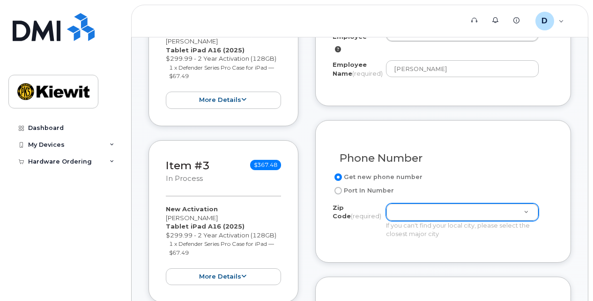
scroll to position [468, 0]
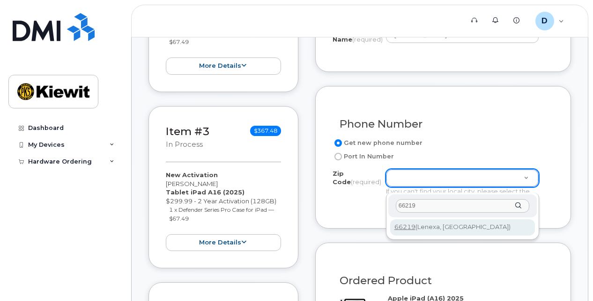
type input "66219"
type input "66219 ([GEOGRAPHIC_DATA], [GEOGRAPHIC_DATA])"
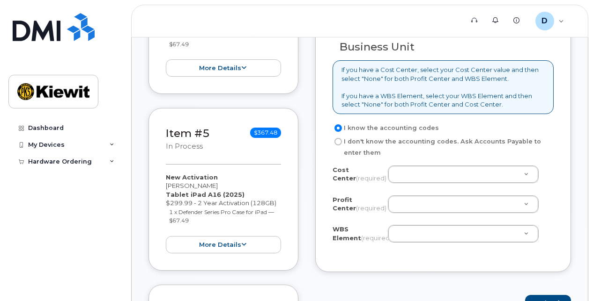
scroll to position [843, 0]
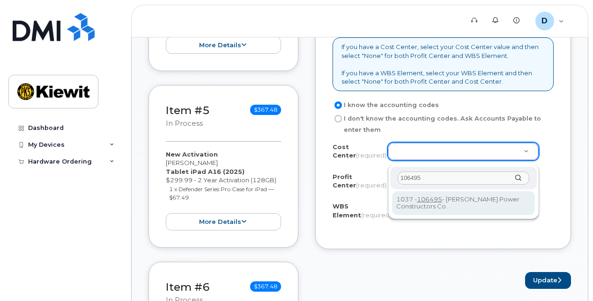
type input "106495"
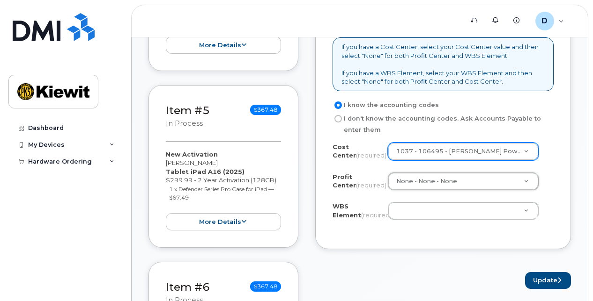
select select "None"
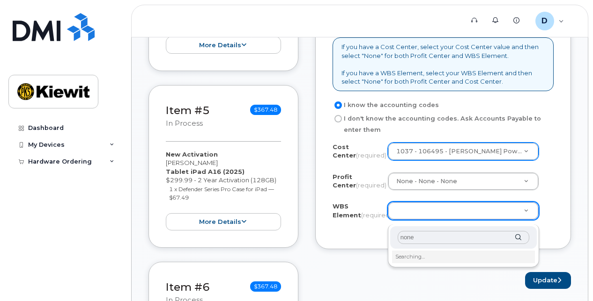
type input "none"
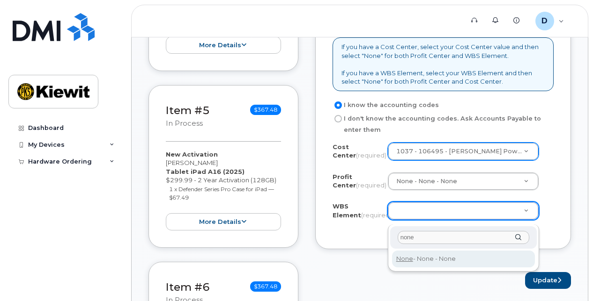
type input "None"
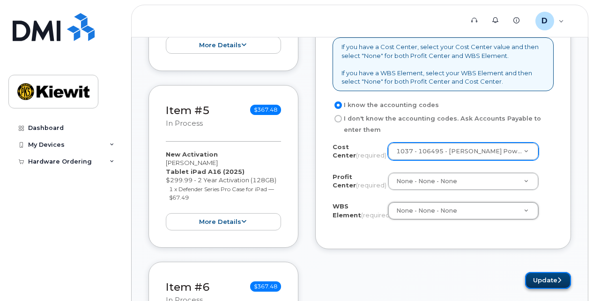
click at [538, 282] on button "Update" at bounding box center [548, 280] width 46 height 17
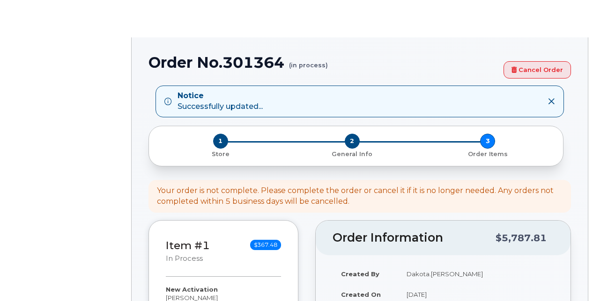
select select
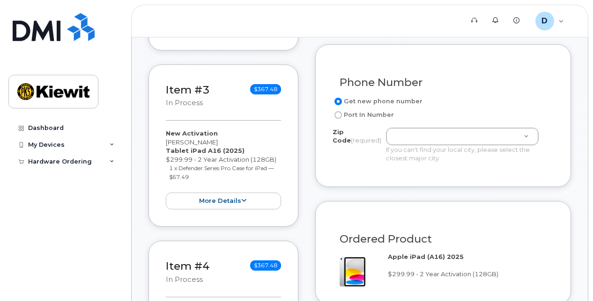
scroll to position [515, 0]
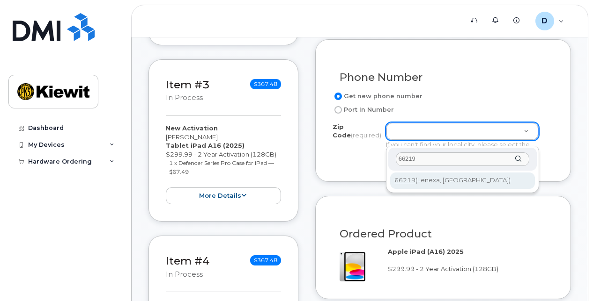
type input "66219"
type input "66219 ([GEOGRAPHIC_DATA], [GEOGRAPHIC_DATA])"
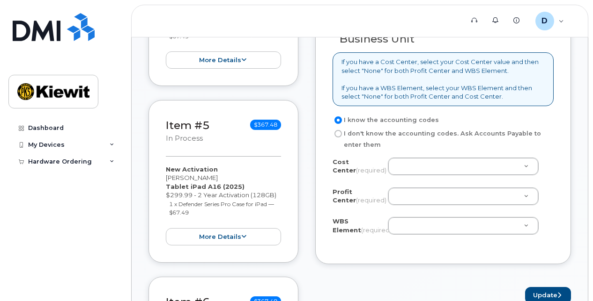
scroll to position [843, 0]
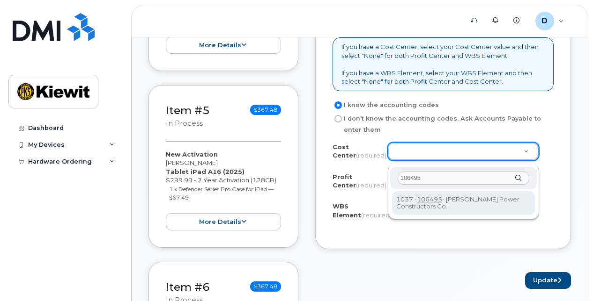
type input "106495"
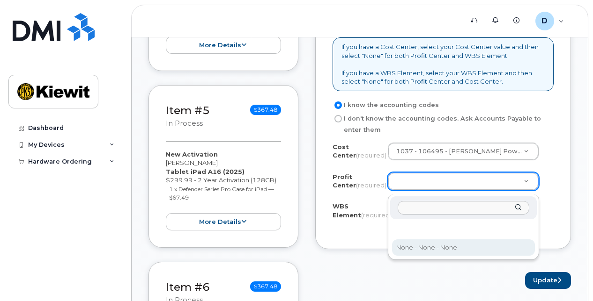
select select "None"
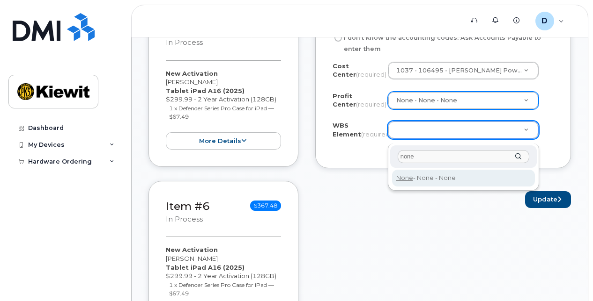
scroll to position [889, 0]
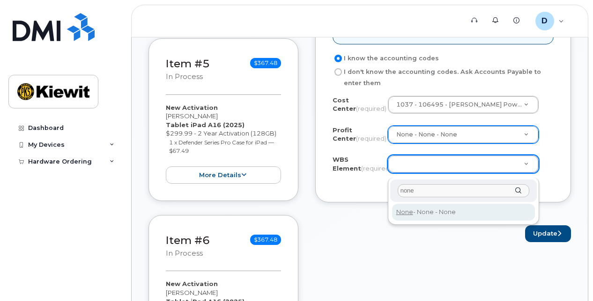
type input "none"
type input "None"
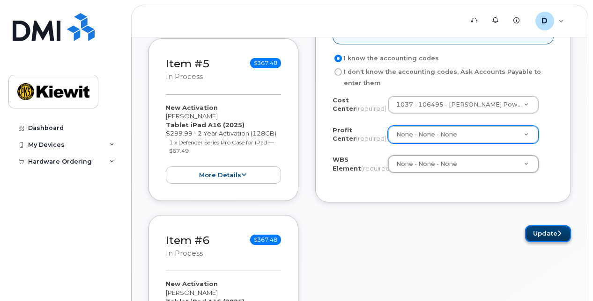
click at [558, 235] on icon "submit" at bounding box center [559, 234] width 4 height 6
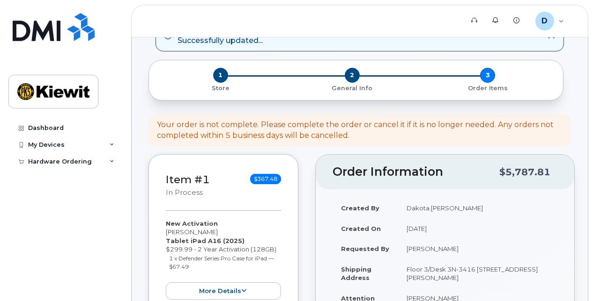
scroll to position [94, 0]
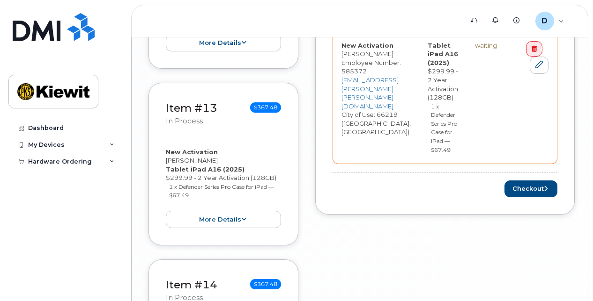
scroll to position [2231, 0]
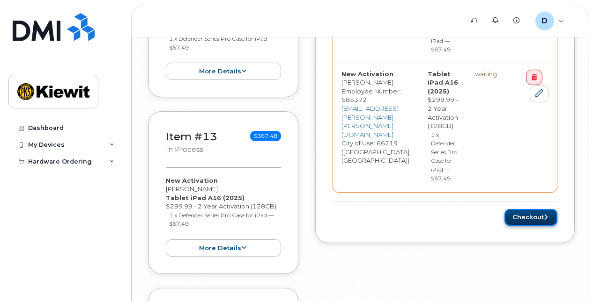
click at [551, 209] on button "Checkout" at bounding box center [530, 217] width 53 height 17
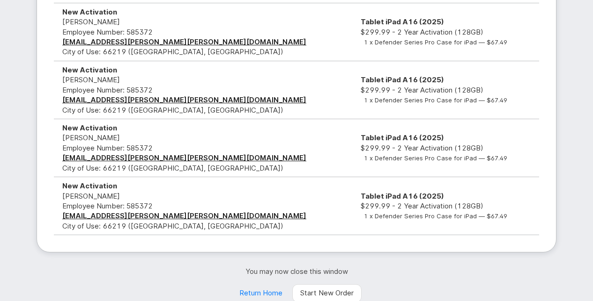
scroll to position [828, 0]
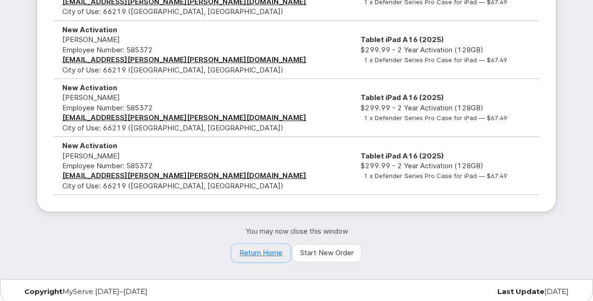
click at [266, 250] on link "Return Home" at bounding box center [260, 253] width 59 height 19
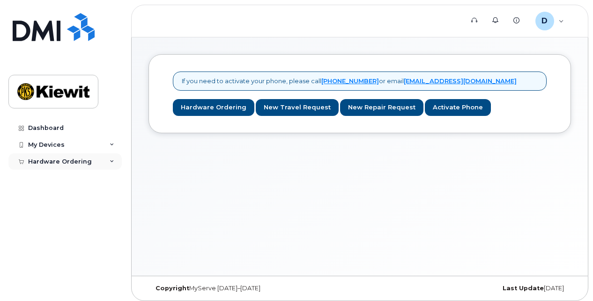
click at [110, 162] on icon at bounding box center [112, 162] width 5 height 5
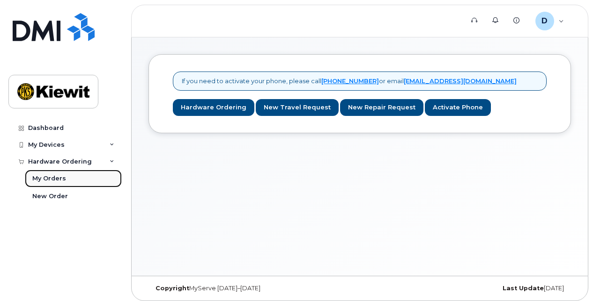
click at [72, 176] on link "My Orders" at bounding box center [73, 179] width 97 height 18
